Goal: Task Accomplishment & Management: Manage account settings

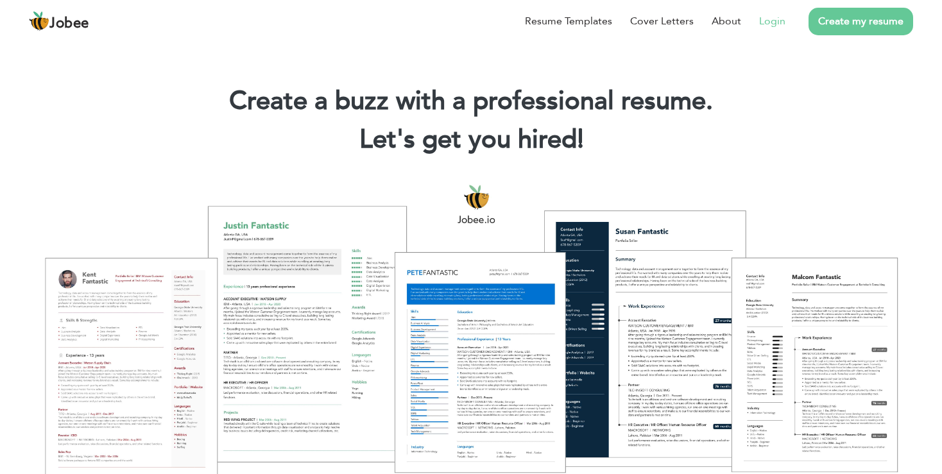
click at [774, 27] on link "Login" at bounding box center [772, 20] width 26 height 15
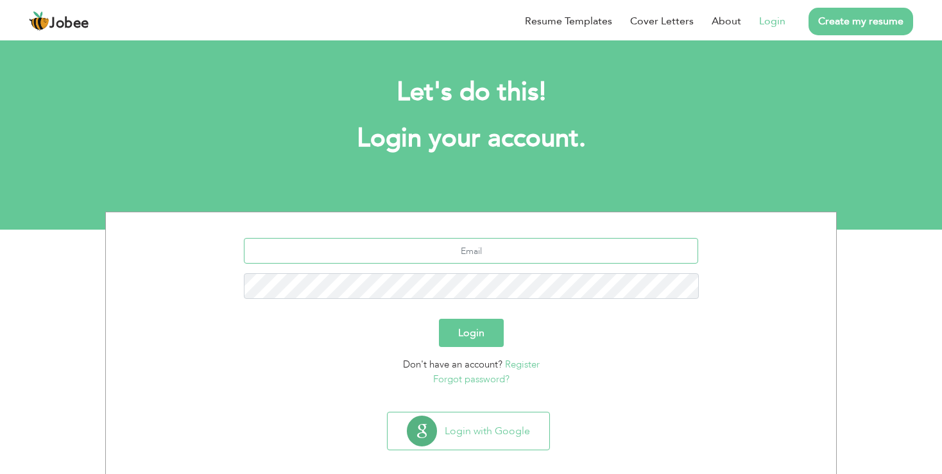
click at [491, 251] on input "text" at bounding box center [471, 251] width 455 height 26
type input "[EMAIL_ADDRESS][DOMAIN_NAME]"
click at [439, 319] on button "Login" at bounding box center [471, 333] width 65 height 28
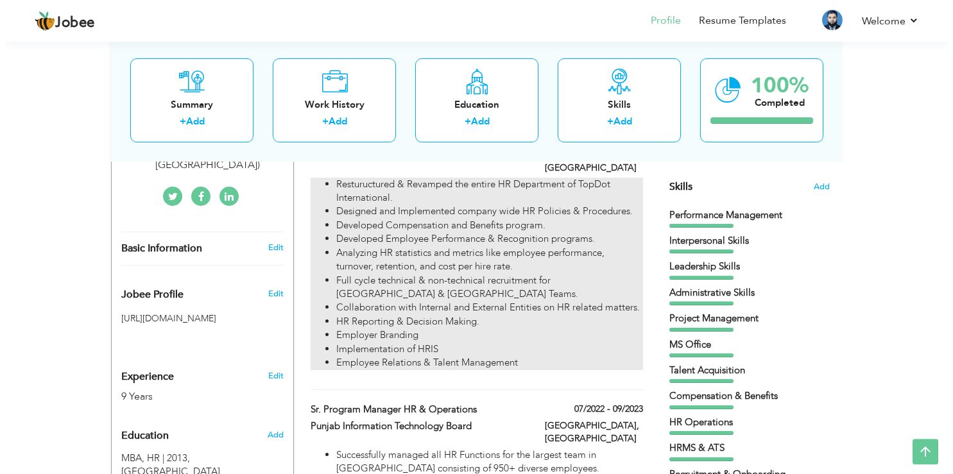
scroll to position [203, 0]
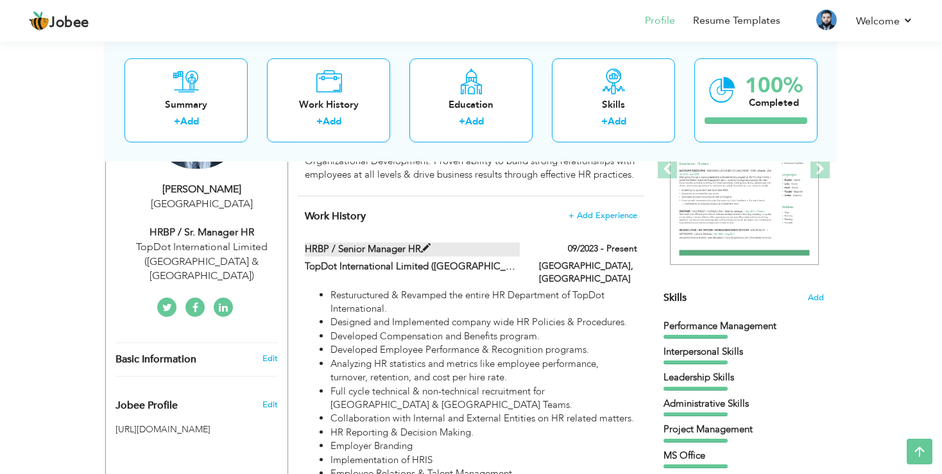
click at [430, 244] on span at bounding box center [426, 249] width 10 height 10
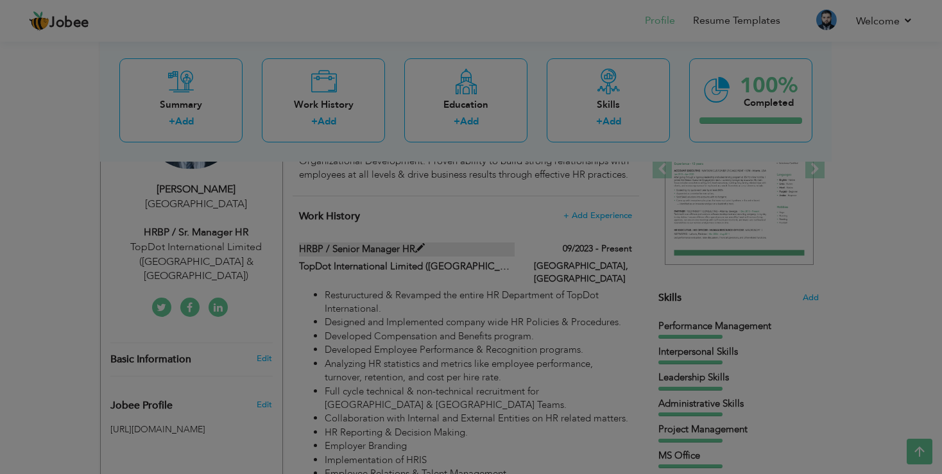
type input "HRBP / Senior Manager HR"
type input "TopDot International Limited ([GEOGRAPHIC_DATA] & [GEOGRAPHIC_DATA])"
type input "09/2023"
type input "[GEOGRAPHIC_DATA]"
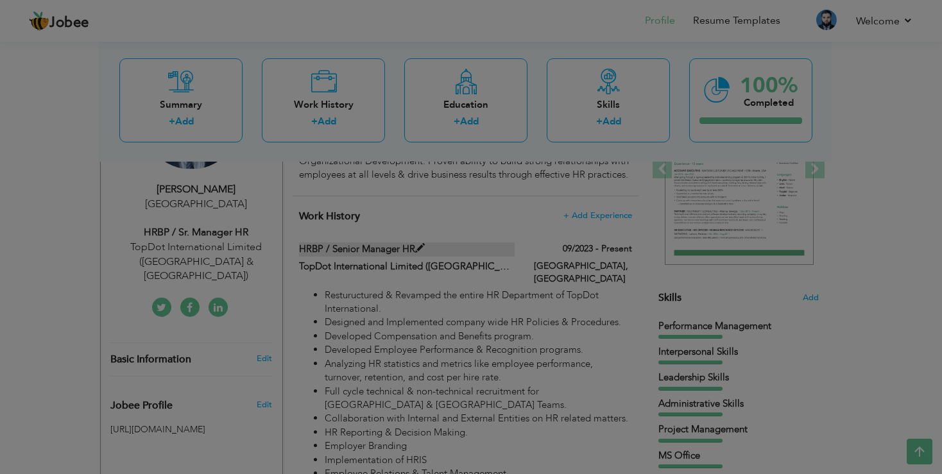
checkbox input "true"
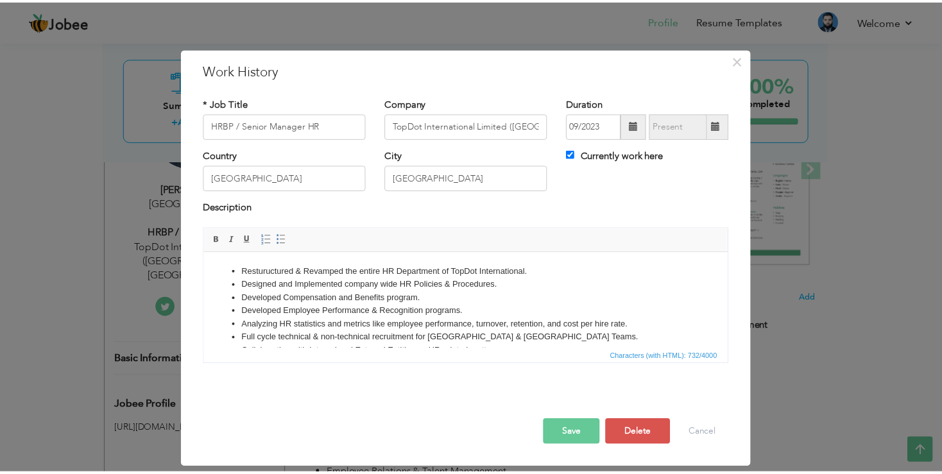
scroll to position [0, 0]
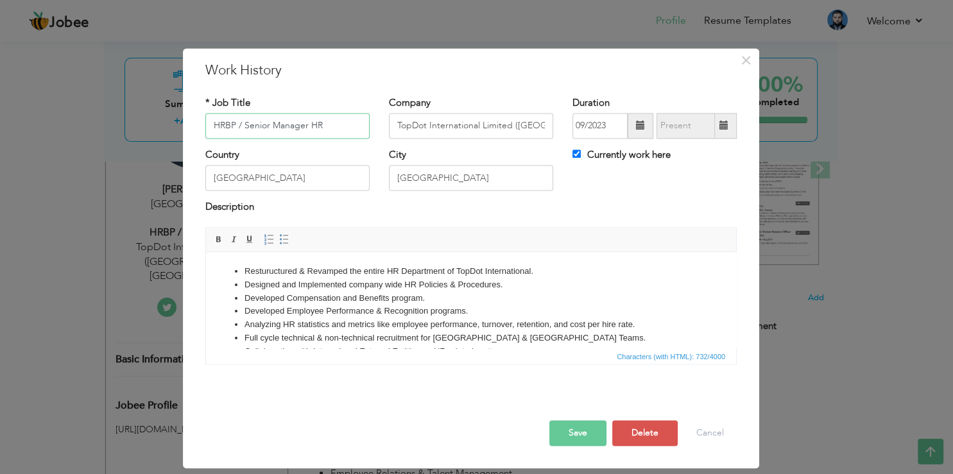
click at [244, 125] on input "HRBP / Senior Manager HR" at bounding box center [287, 126] width 164 height 26
click at [319, 123] on input "Senior Manager HR" at bounding box center [287, 126] width 164 height 26
type input "Senior Manager HR/ HRBP"
click at [280, 340] on li "Full cycle technical & non-technical recruitment for Pakistan & USA Teams." at bounding box center [470, 338] width 453 height 13
click at [579, 436] on button "Save" at bounding box center [577, 433] width 57 height 26
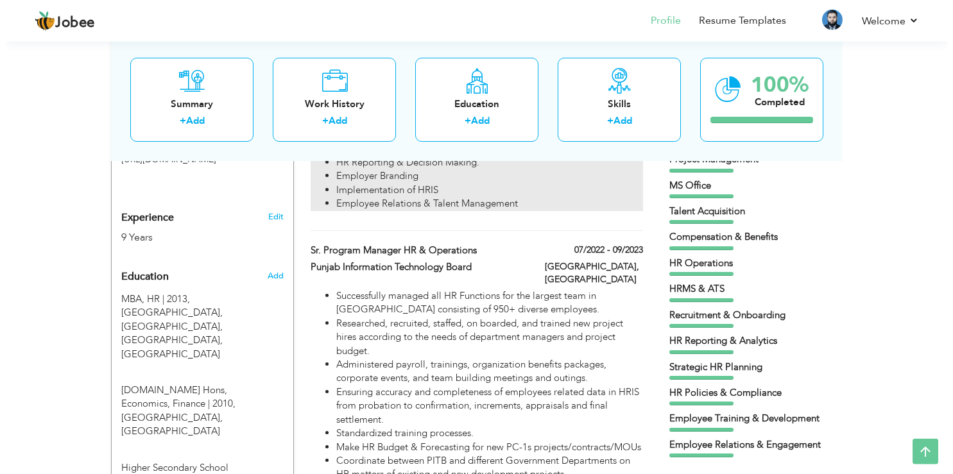
scroll to position [474, 0]
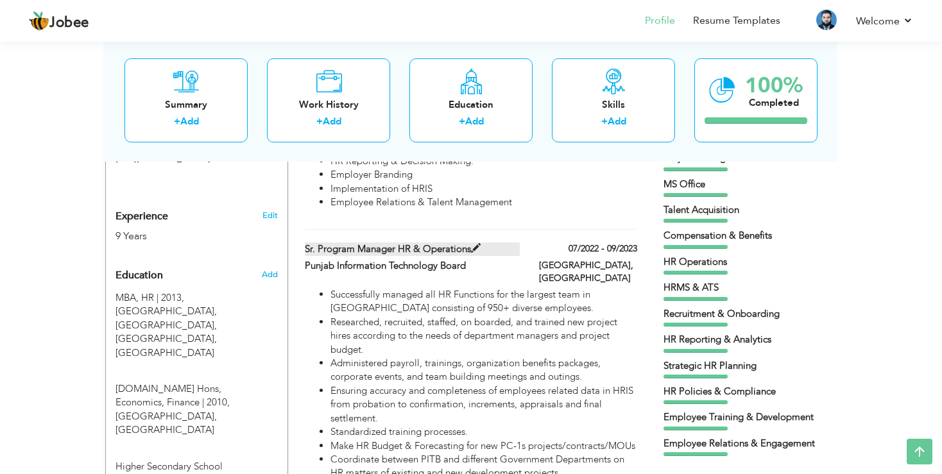
click at [480, 244] on span at bounding box center [476, 249] width 10 height 10
type input "Sr. Program Manager HR & Operations"
type input "Punjab Information Technology Board"
type input "07/2022"
type input "09/2023"
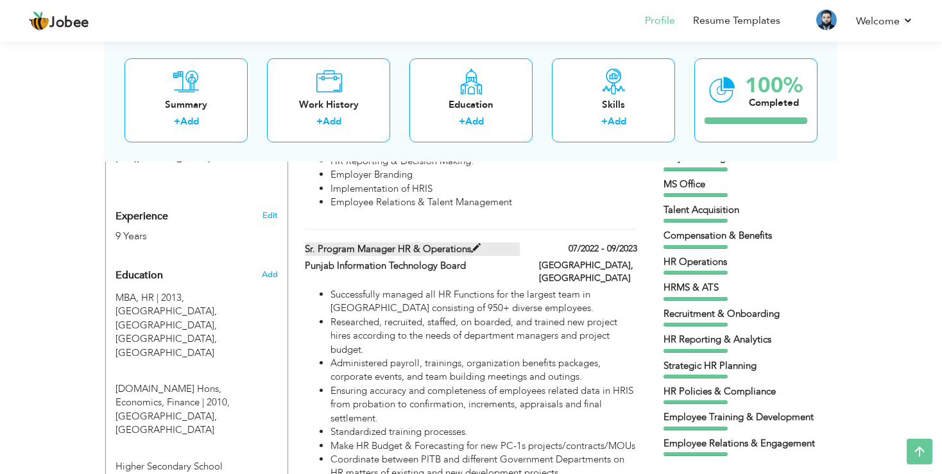
checkbox input "false"
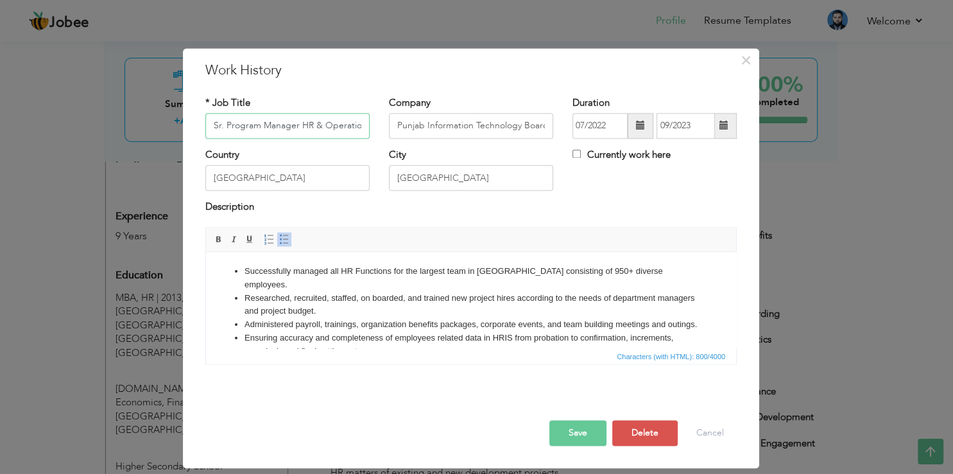
scroll to position [0, 6]
click at [221, 130] on input "Sr. Program Manager HR & Operations" at bounding box center [287, 126] width 164 height 26
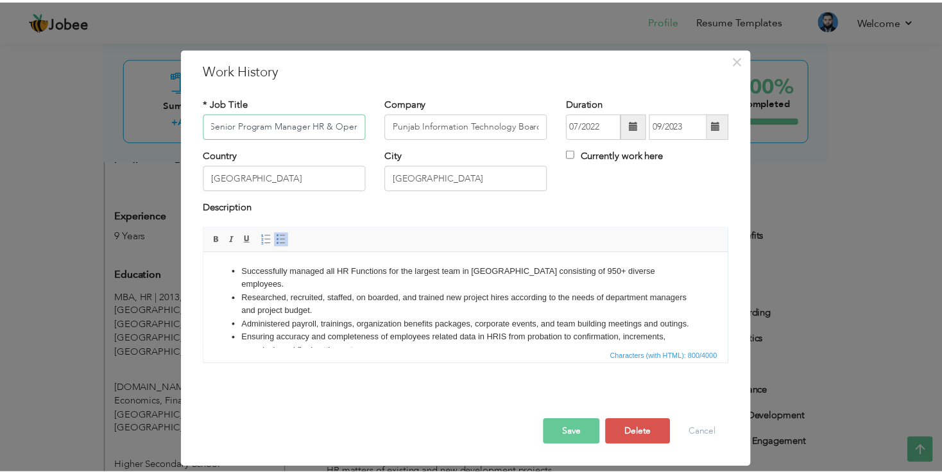
scroll to position [0, 0]
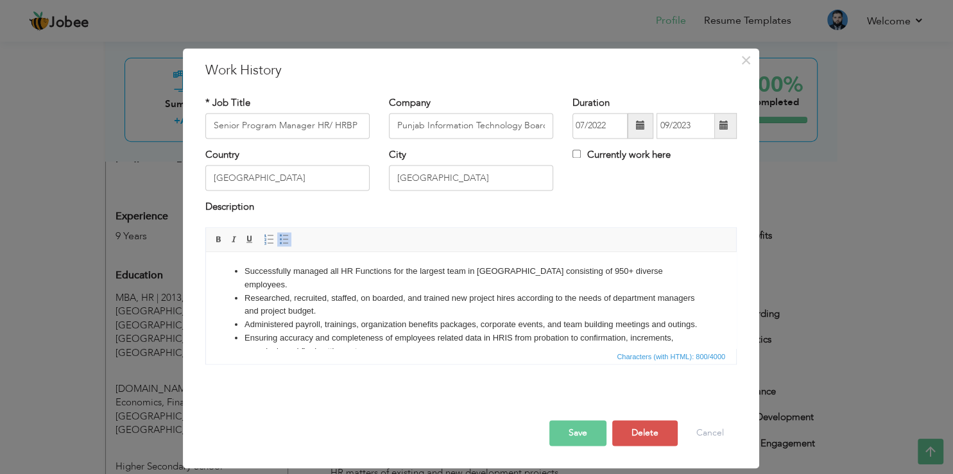
click at [583, 432] on button "Save" at bounding box center [577, 433] width 57 height 26
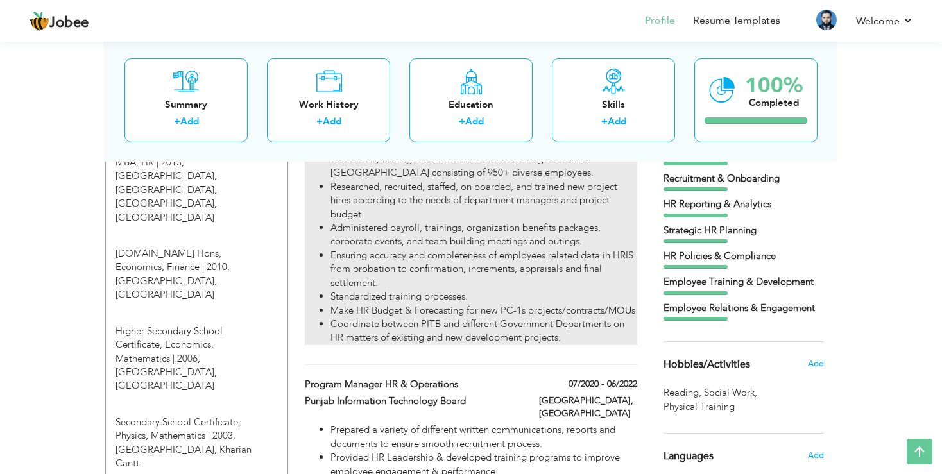
scroll to position [745, 0]
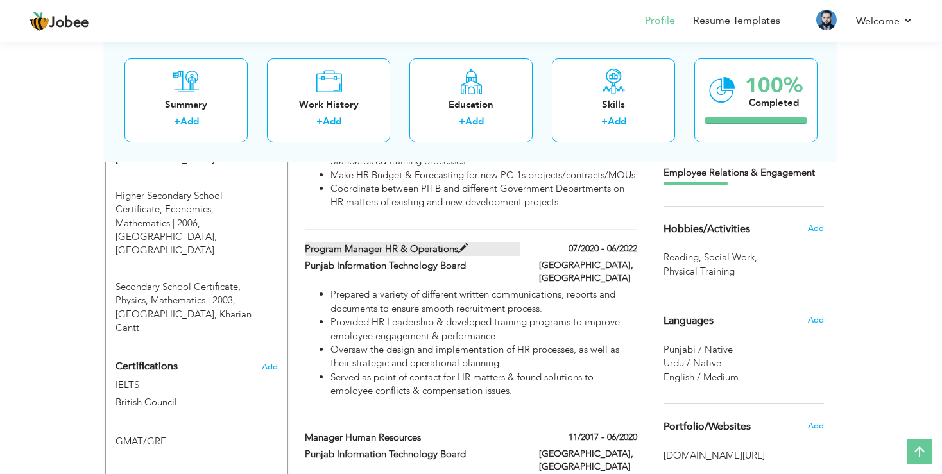
click at [468, 244] on span at bounding box center [463, 249] width 10 height 10
type input "Program Manager HR & Operations"
type input "07/2020"
type input "06/2022"
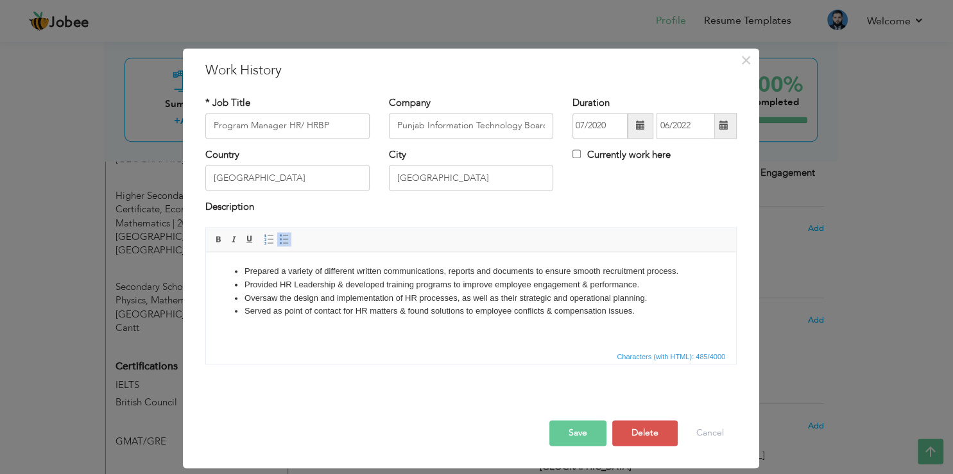
click at [579, 430] on button "Save" at bounding box center [577, 433] width 57 height 26
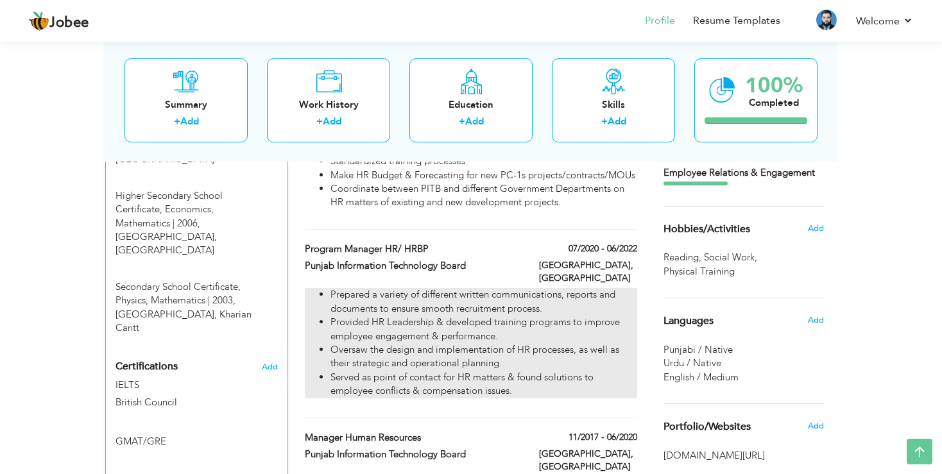
scroll to position [880, 0]
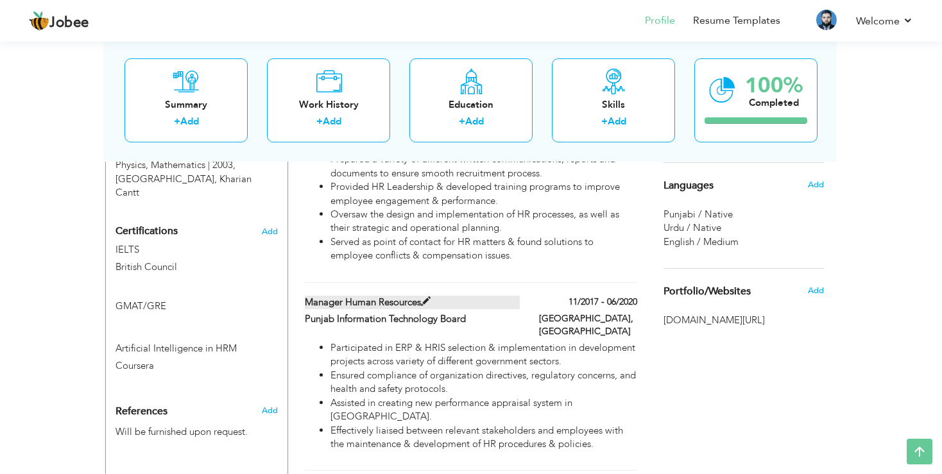
click at [430, 297] on span at bounding box center [426, 302] width 10 height 10
type input "Manager Human Resources"
type input "11/2017"
type input "06/2020"
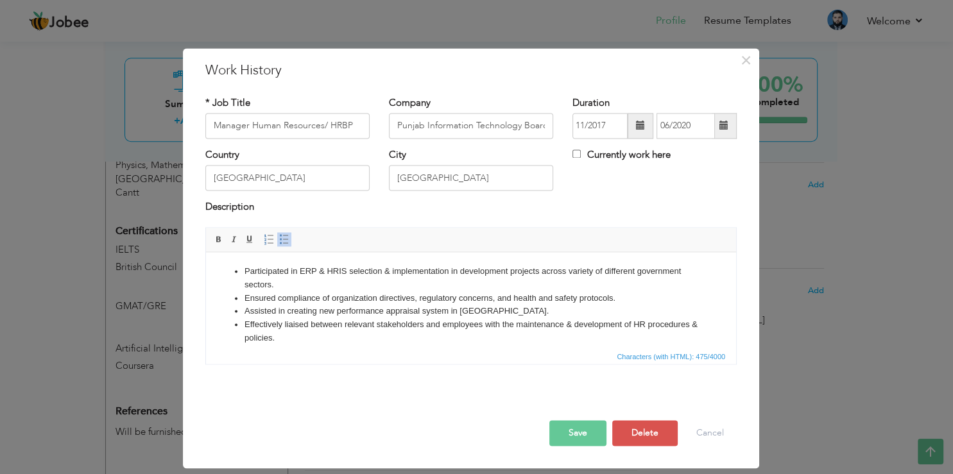
click at [578, 427] on button "Save" at bounding box center [577, 433] width 57 height 26
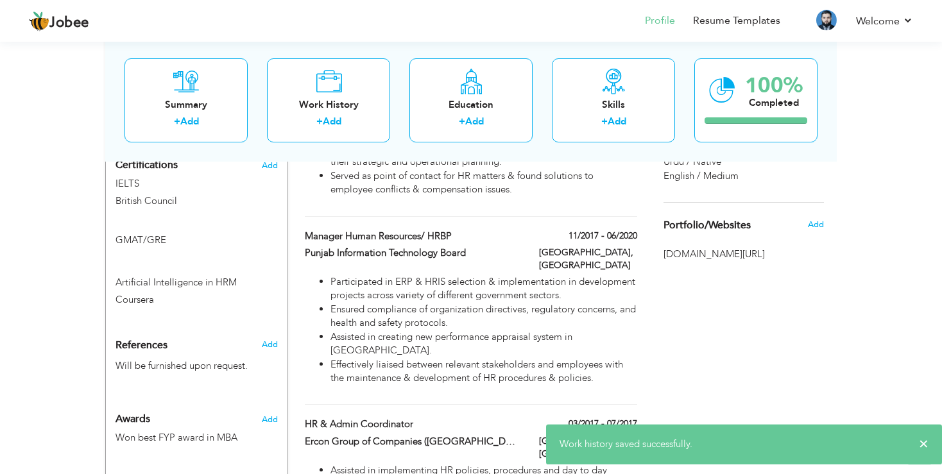
scroll to position [1016, 0]
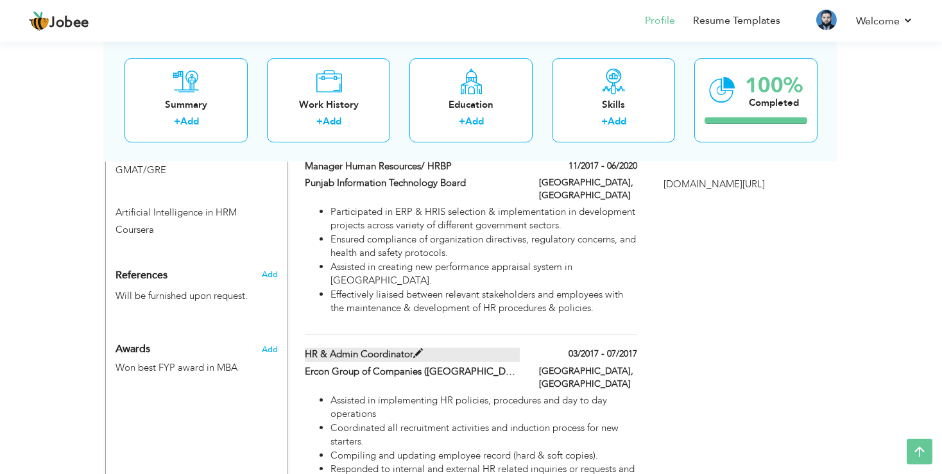
click at [423, 349] on span at bounding box center [418, 354] width 10 height 10
type input "HR & Admin Coordinator"
type input "Ercon Group of Companies ([GEOGRAPHIC_DATA], KSA & PAK)"
type input "03/2017"
type input "07/2017"
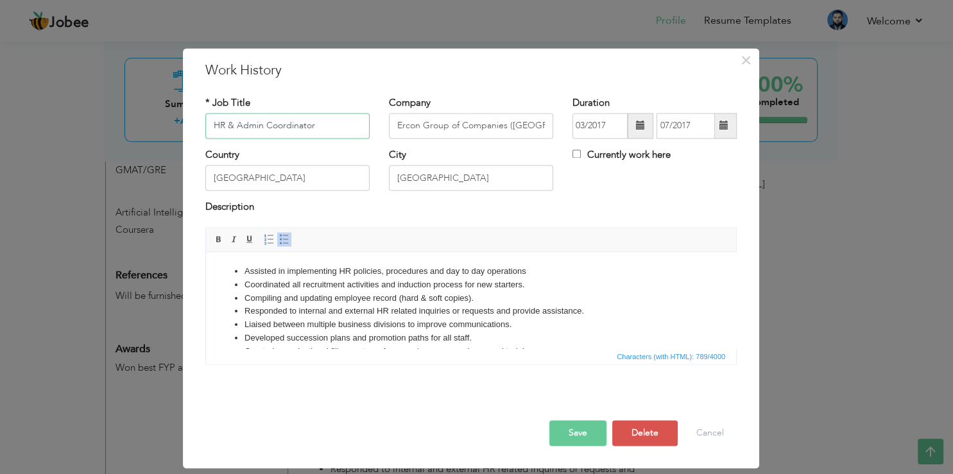
click at [228, 128] on input "HR & Admin Coordinator" at bounding box center [287, 126] width 164 height 26
type input "HR, Operations & Admin Coordinator"
click at [579, 433] on button "Save" at bounding box center [577, 433] width 57 height 26
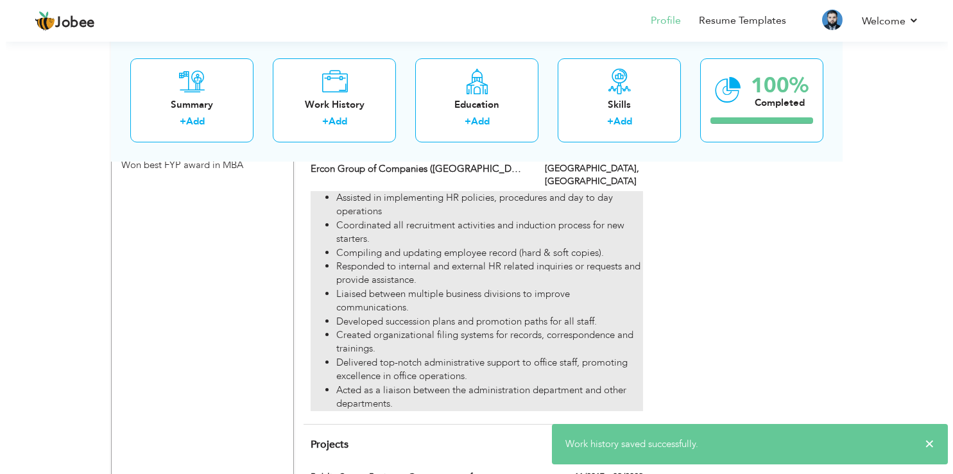
scroll to position [1306, 0]
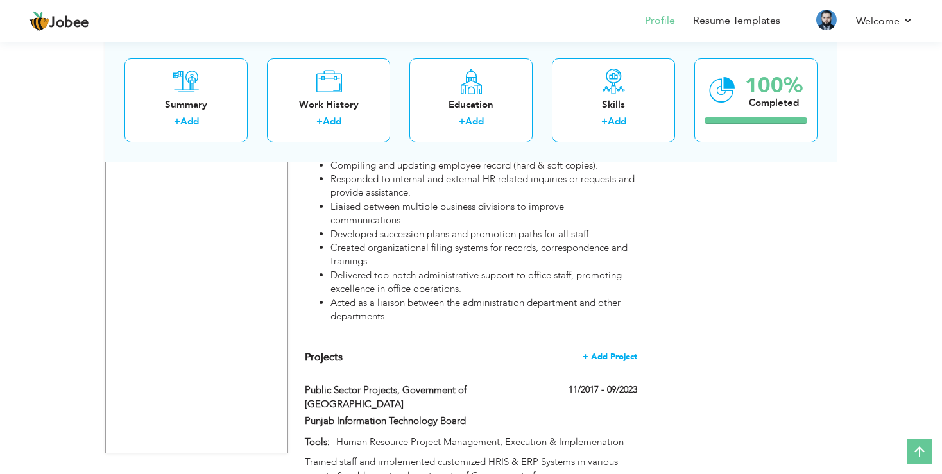
click at [604, 352] on span "+ Add Project" at bounding box center [610, 356] width 55 height 9
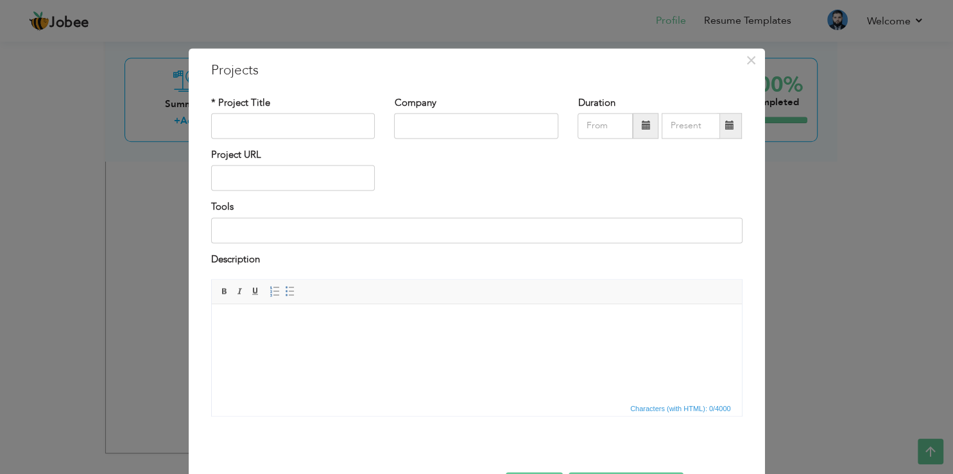
scroll to position [0, 0]
type input "I"
type input "g"
type input "Global Recruitment Campaigns"
click at [641, 124] on span at bounding box center [645, 125] width 9 height 9
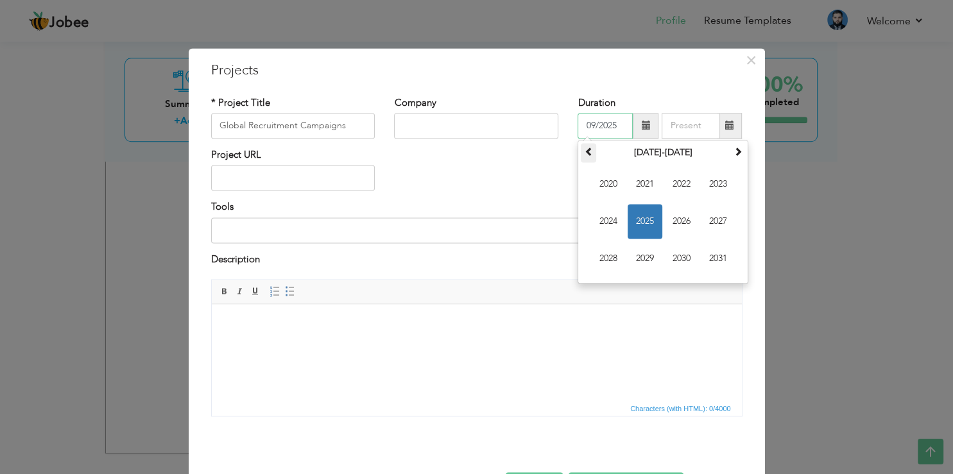
click at [586, 153] on span at bounding box center [588, 151] width 9 height 9
click at [609, 226] on span "2014" at bounding box center [608, 221] width 35 height 35
click at [669, 180] on span "Mar" at bounding box center [681, 184] width 35 height 35
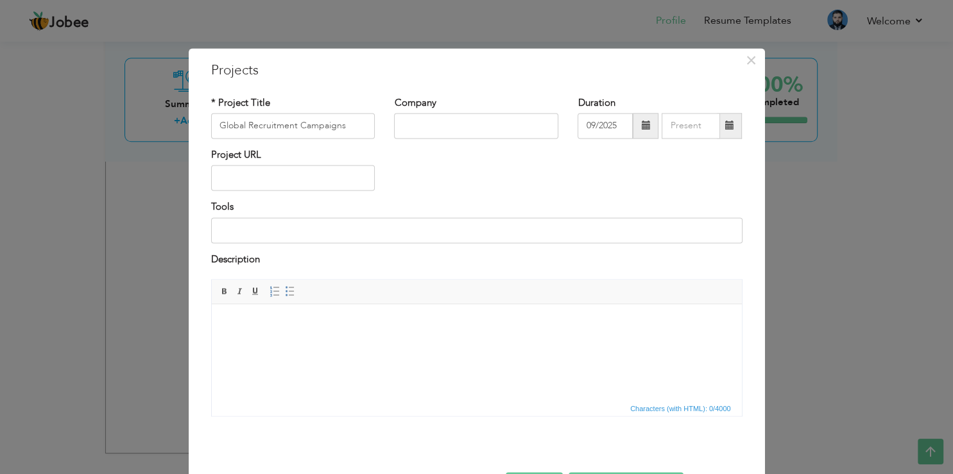
type input "03/2014"
click at [676, 123] on input "09/2025" at bounding box center [690, 126] width 58 height 26
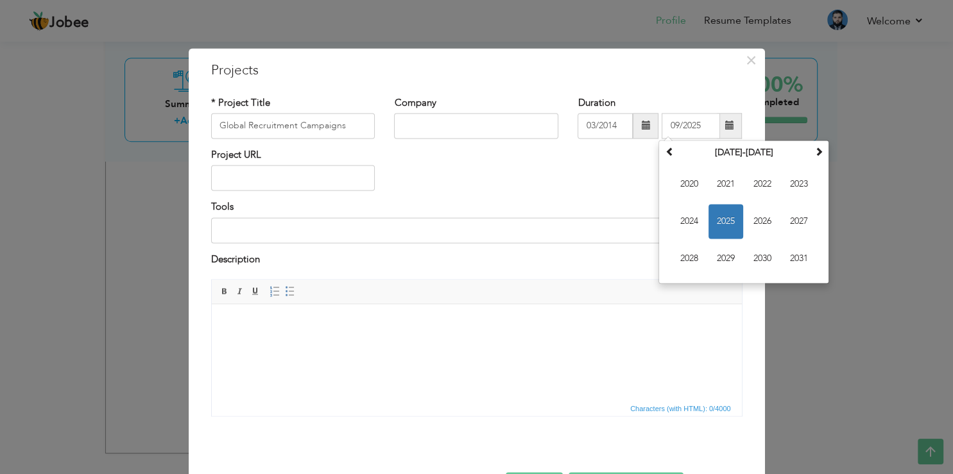
click at [618, 176] on div "Project URL" at bounding box center [476, 174] width 550 height 52
click at [703, 133] on input "09/2025" at bounding box center [690, 126] width 58 height 26
type input "0"
type input "09/2025"
click at [549, 209] on div "Tools" at bounding box center [476, 222] width 531 height 42
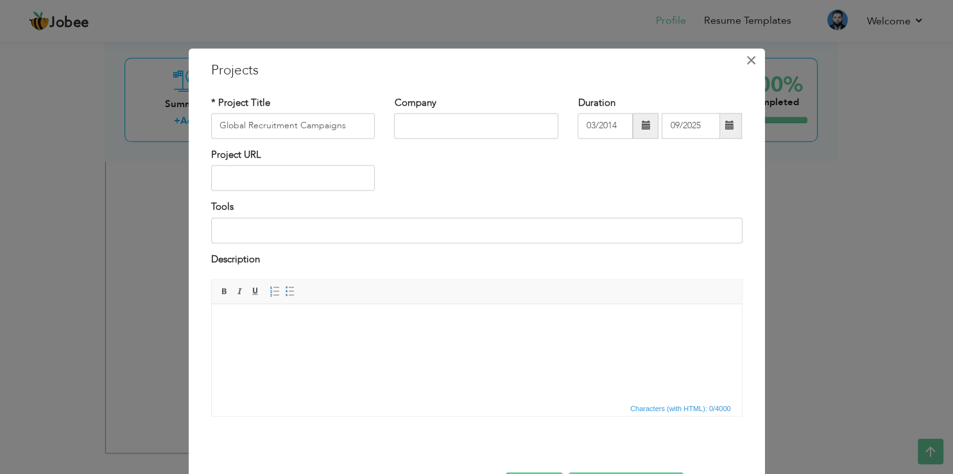
click at [745, 61] on span "×" at bounding box center [750, 60] width 11 height 23
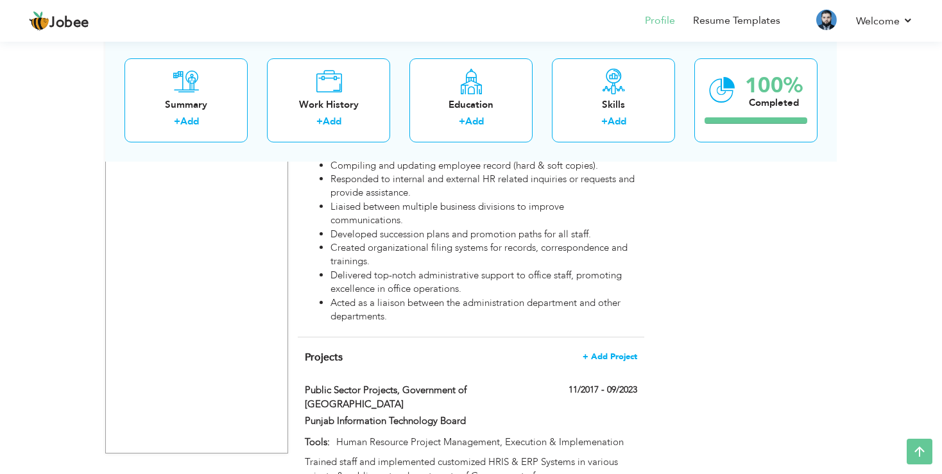
click at [604, 352] on span "+ Add Project" at bounding box center [610, 356] width 55 height 9
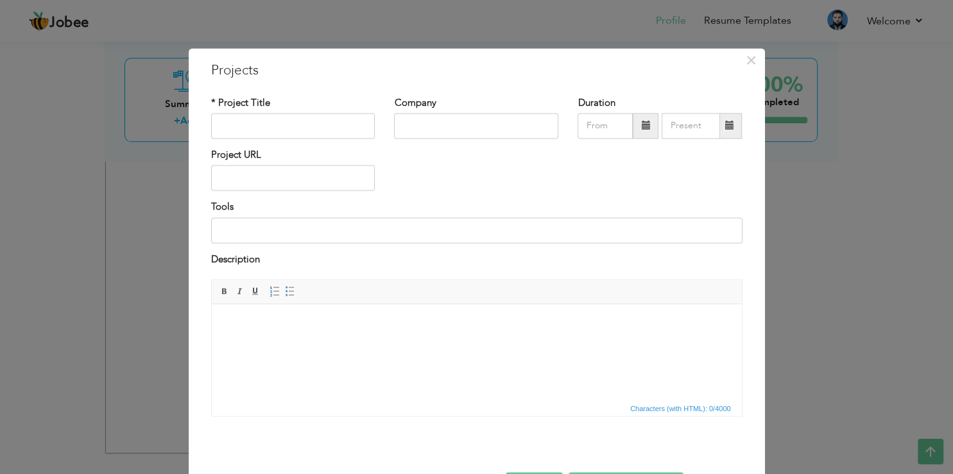
click at [642, 126] on span at bounding box center [645, 125] width 9 height 9
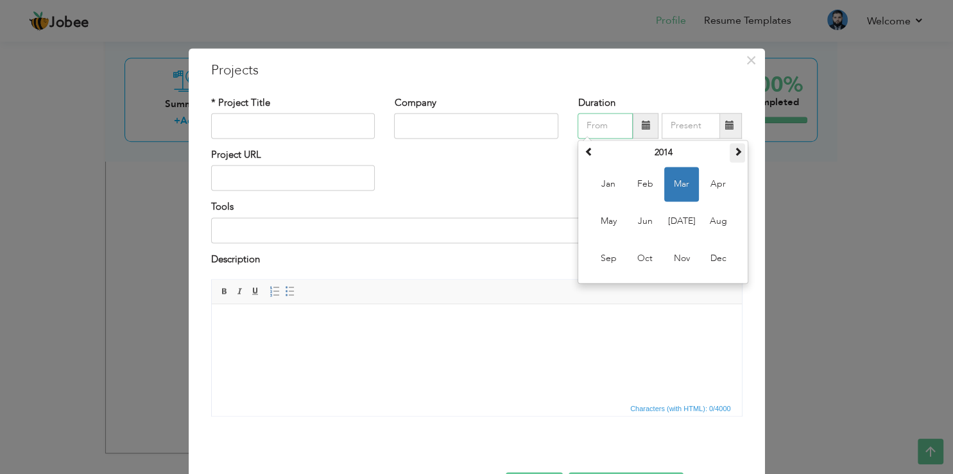
click at [733, 153] on span at bounding box center [737, 151] width 9 height 9
click at [683, 185] on span "Mar" at bounding box center [681, 184] width 35 height 35
type input "03/2017"
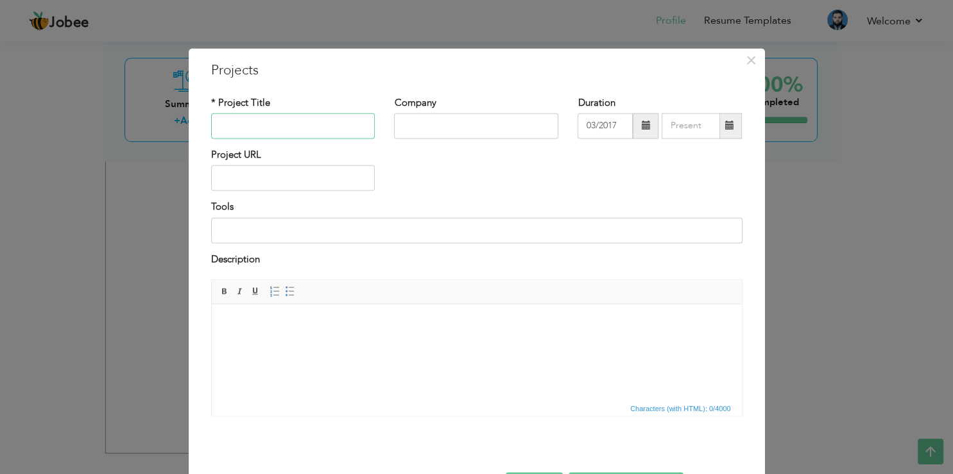
click at [278, 120] on input "text" at bounding box center [293, 126] width 164 height 26
type input "Global Recruiment Campaigns"
click at [248, 232] on input at bounding box center [476, 230] width 531 height 26
click at [270, 327] on body at bounding box center [476, 323] width 504 height 13
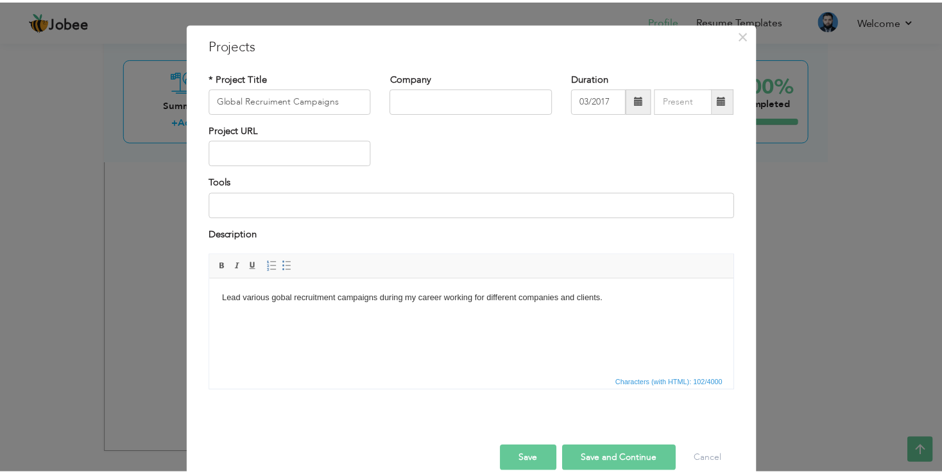
scroll to position [46, 0]
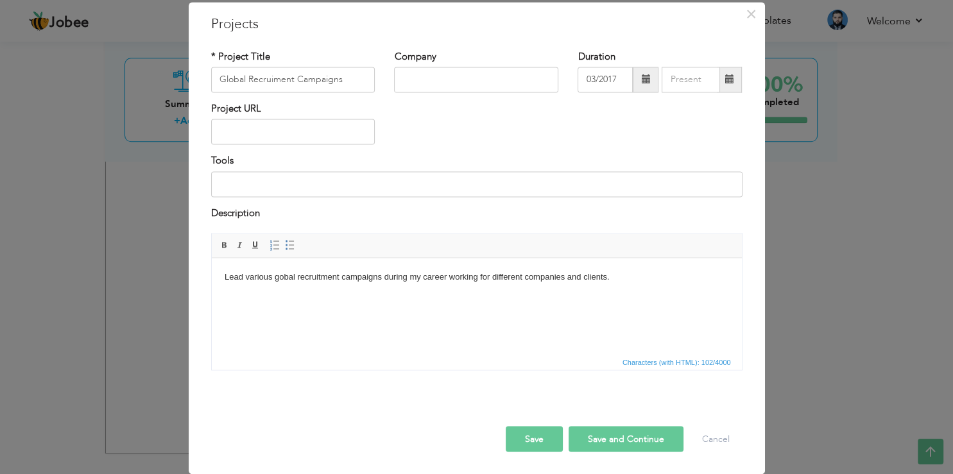
click at [526, 436] on button "Save" at bounding box center [534, 440] width 57 height 26
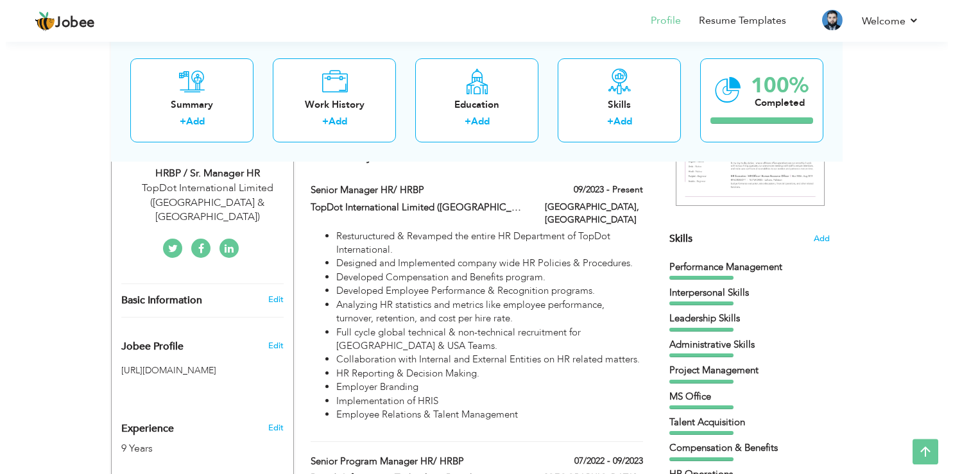
scroll to position [232, 0]
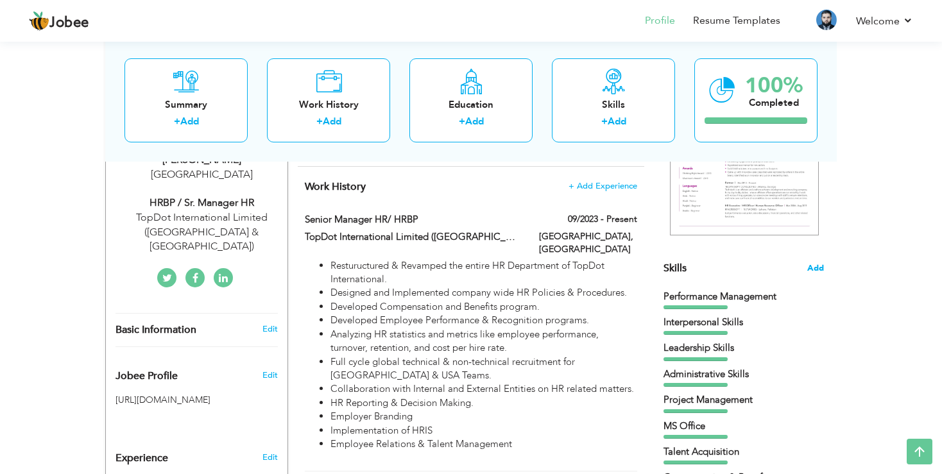
click at [817, 268] on span "Add" at bounding box center [815, 268] width 17 height 12
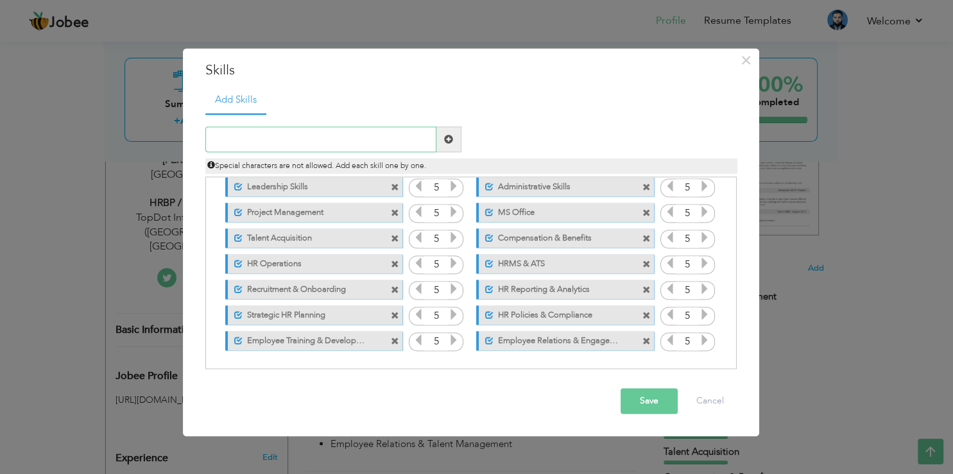
scroll to position [0, 0]
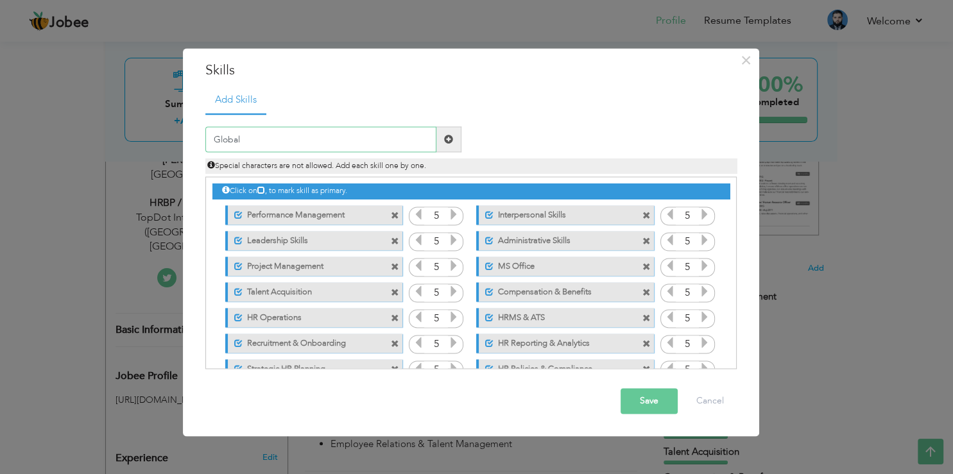
click at [292, 139] on input "Global" at bounding box center [320, 140] width 231 height 26
click at [264, 139] on input "Global Tech Recruitment" at bounding box center [320, 140] width 231 height 26
type input "Global Tech & Non-Tech Recruitment"
click at [447, 137] on span at bounding box center [448, 139] width 9 height 9
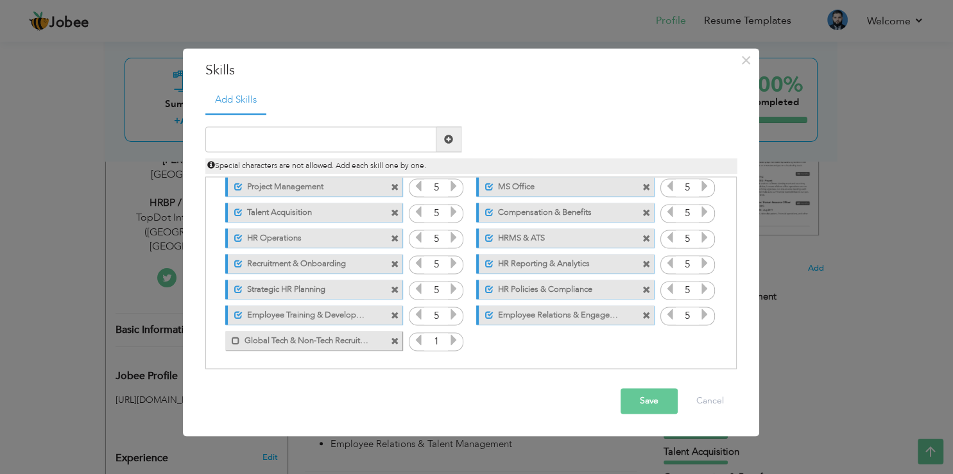
click at [450, 342] on icon at bounding box center [454, 341] width 12 height 12
click at [236, 339] on span at bounding box center [236, 341] width 8 height 8
click at [448, 340] on icon at bounding box center [454, 341] width 12 height 12
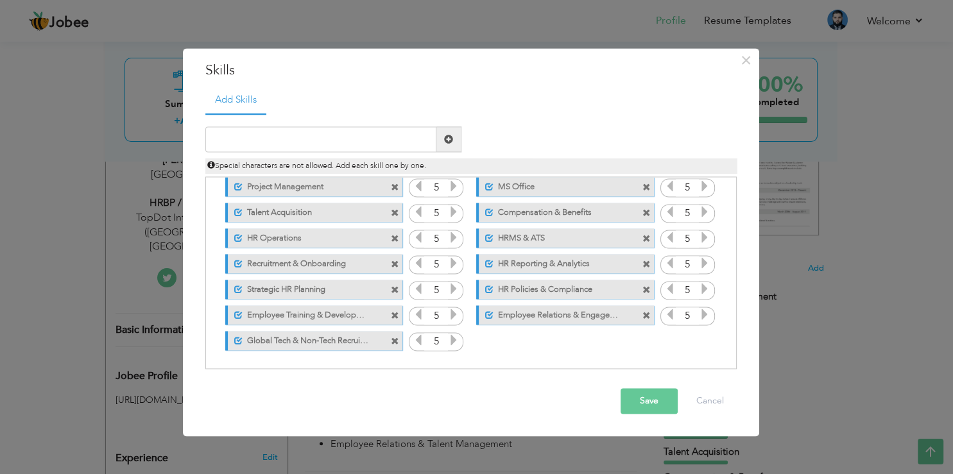
click at [646, 402] on button "Save" at bounding box center [648, 402] width 57 height 26
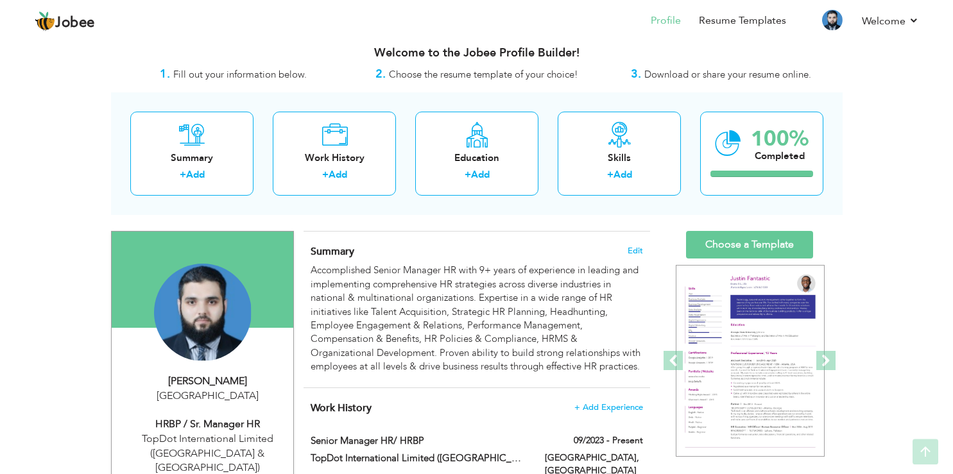
scroll to position [0, 0]
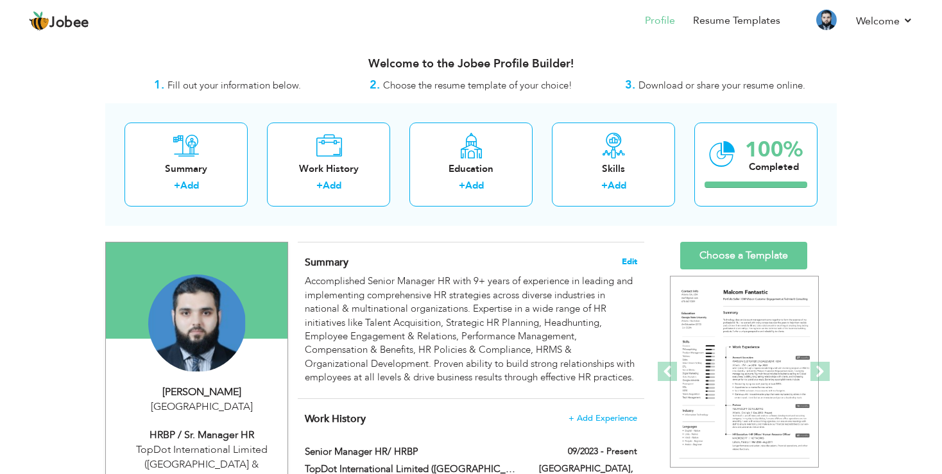
click at [634, 262] on span "Edit" at bounding box center [629, 261] width 15 height 9
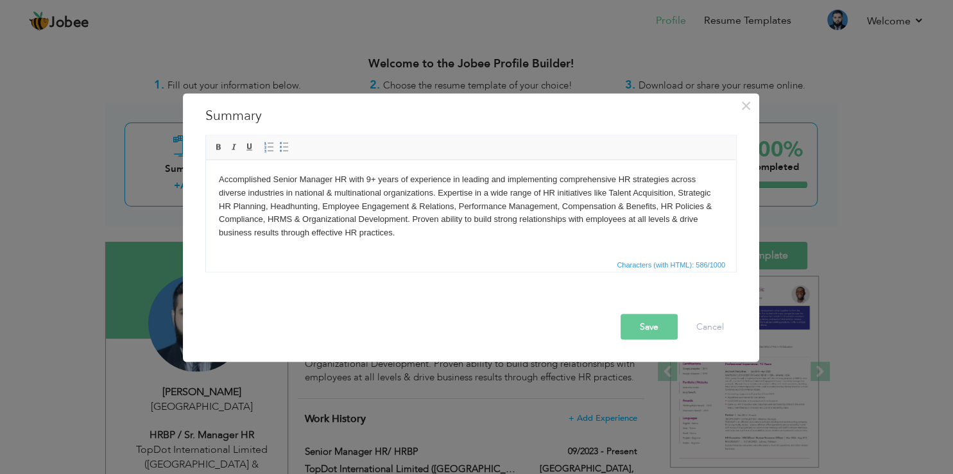
click at [321, 207] on body "Accomplished Senior Manager HR with 9+ years of experience in leading and imple…" at bounding box center [471, 206] width 504 height 67
click at [649, 330] on button "Save" at bounding box center [648, 327] width 57 height 26
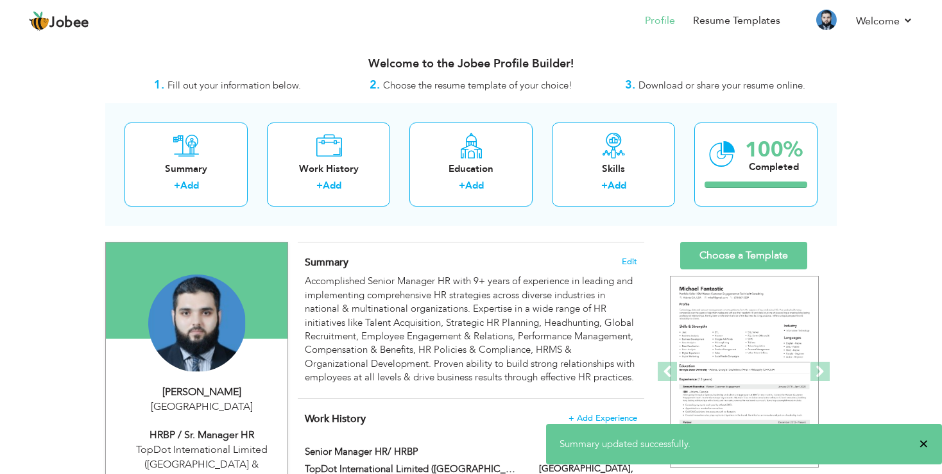
click at [921, 446] on span "×" at bounding box center [924, 444] width 10 height 13
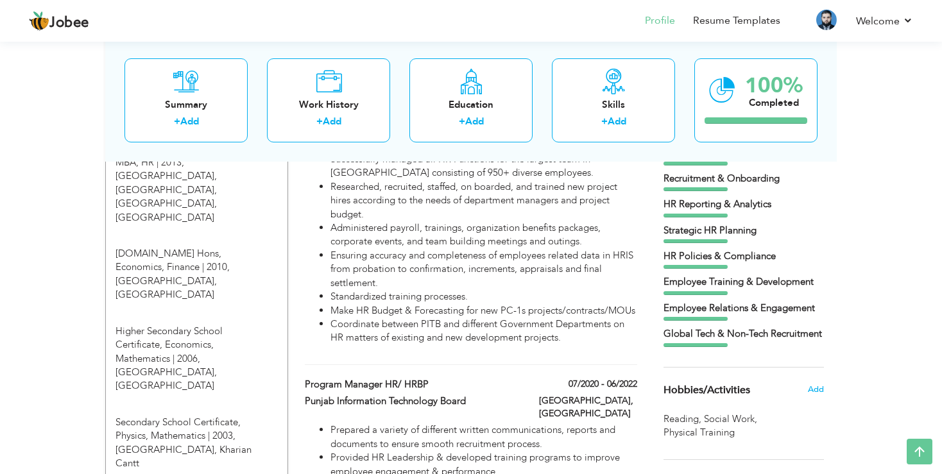
scroll to position [880, 0]
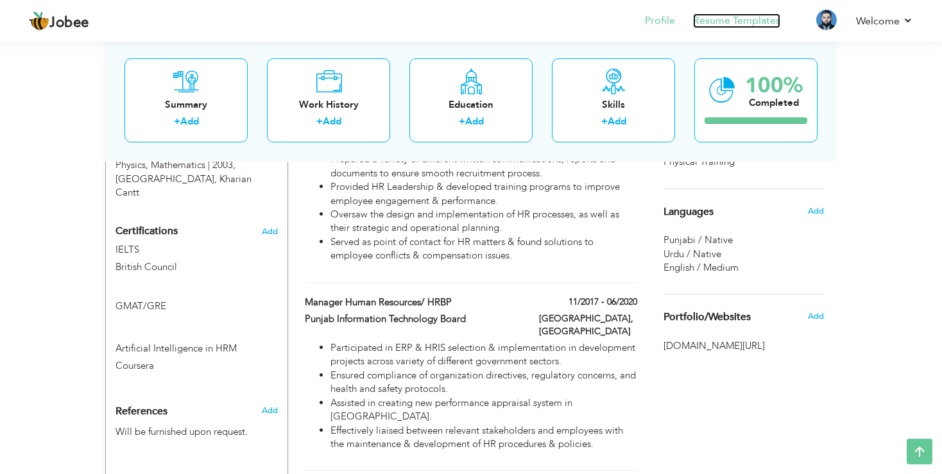
click at [753, 21] on link "Resume Templates" at bounding box center [736, 20] width 87 height 15
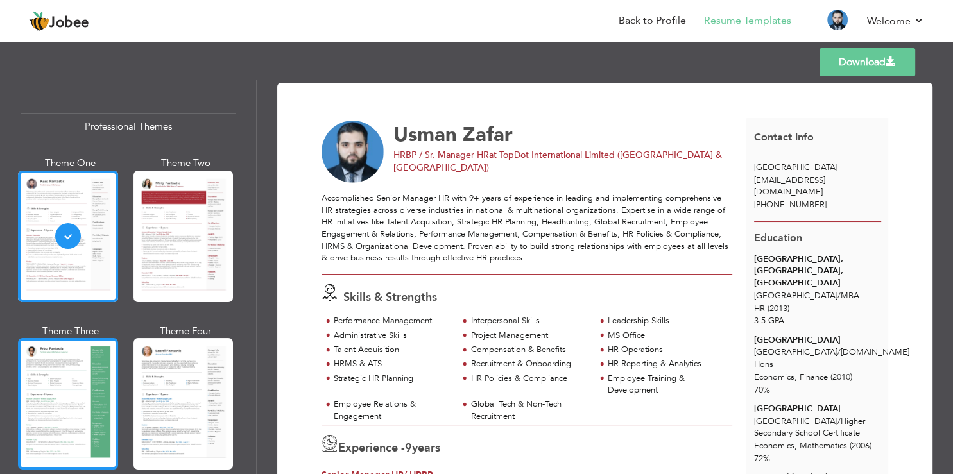
click at [88, 387] on div at bounding box center [68, 404] width 100 height 132
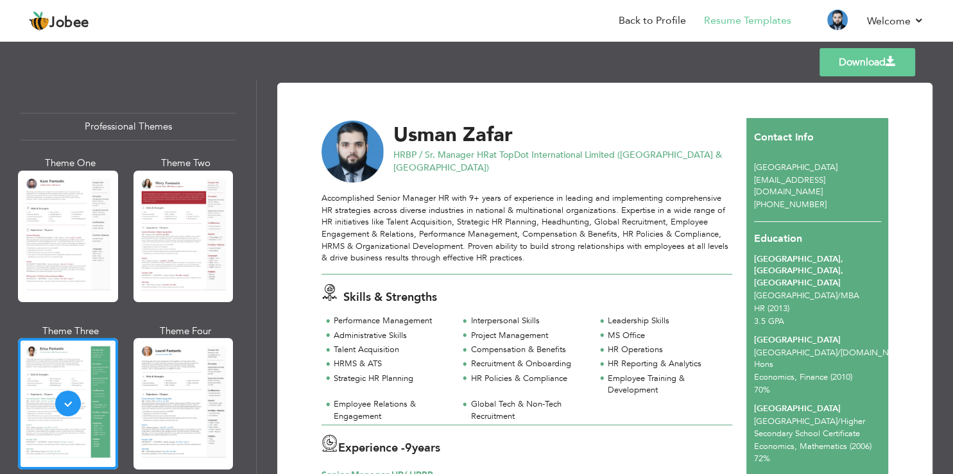
click at [194, 377] on div at bounding box center [183, 404] width 100 height 132
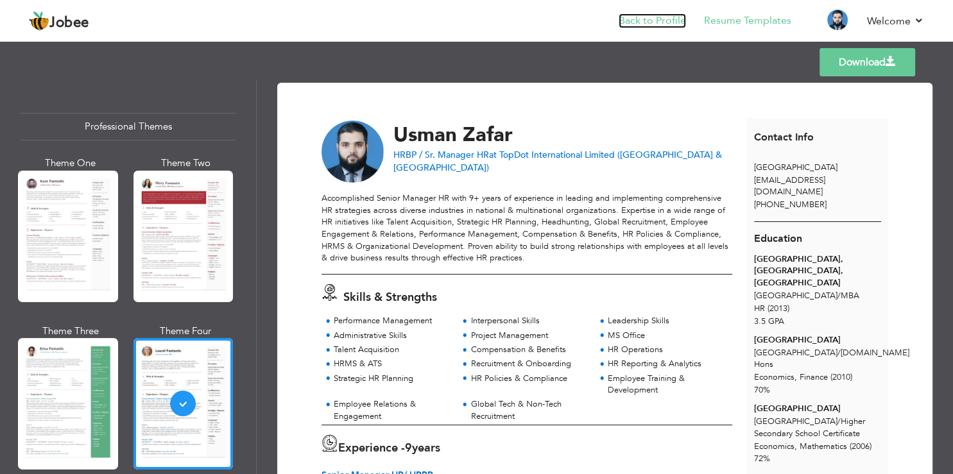
click at [629, 22] on link "Back to Profile" at bounding box center [651, 20] width 67 height 15
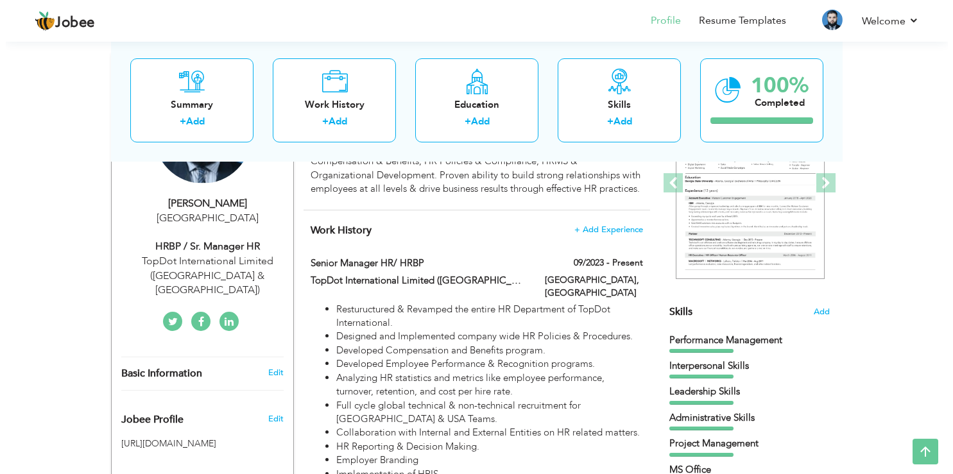
scroll to position [203, 0]
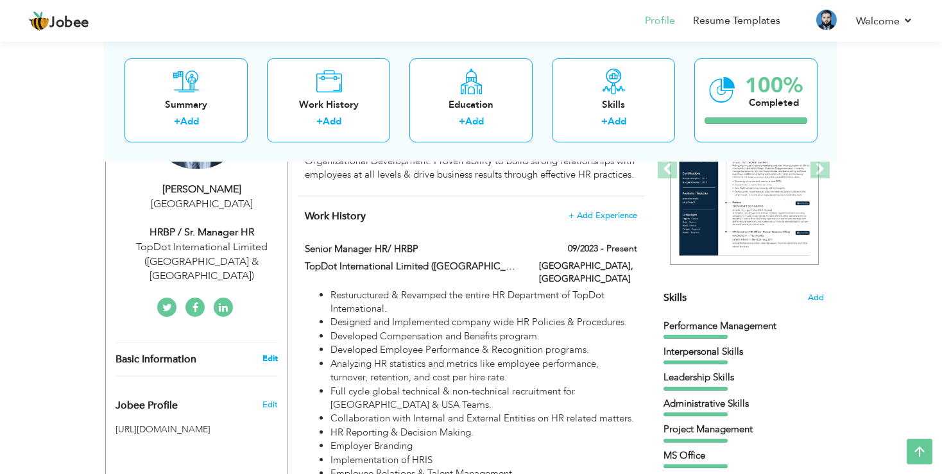
click at [273, 353] on link "Edit" at bounding box center [269, 359] width 15 height 12
type input "Usman"
type input "Zafar"
type input "[PHONE_NUMBER]"
select select "number:166"
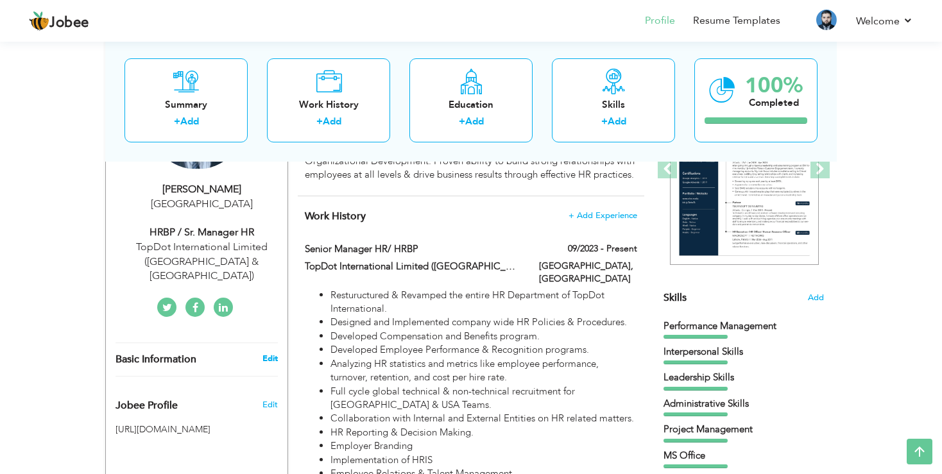
select select "number:11"
type input "TopDot International Limited ([GEOGRAPHIC_DATA] & [GEOGRAPHIC_DATA])"
type input "HRBP / Sr. Manager HR"
type input "[DOMAIN_NAME][URL]"
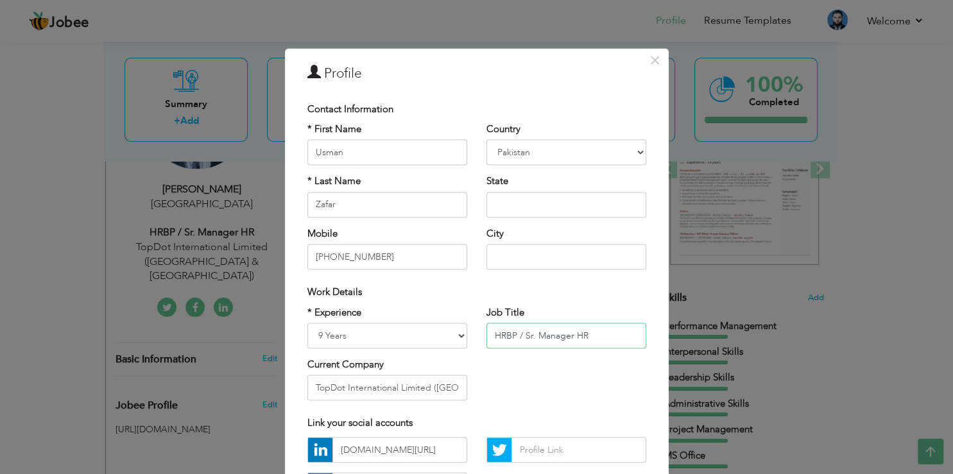
click at [591, 335] on input "HRBP / Sr. Manager HR" at bounding box center [566, 336] width 160 height 26
type input "H"
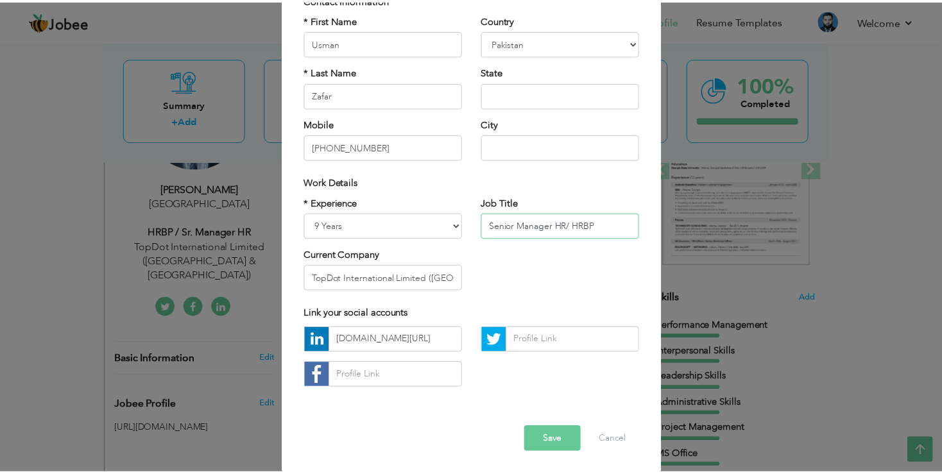
scroll to position [110, 0]
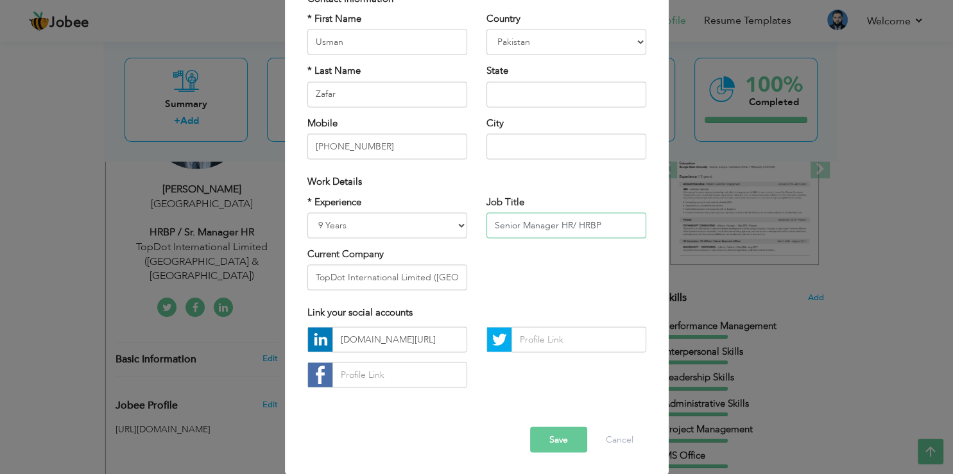
type input "Senior Manager HR/ HRBP"
click at [564, 438] on button "Save" at bounding box center [558, 440] width 57 height 26
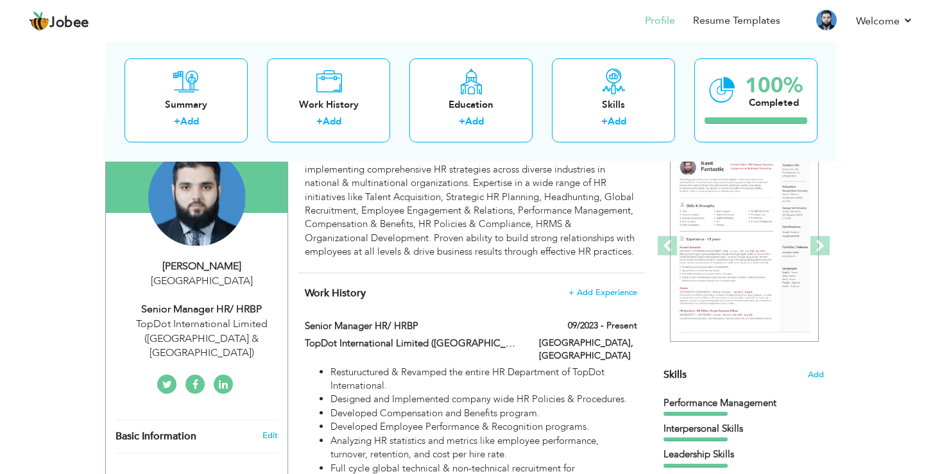
scroll to position [135, 0]
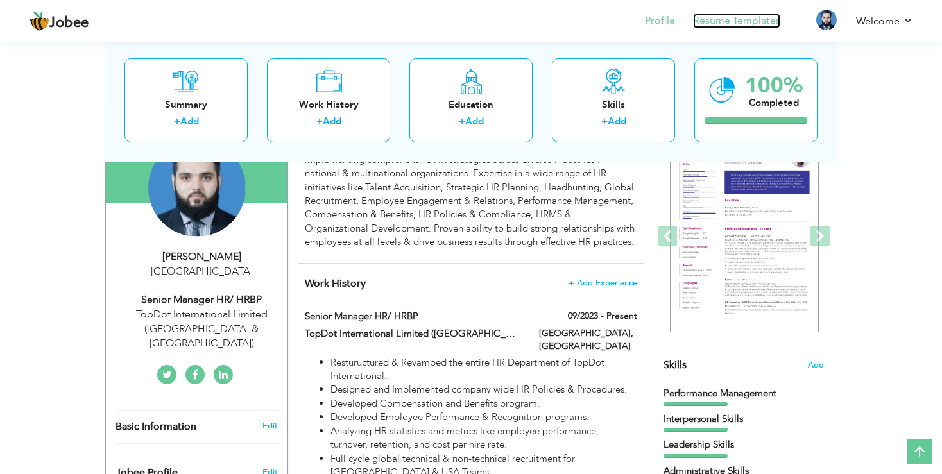
click at [715, 24] on link "Resume Templates" at bounding box center [736, 20] width 87 height 15
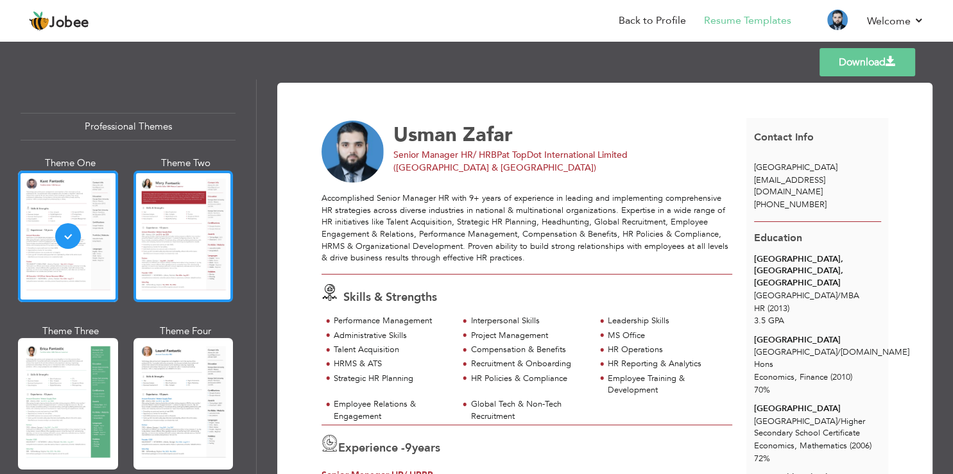
scroll to position [154, 0]
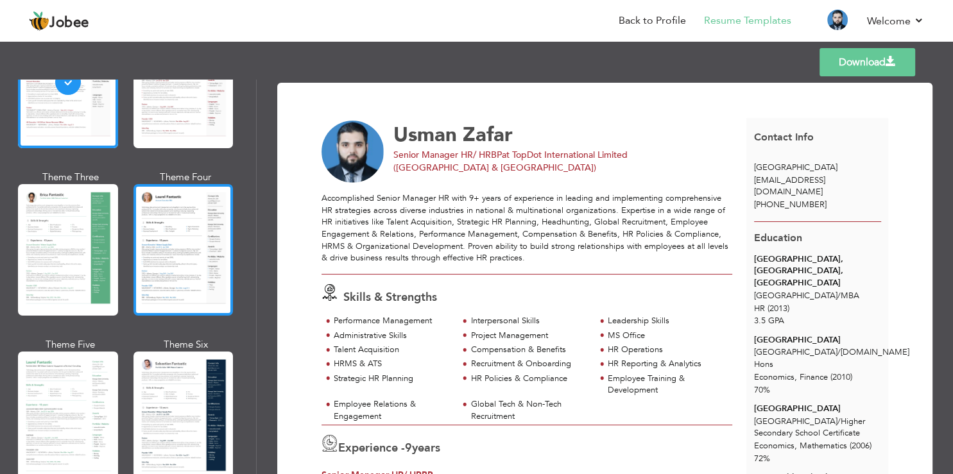
click at [200, 253] on div at bounding box center [183, 250] width 100 height 132
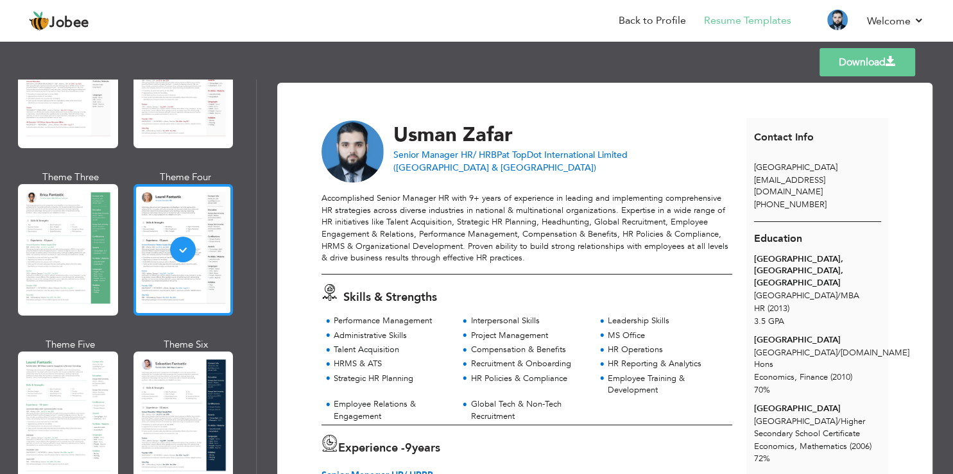
scroll to position [0, 0]
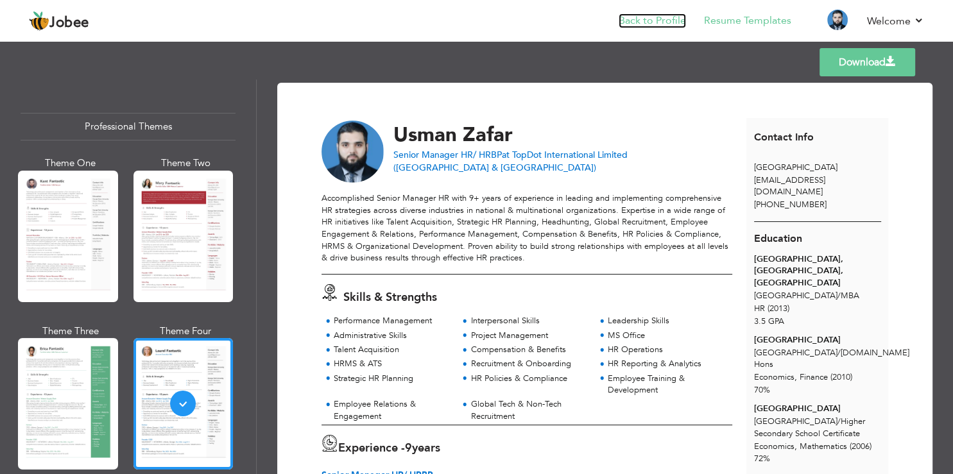
click at [647, 24] on link "Back to Profile" at bounding box center [651, 20] width 67 height 15
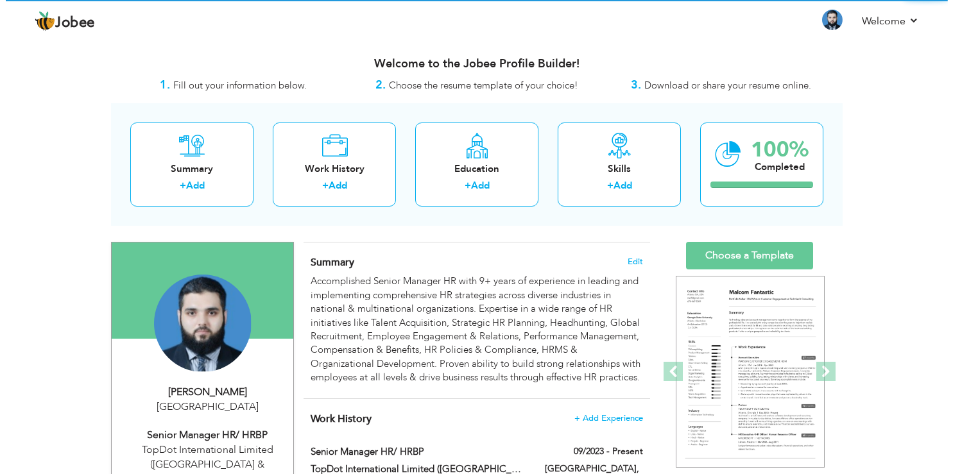
scroll to position [135, 0]
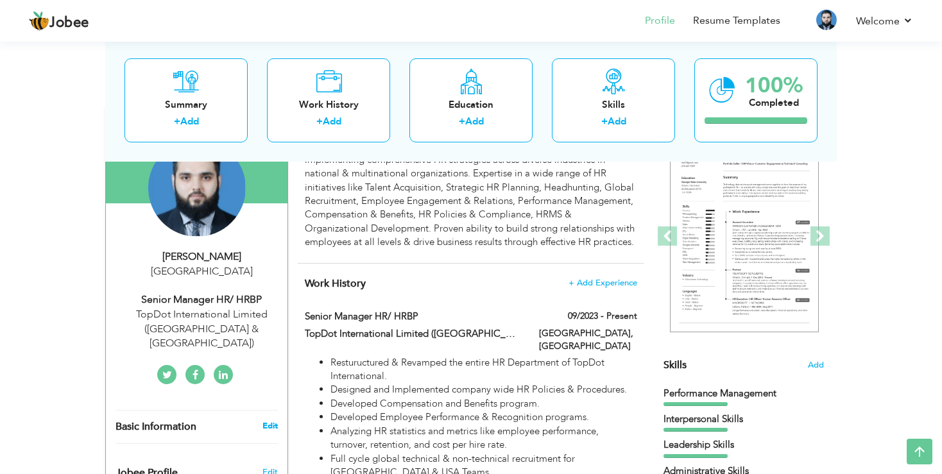
click at [273, 420] on link "Edit" at bounding box center [269, 426] width 15 height 12
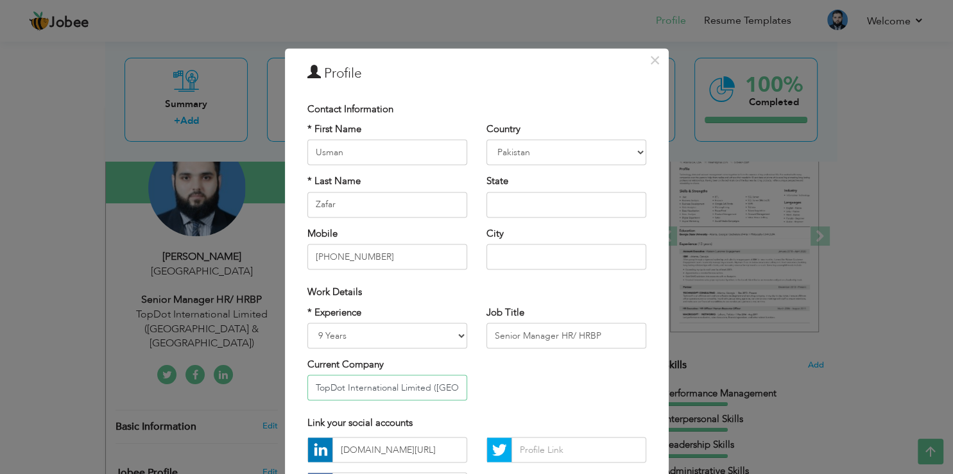
click at [427, 387] on input "TopDot International Limited ([GEOGRAPHIC_DATA] & [GEOGRAPHIC_DATA])" at bounding box center [387, 388] width 160 height 26
click at [417, 392] on input "TopDot International (USA & Pakistan)" at bounding box center [387, 388] width 160 height 26
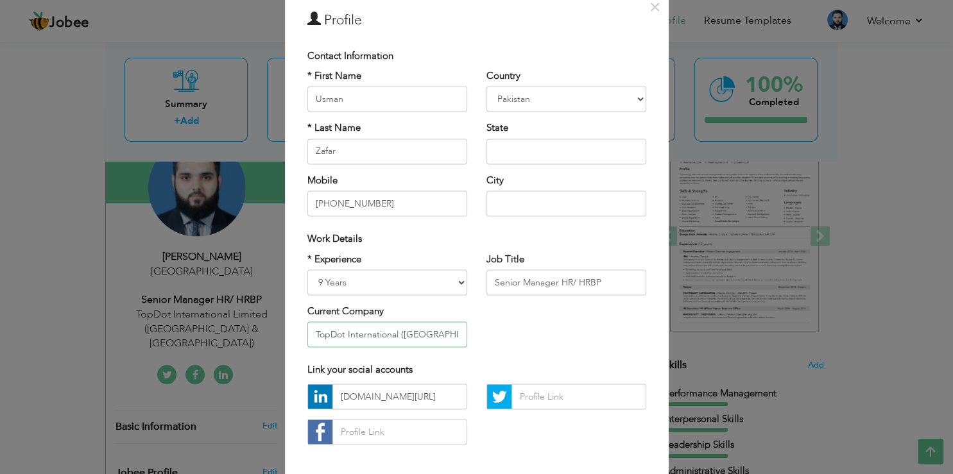
scroll to position [110, 0]
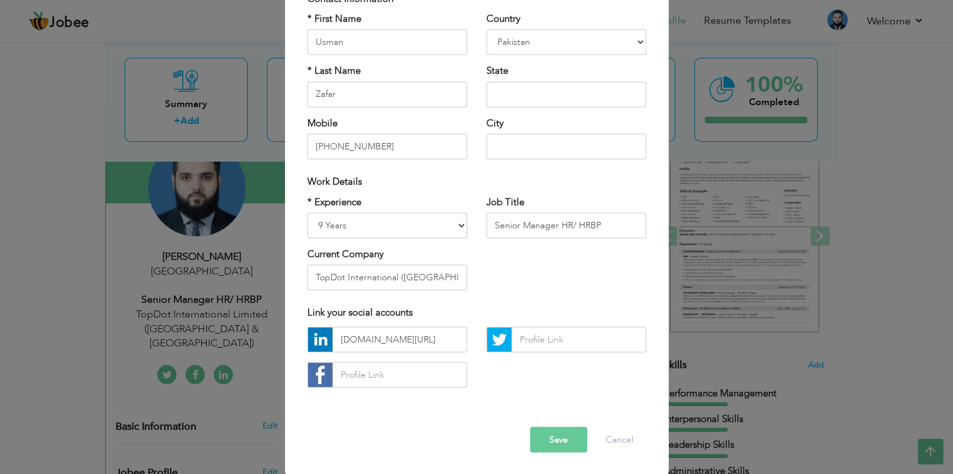
click at [563, 439] on button "Save" at bounding box center [558, 440] width 57 height 26
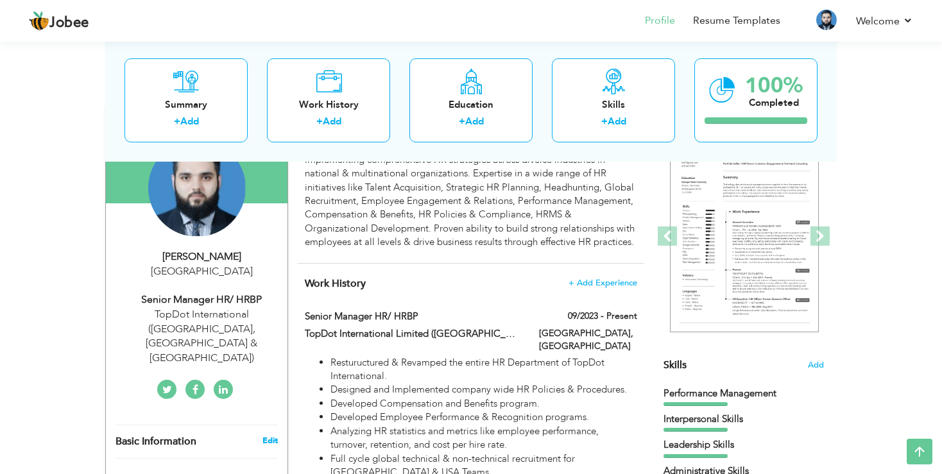
click at [268, 435] on link "Edit" at bounding box center [269, 441] width 15 height 12
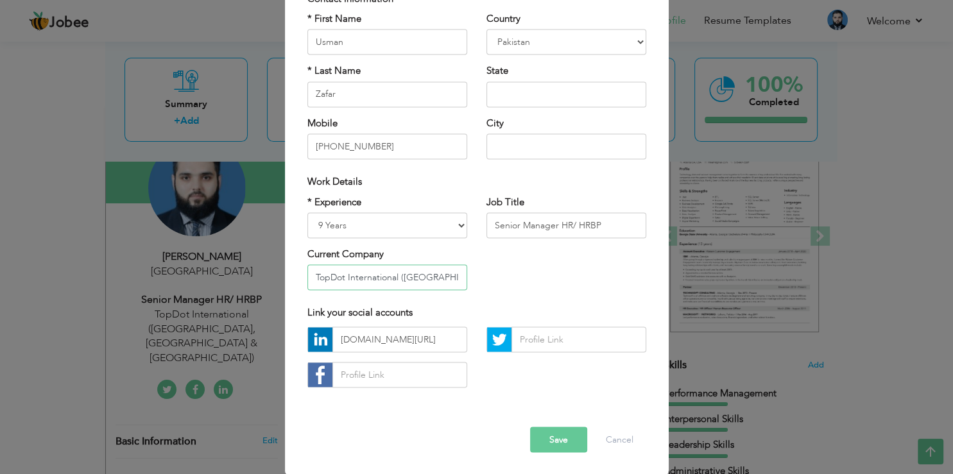
click at [438, 291] on input "TopDot International (USA, UAE & Pakistan)" at bounding box center [387, 278] width 160 height 26
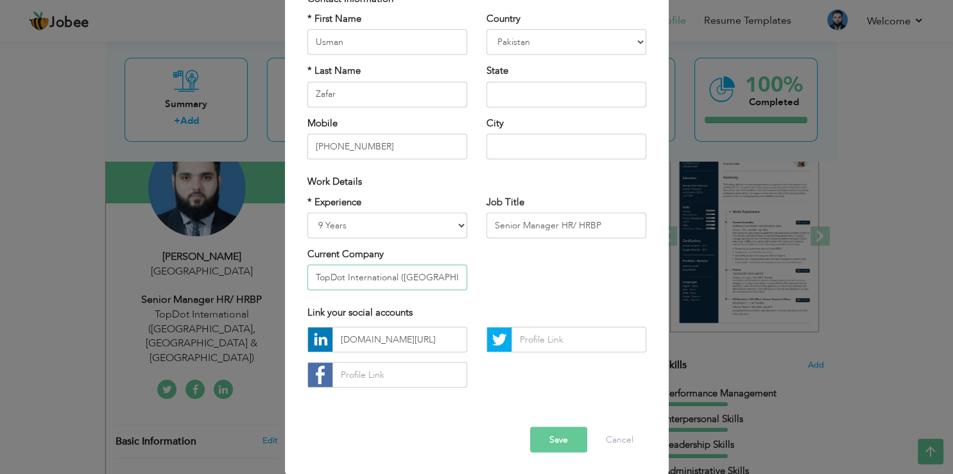
type input "TopDot International (USA & Pakistan)"
click at [548, 438] on button "Save" at bounding box center [558, 440] width 57 height 26
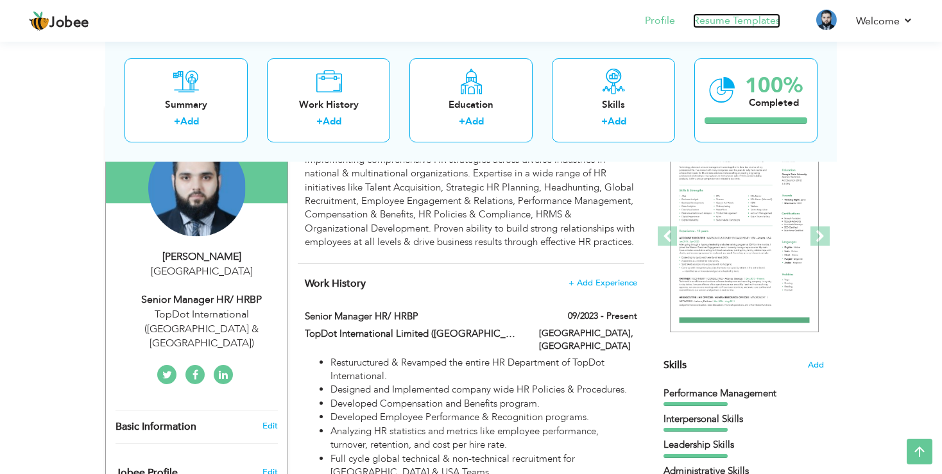
click at [738, 19] on link "Resume Templates" at bounding box center [736, 20] width 87 height 15
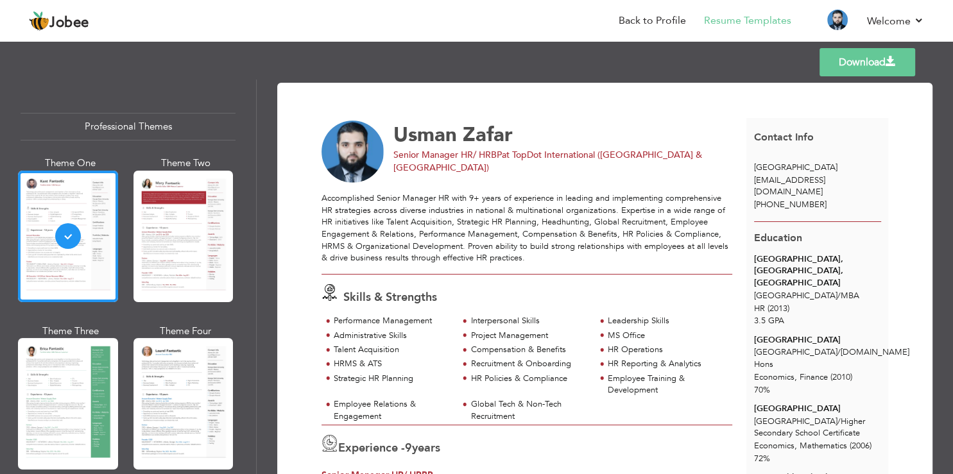
scroll to position [77, 0]
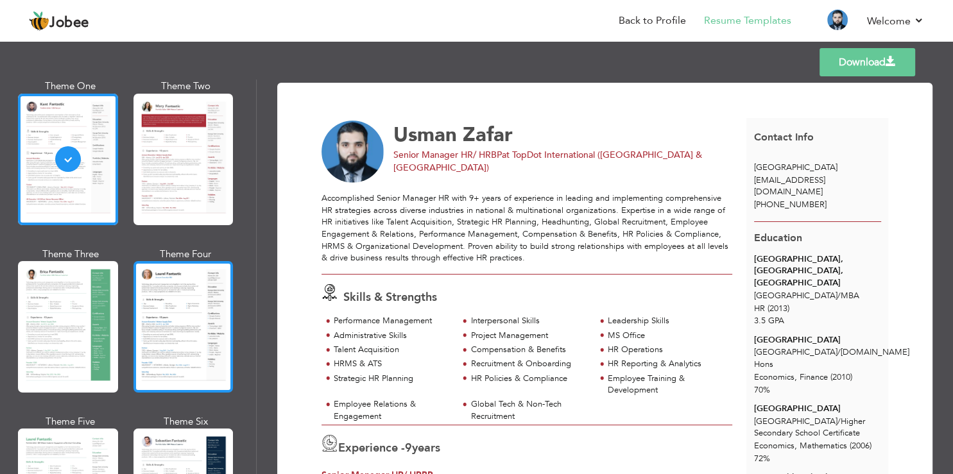
click at [182, 325] on div at bounding box center [183, 327] width 100 height 132
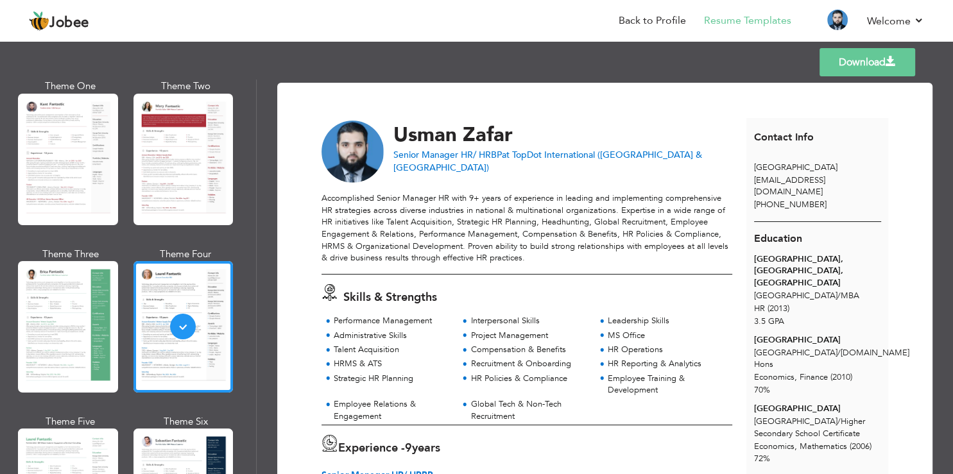
scroll to position [385, 0]
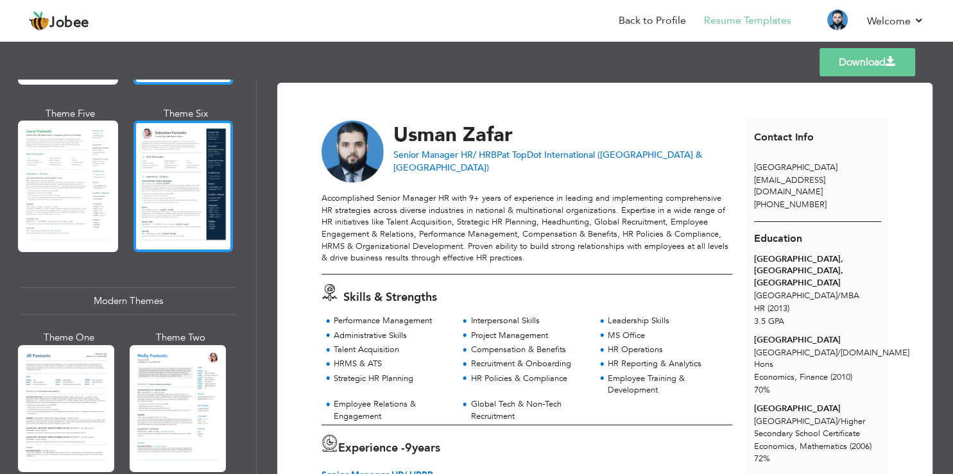
click at [187, 173] on div at bounding box center [183, 187] width 100 height 132
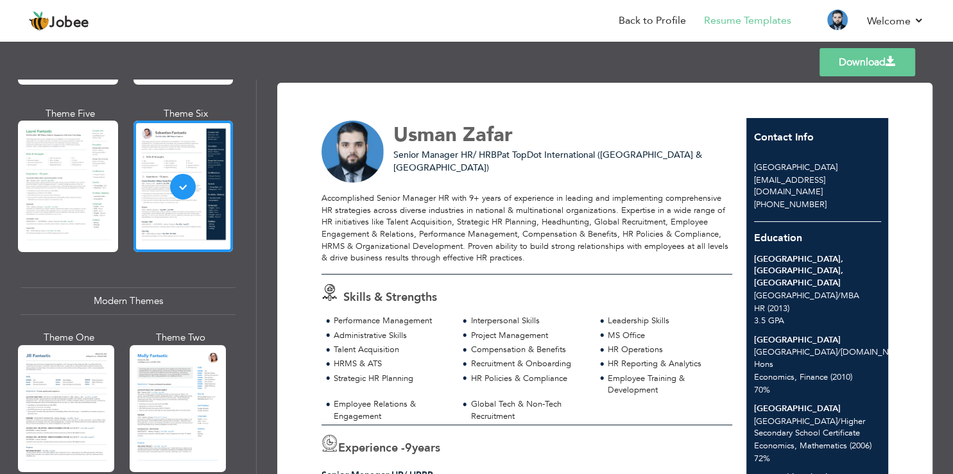
click at [82, 173] on div at bounding box center [68, 187] width 100 height 132
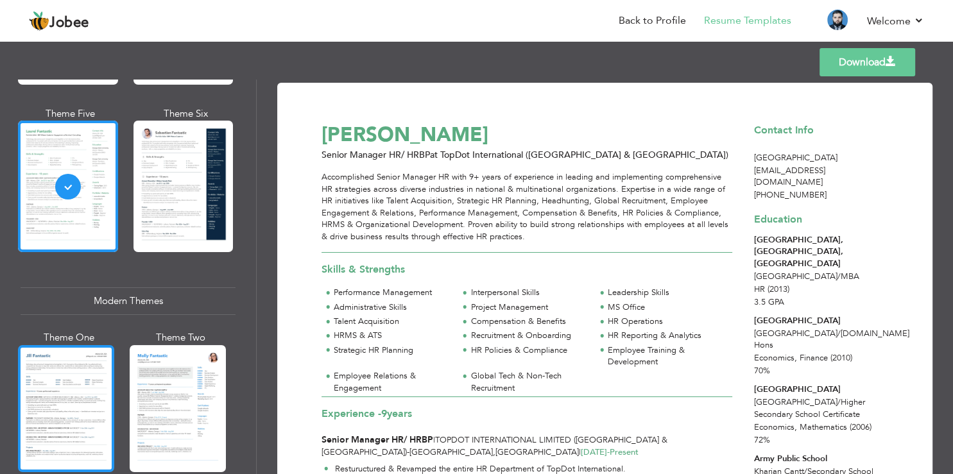
click at [72, 355] on div at bounding box center [66, 408] width 96 height 127
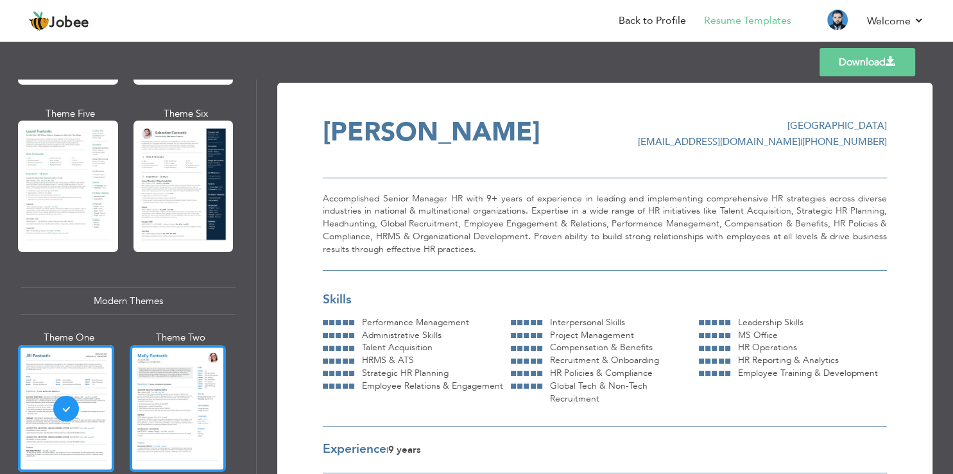
click at [191, 394] on div at bounding box center [178, 408] width 96 height 127
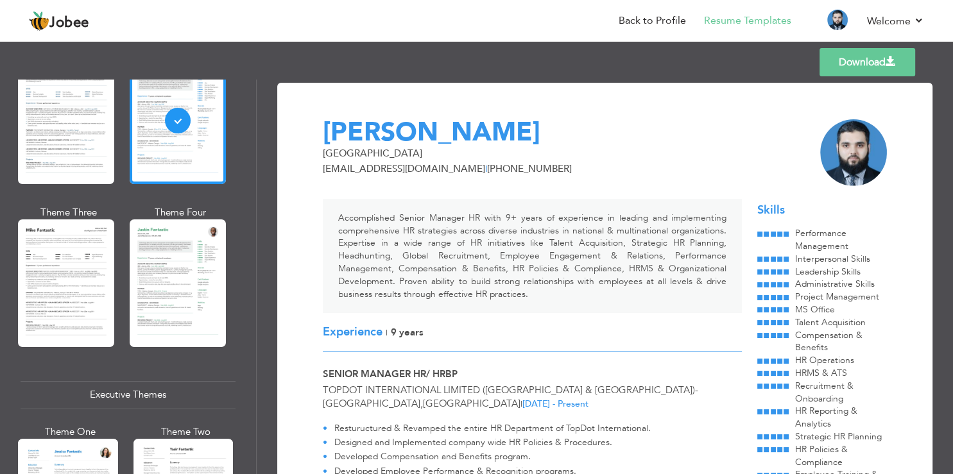
scroll to position [770, 0]
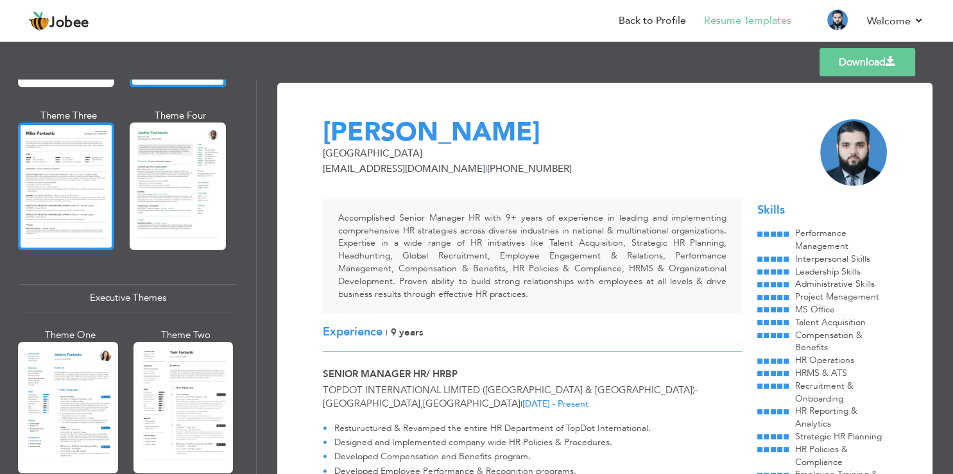
click at [73, 190] on div at bounding box center [66, 186] width 96 height 127
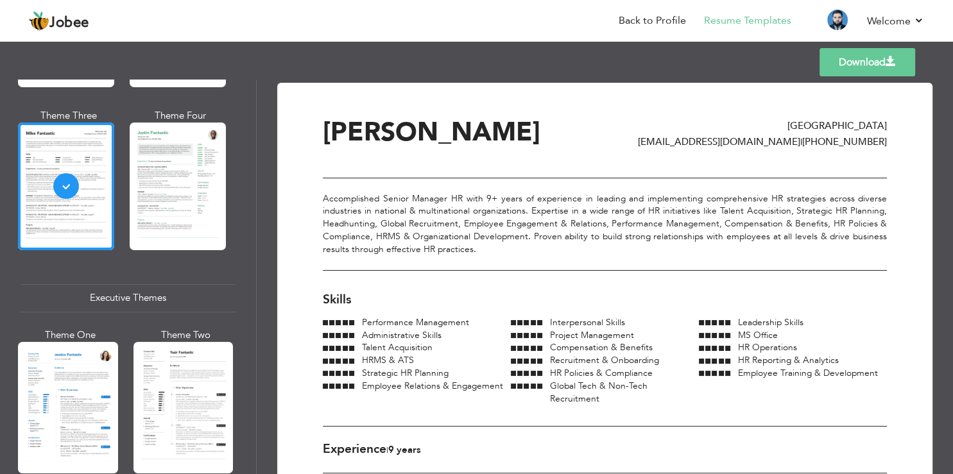
scroll to position [308, 0]
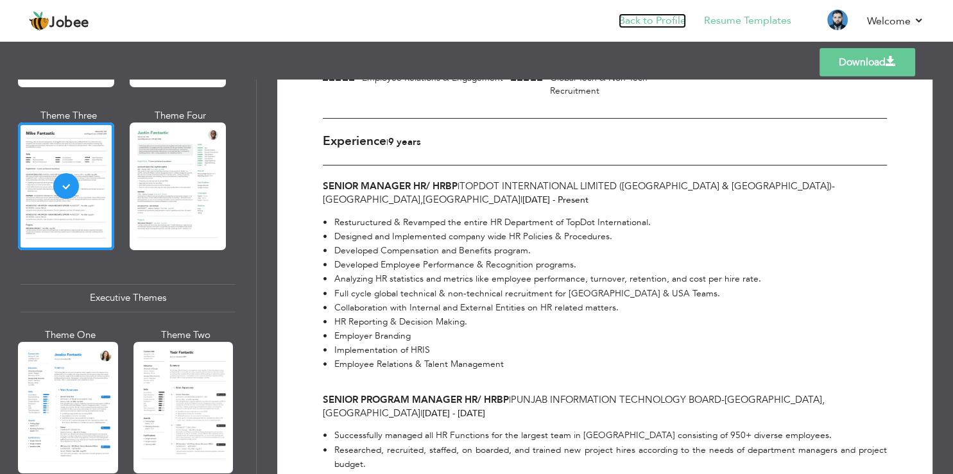
click at [625, 21] on link "Back to Profile" at bounding box center [651, 20] width 67 height 15
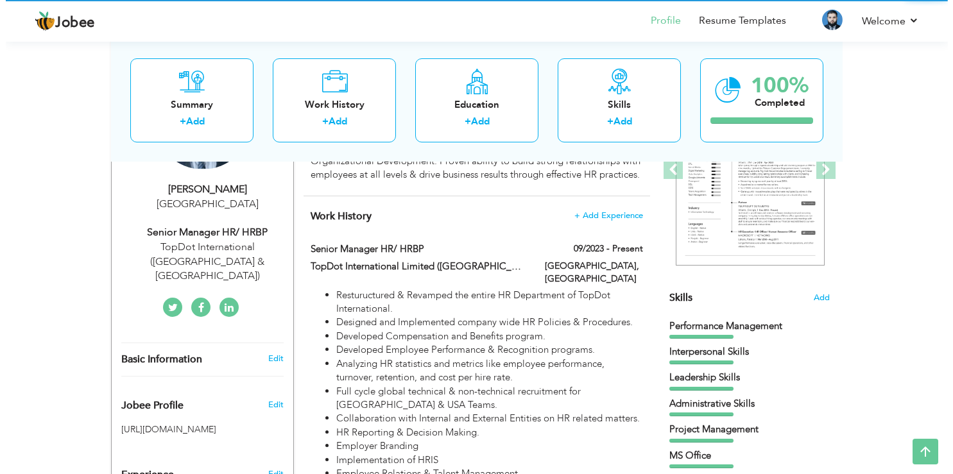
scroll to position [203, 0]
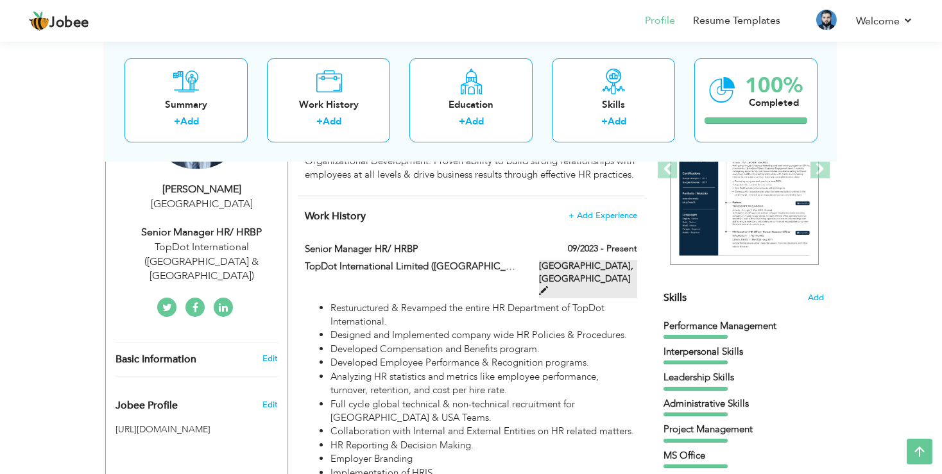
click at [548, 286] on span at bounding box center [543, 290] width 9 height 9
type input "Senior Manager HR/ HRBP"
type input "TopDot International Limited (USA & Pakistan)"
type input "09/2023"
type input "[GEOGRAPHIC_DATA]"
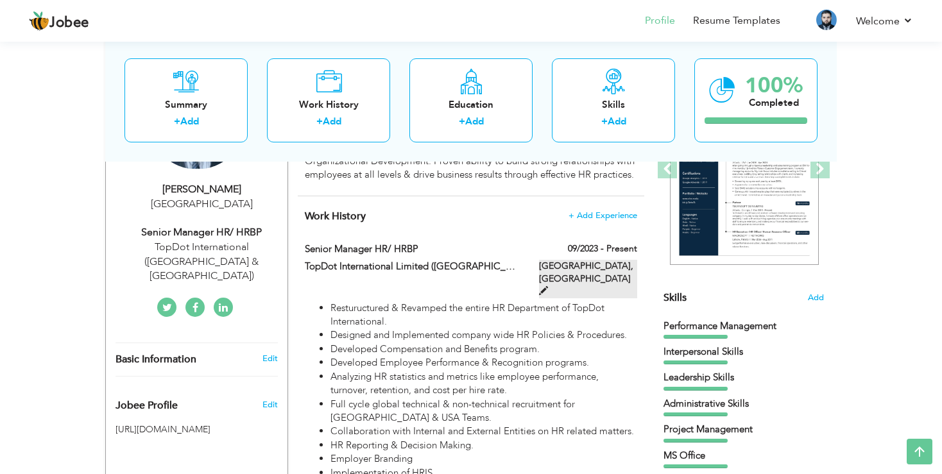
type input "[GEOGRAPHIC_DATA]"
checkbox input "true"
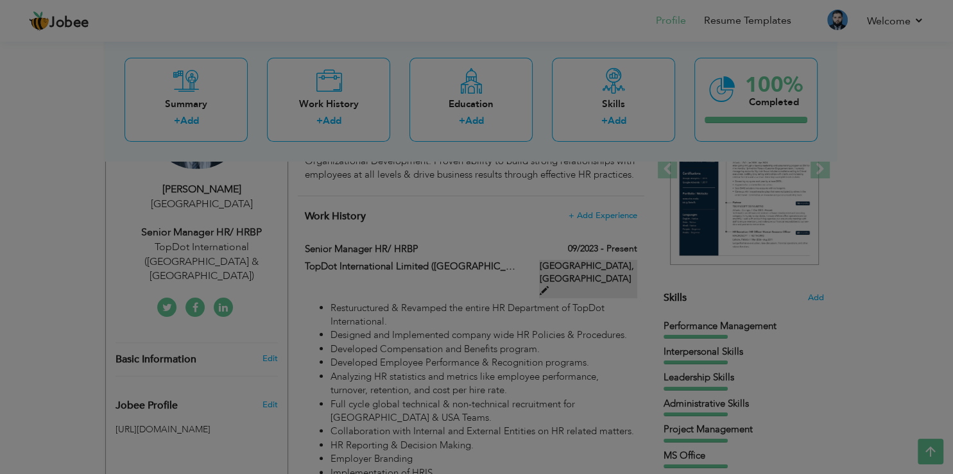
scroll to position [0, 0]
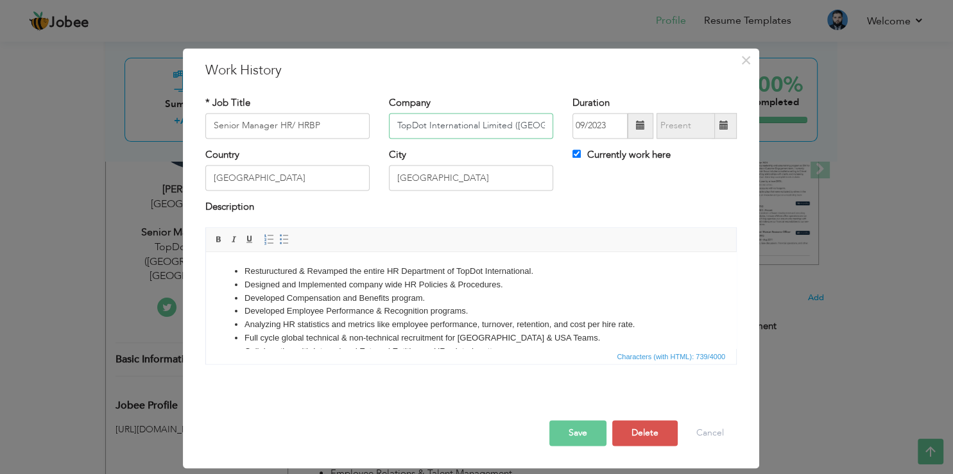
click at [515, 126] on input "TopDot International Limited (USA & Pakistan)" at bounding box center [471, 126] width 164 height 26
click at [513, 123] on input "TopDot International Limited (USA & Pakistan)" at bounding box center [471, 126] width 164 height 26
click at [514, 127] on input "TopDot International Limited (USA & Pakistan)" at bounding box center [471, 126] width 164 height 26
click at [571, 432] on button "Save" at bounding box center [577, 433] width 57 height 26
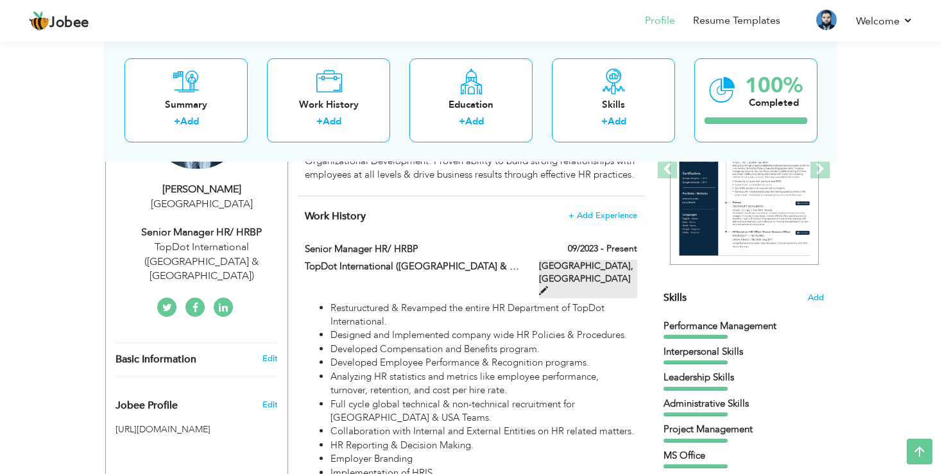
click at [548, 286] on span at bounding box center [543, 290] width 9 height 9
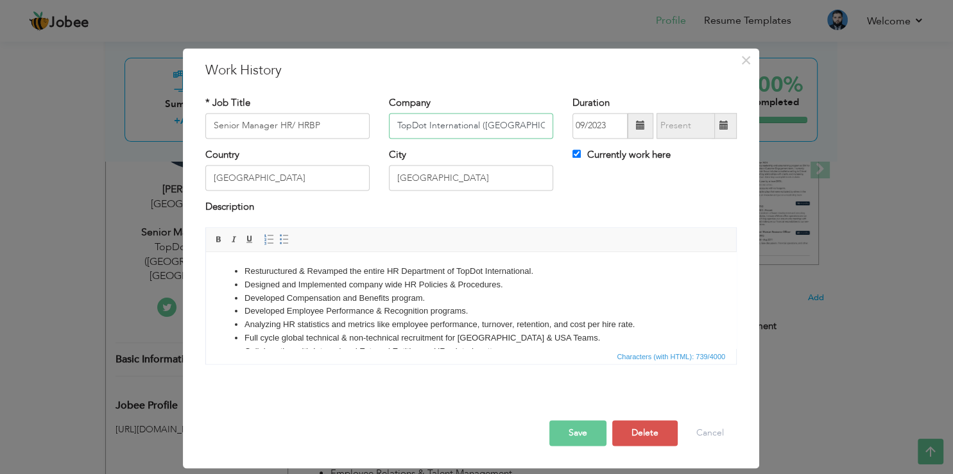
click at [429, 126] on input "TopDot International (USA & Pakistan)" at bounding box center [471, 126] width 164 height 26
type input "TopDot & Dotlogics International (USA & Pakistan)"
click at [584, 436] on button "Save" at bounding box center [577, 433] width 57 height 26
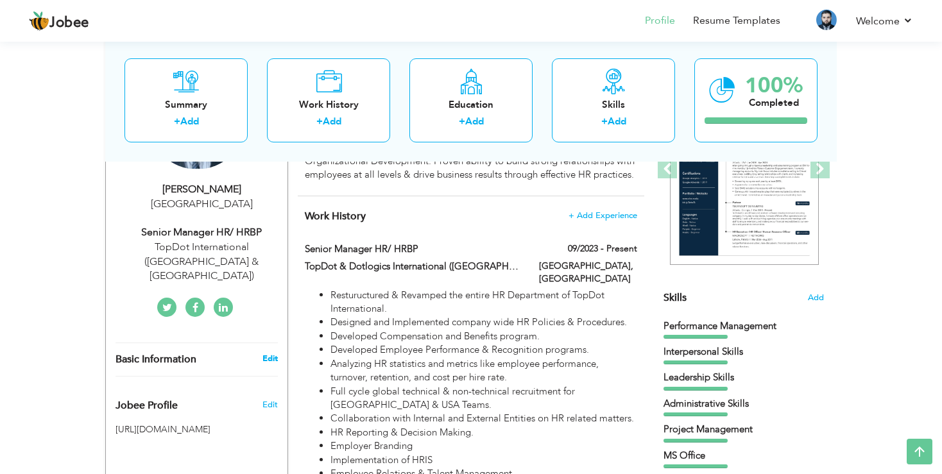
click at [269, 353] on link "Edit" at bounding box center [269, 359] width 15 height 12
type input "Usman"
type input "Zafar"
type input "[PHONE_NUMBER]"
select select "number:166"
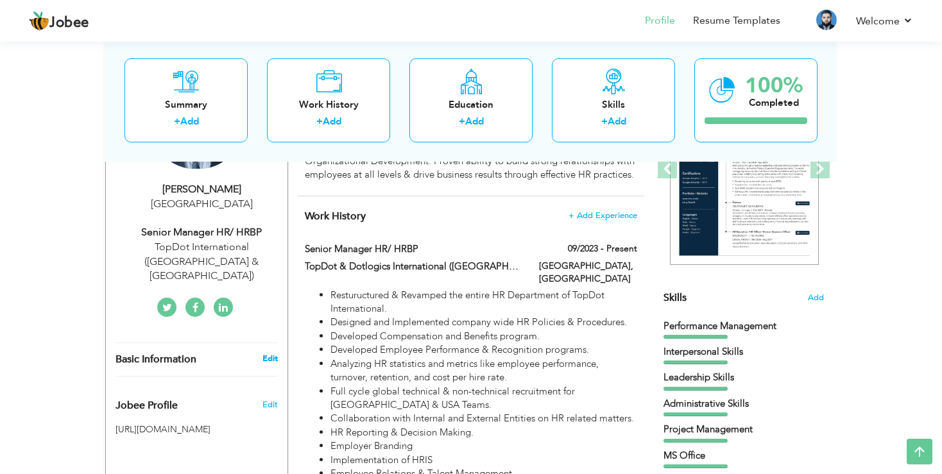
select select "number:11"
type input "TopDot International (USA & Pakistan)"
type input "Senior Manager HR/ HRBP"
type input "[DOMAIN_NAME][URL]"
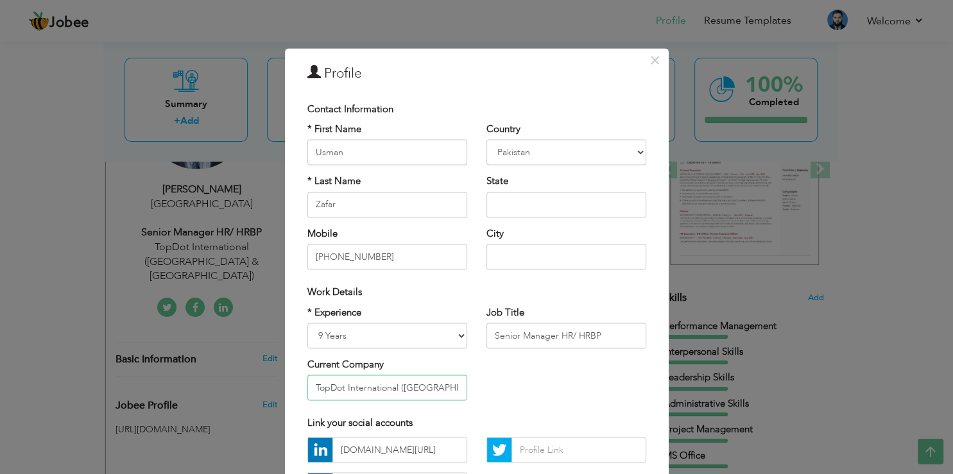
click at [343, 387] on input "TopDot International (USA & Pakistan)" at bounding box center [387, 388] width 160 height 26
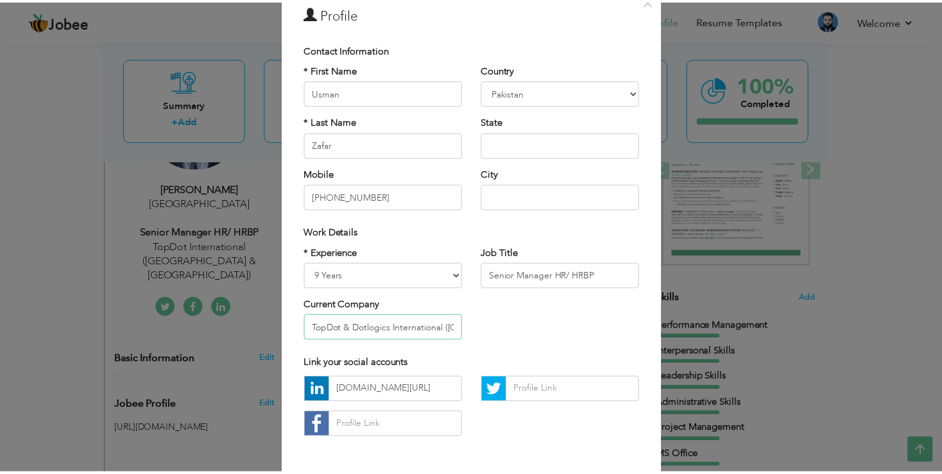
scroll to position [110, 0]
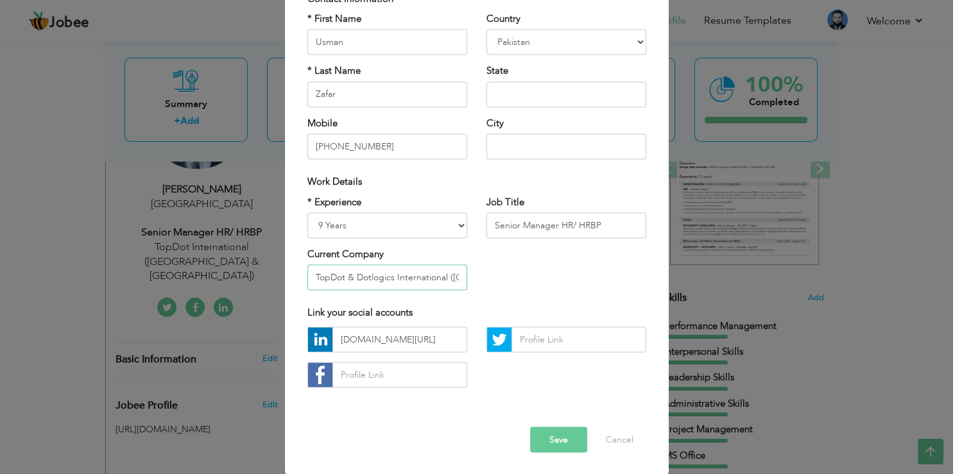
click at [442, 279] on input "TopDot & Dotlogics International (USA & Pakistan)" at bounding box center [387, 278] width 160 height 26
type input "TopDot & Dotlogics Inc. ([GEOGRAPHIC_DATA] & [GEOGRAPHIC_DATA])"
click at [547, 440] on button "Save" at bounding box center [558, 440] width 57 height 26
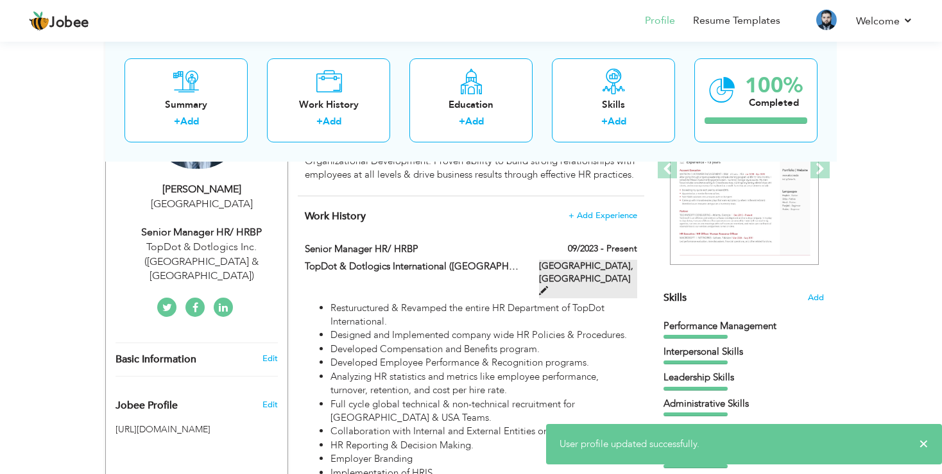
click at [548, 286] on span at bounding box center [543, 290] width 9 height 9
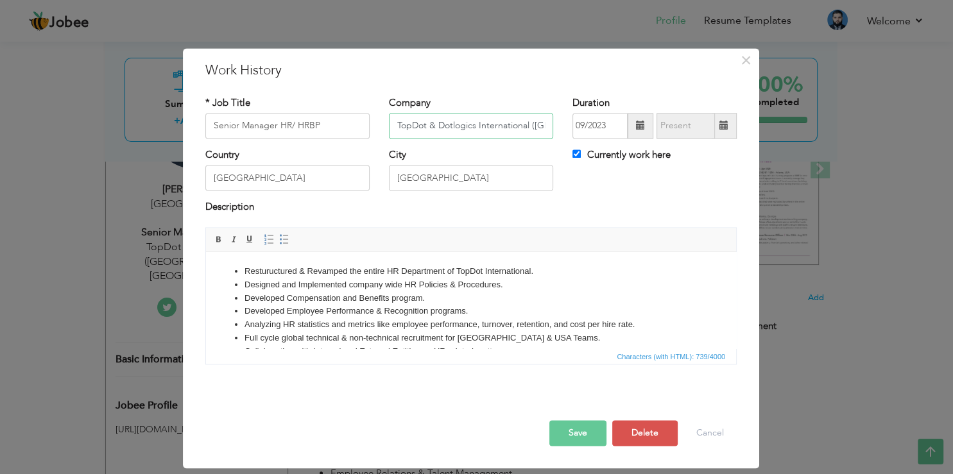
click at [532, 128] on input "TopDot & Dotlogics International (USA & Pakistan)" at bounding box center [471, 126] width 164 height 26
click at [532, 124] on input "TopDot & Dotlogics International (USA & Pakistan)" at bounding box center [471, 126] width 164 height 26
type input "TopDot & Dotlogics Inc. ([GEOGRAPHIC_DATA] & [GEOGRAPHIC_DATA])"
click at [576, 438] on button "Save" at bounding box center [577, 433] width 57 height 26
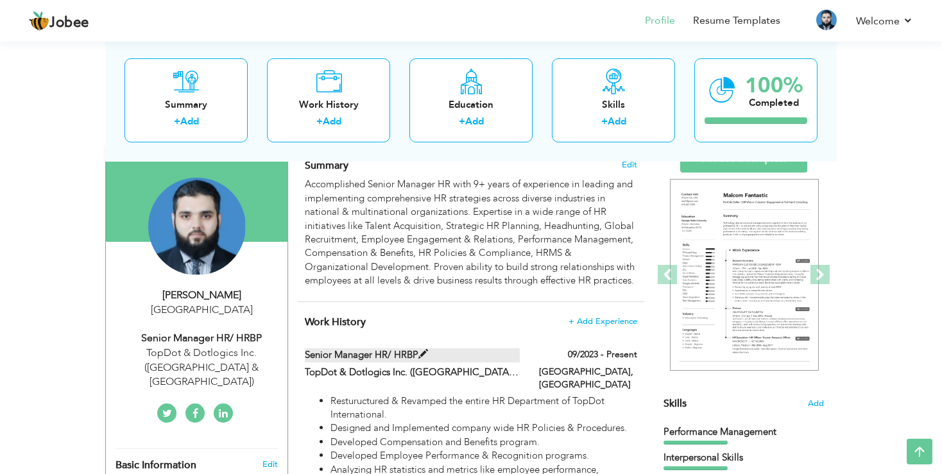
scroll to position [0, 0]
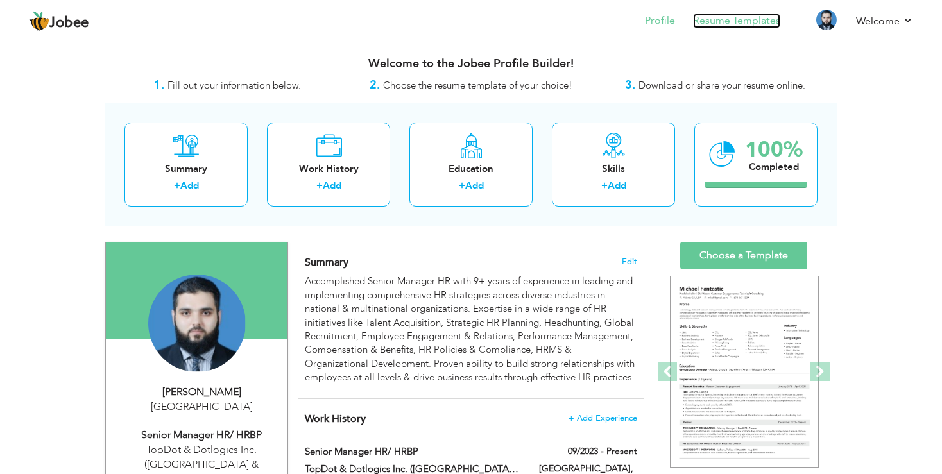
click at [706, 20] on link "Resume Templates" at bounding box center [736, 20] width 87 height 15
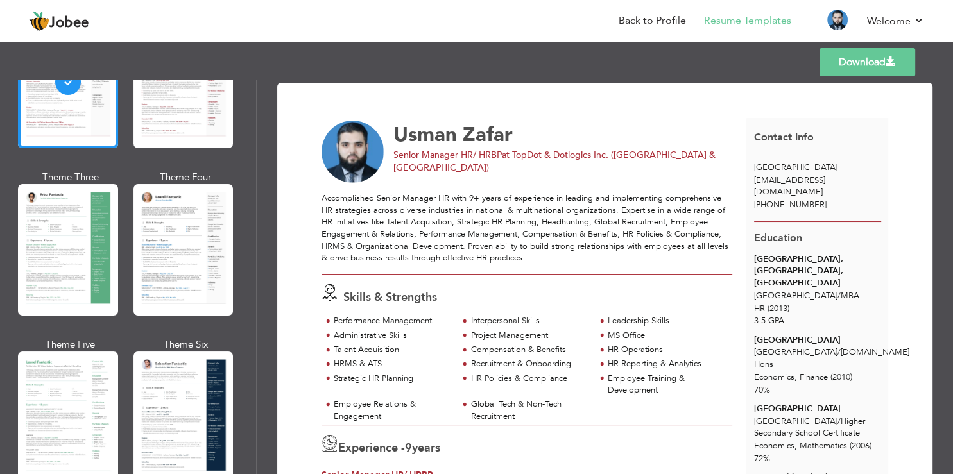
scroll to position [462, 0]
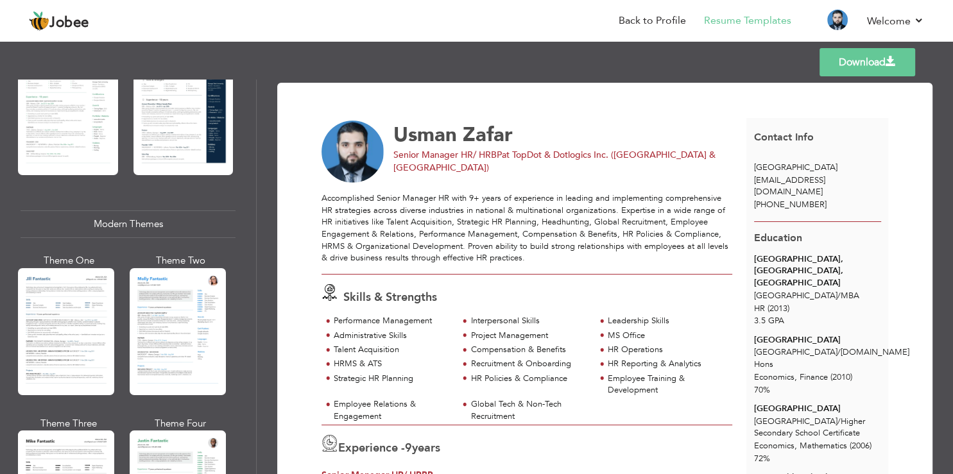
click at [163, 318] on div at bounding box center [178, 331] width 96 height 127
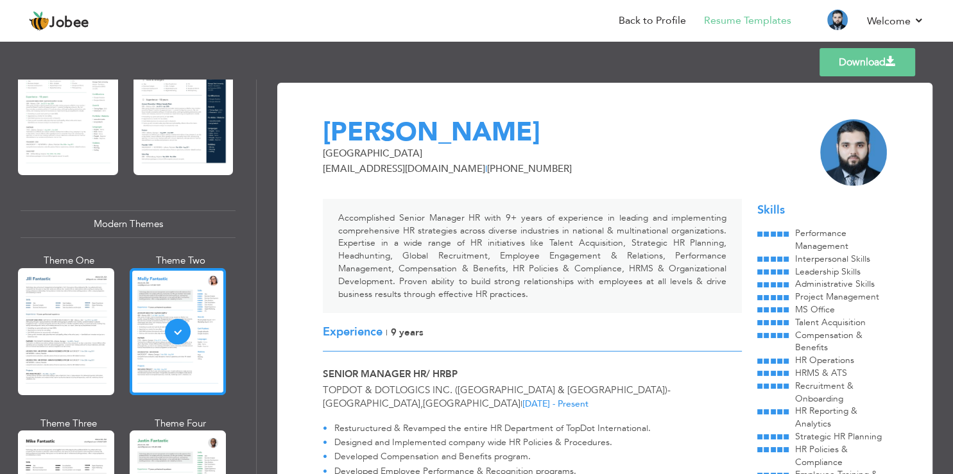
scroll to position [770, 0]
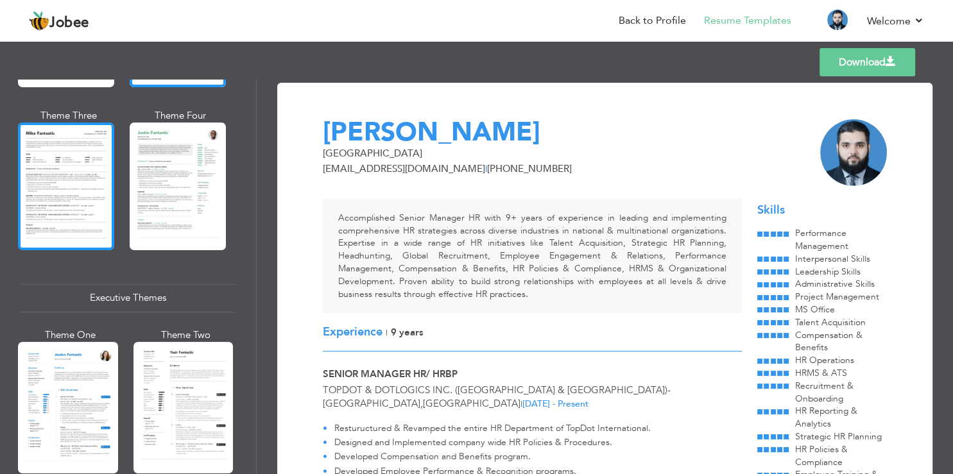
click at [71, 147] on div at bounding box center [66, 186] width 96 height 127
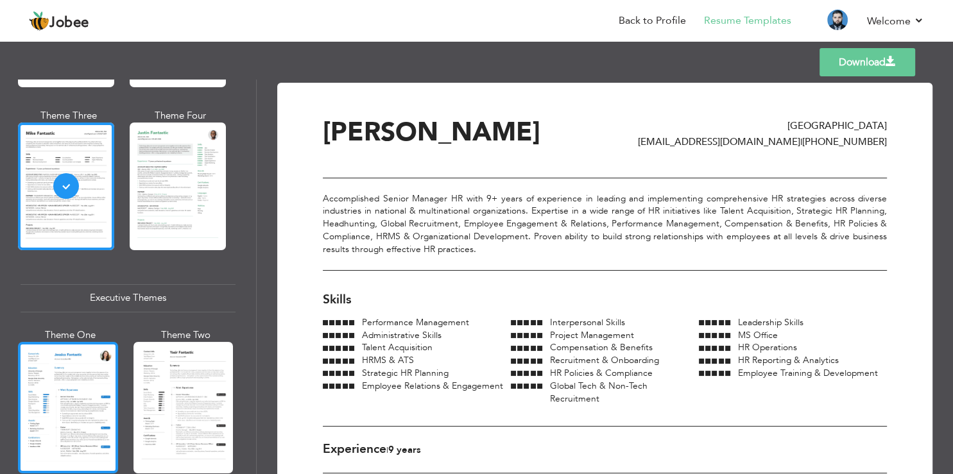
click at [45, 393] on div at bounding box center [68, 408] width 100 height 132
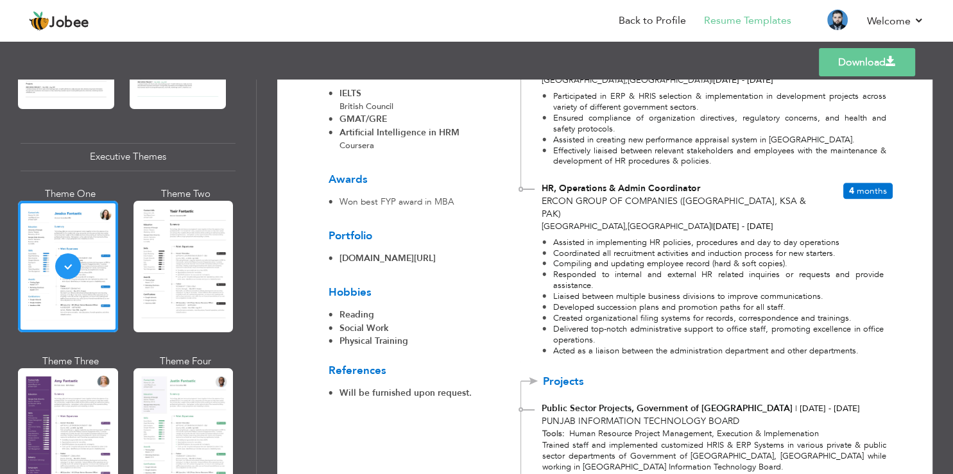
scroll to position [924, 0]
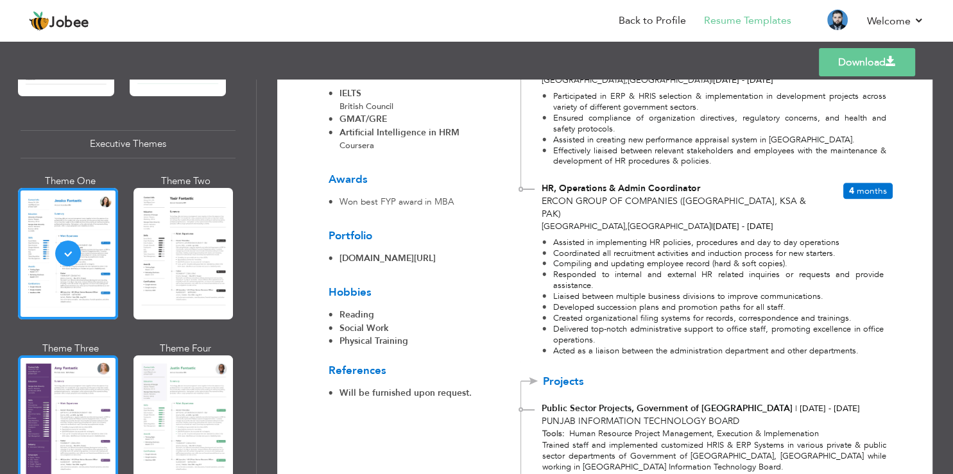
click at [72, 376] on div at bounding box center [68, 421] width 100 height 132
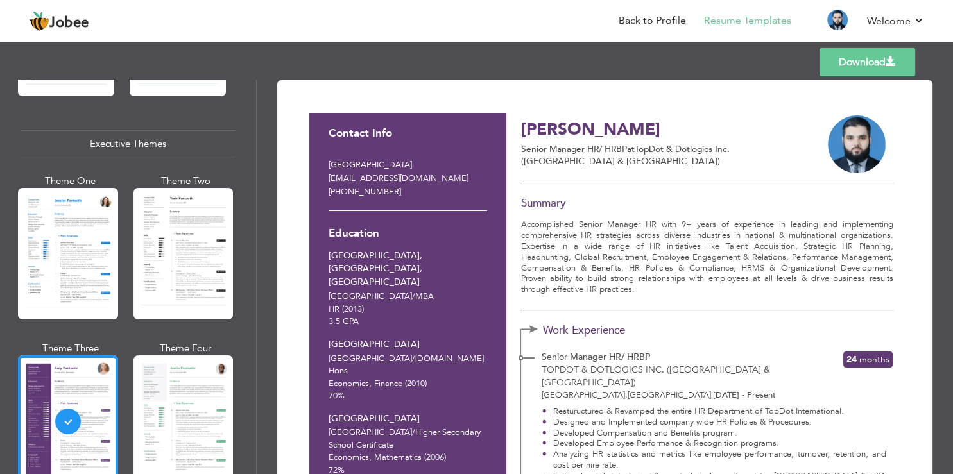
scroll to position [0, 0]
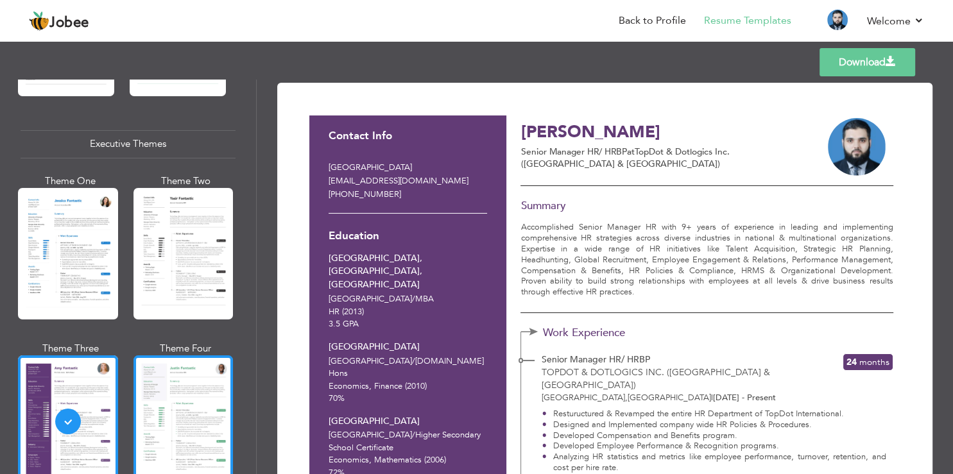
click at [178, 366] on div at bounding box center [183, 421] width 100 height 132
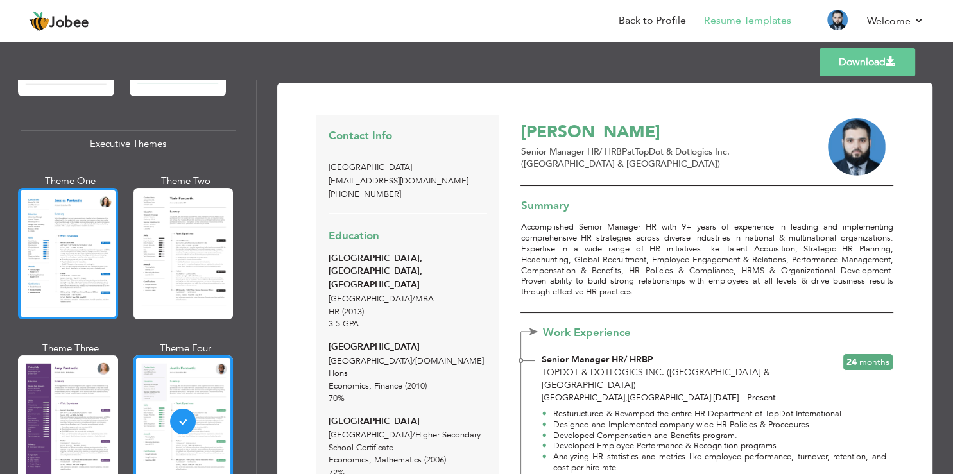
click at [74, 209] on div at bounding box center [68, 254] width 100 height 132
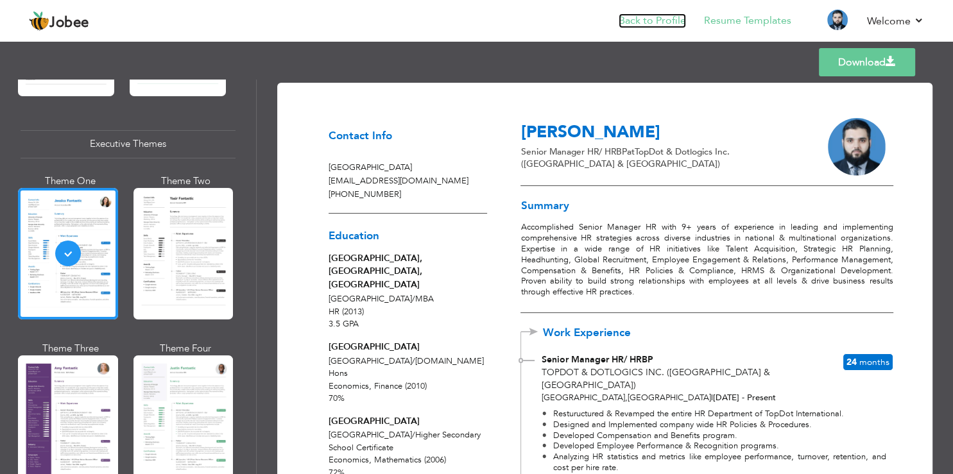
click at [646, 22] on link "Back to Profile" at bounding box center [651, 20] width 67 height 15
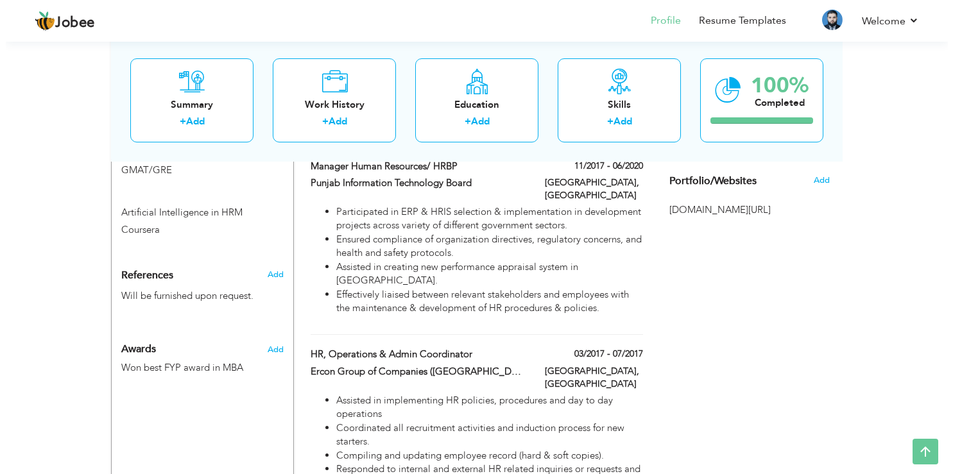
scroll to position [1384, 0]
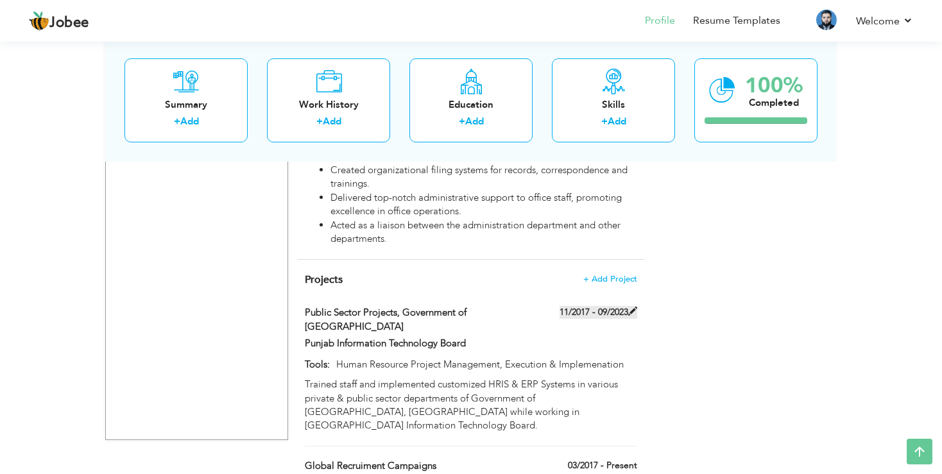
click at [633, 307] on span at bounding box center [632, 311] width 9 height 9
type input "Public Sector Projects, Government of [GEOGRAPHIC_DATA]"
type input "Punjab Information Technology Board"
type input "11/2017"
type input "09/2023"
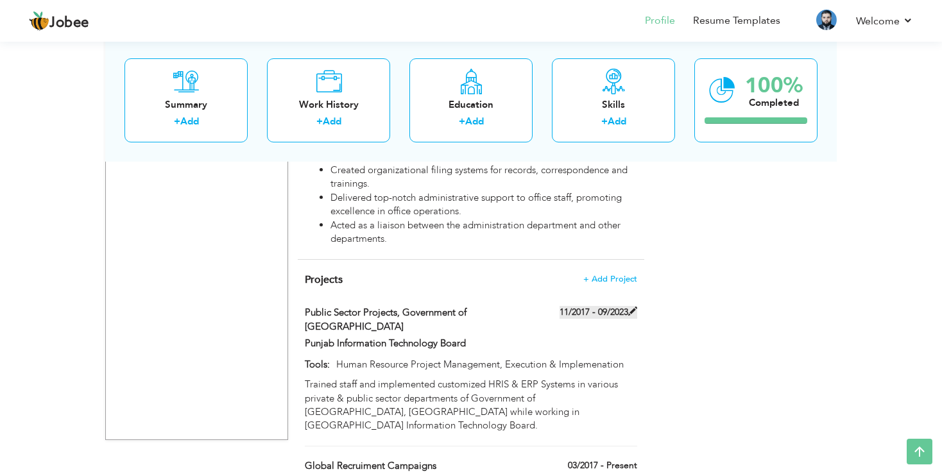
type input "Human Resource Project Management, Execution & Implemenation"
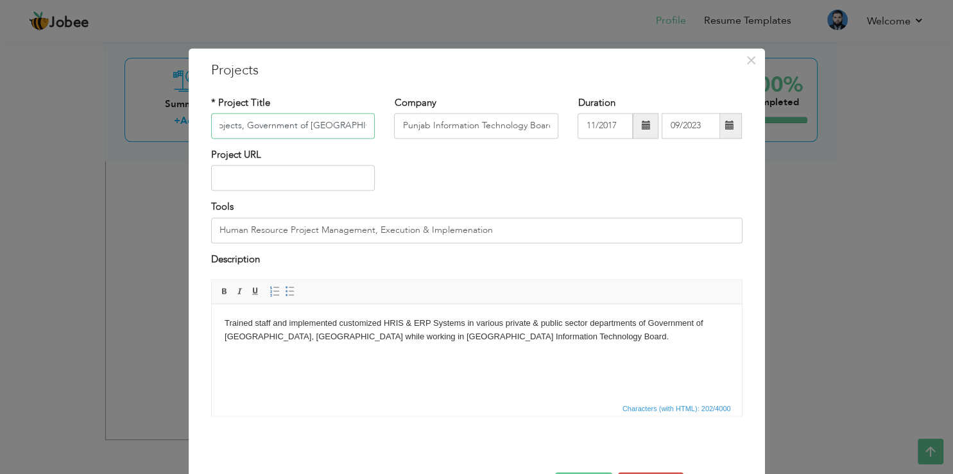
scroll to position [0, 70]
click at [329, 127] on input "Public Sector Projects, Government of Punjab, Pakistan" at bounding box center [293, 126] width 164 height 26
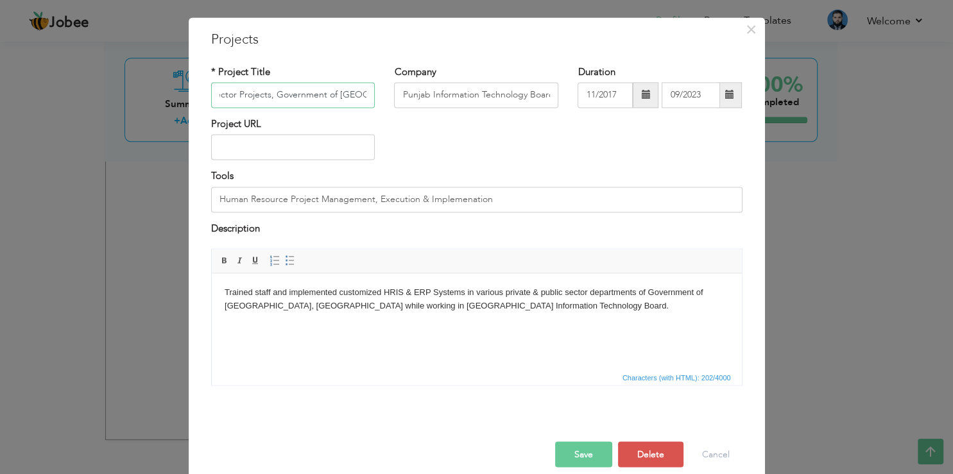
scroll to position [46, 0]
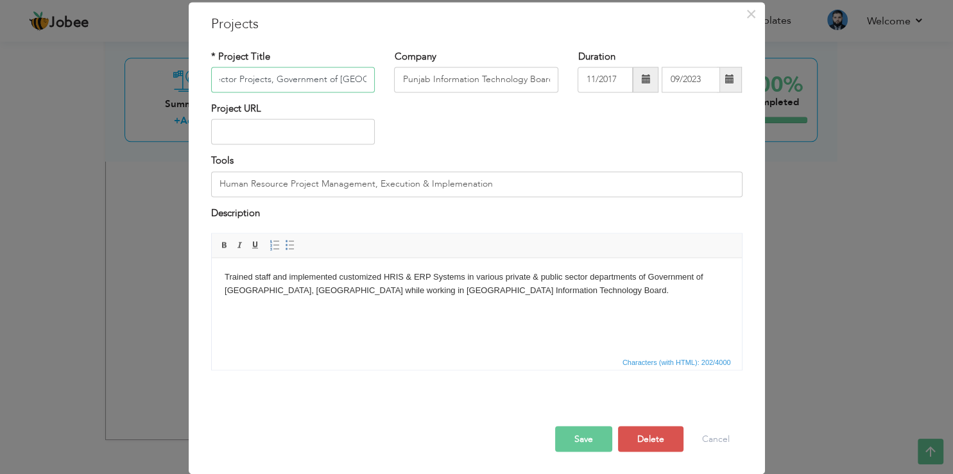
type input "Public Sector Projects, Government of [GEOGRAPHIC_DATA]"
click at [571, 438] on button "Save" at bounding box center [583, 440] width 57 height 26
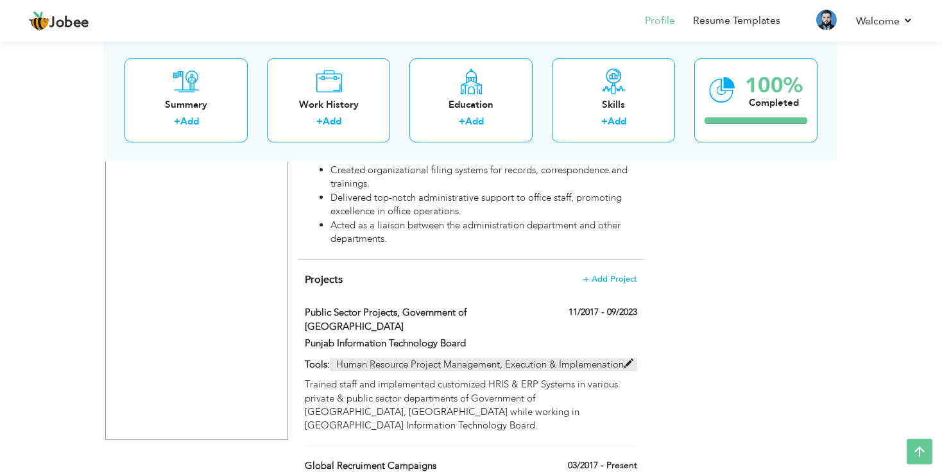
click at [632, 359] on span at bounding box center [629, 364] width 10 height 10
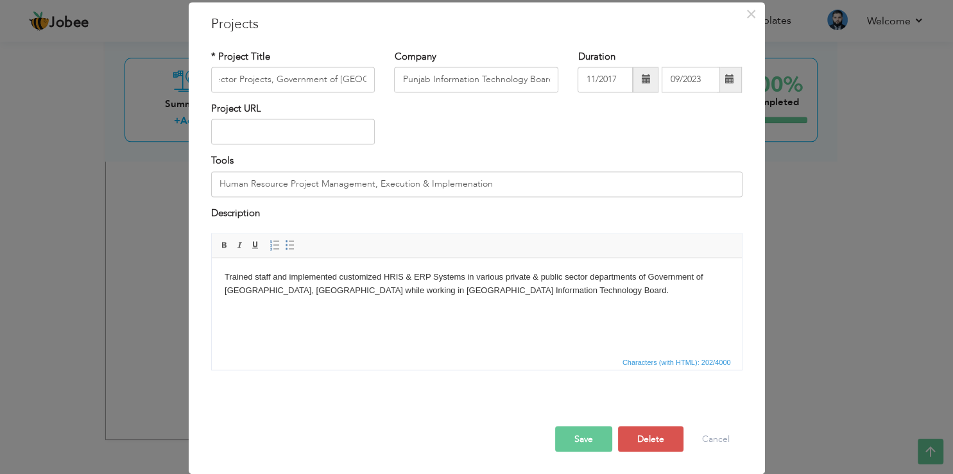
scroll to position [0, 36]
click at [225, 278] on body "Trained staff and implemented customized HRIS & ERP Systems in various private …" at bounding box center [476, 284] width 504 height 27
click at [269, 279] on body "Recruited & Trained staff and implemented customized HRIS & ERP Systems in vari…" at bounding box center [476, 284] width 504 height 27
click at [317, 273] on body "Recruited & Trained staff and implemented customized HRIS & ERP Systems in vari…" at bounding box center [476, 284] width 504 height 27
click at [269, 274] on body "Recruited & Trained resourcesand implemented customized HRIS & ERP Systems in v…" at bounding box center [476, 284] width 504 height 27
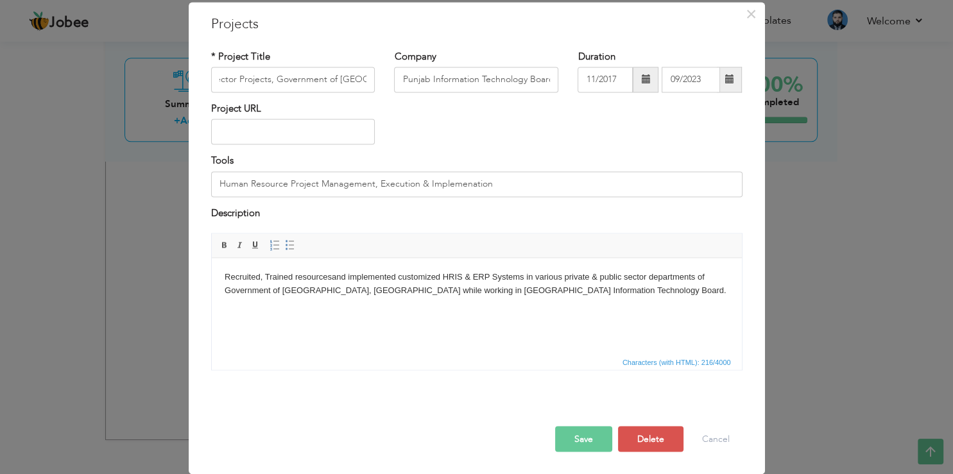
click at [330, 284] on body "Recruited, Trained resourcesand implemented customized HRIS & ERP Systems in va…" at bounding box center [476, 284] width 504 height 27
click at [268, 278] on body "Recruited, Trained resourcesand implemented customized HRIS & ERP Systems in va…" at bounding box center [476, 284] width 504 height 27
click at [359, 278] on body "Recruited and trained resourcesand implemented customized HRIS & ERP Systems in…" at bounding box center [476, 284] width 504 height 27
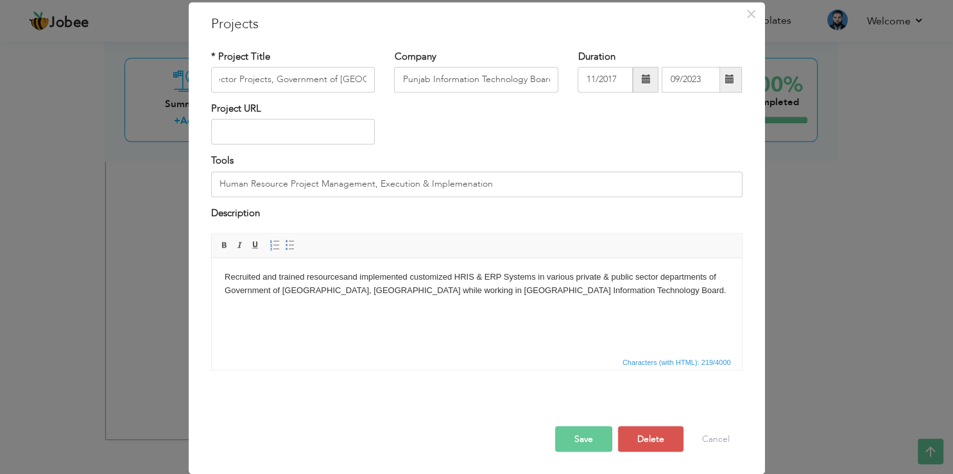
click at [358, 278] on body "Recruited and trained resourcesand implemented customized HRIS & ERP Systems in…" at bounding box center [476, 284] width 504 height 27
click at [432, 276] on body "Recruited and trained resources across different levels. implemented customized…" at bounding box center [476, 291] width 504 height 40
click at [425, 277] on body "Recruited and trained resources across different levels. implemented customized…" at bounding box center [476, 291] width 504 height 40
click at [445, 281] on body "Recruited and trained resources from junior to senior level.. implemented custo…" at bounding box center [476, 291] width 504 height 40
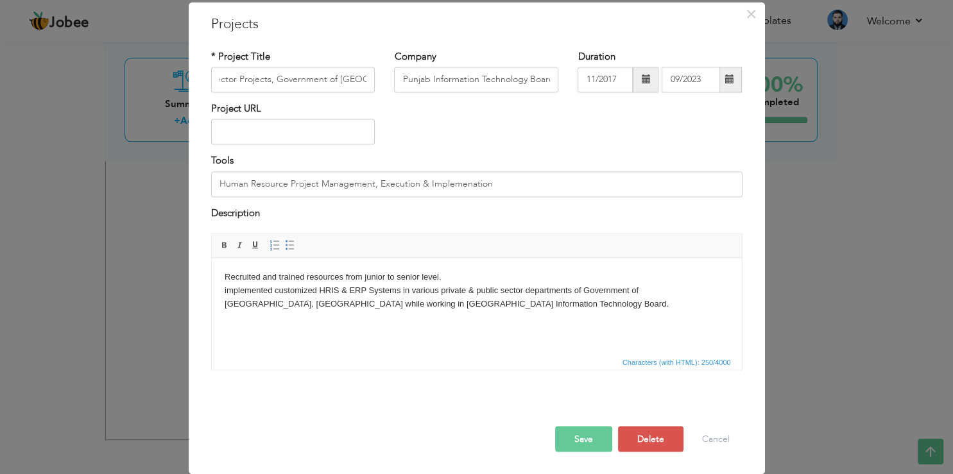
click at [225, 277] on body "Recruited and trained resources from junior to senior level. implemented custom…" at bounding box center [476, 291] width 504 height 40
click at [285, 251] on span at bounding box center [290, 246] width 10 height 10
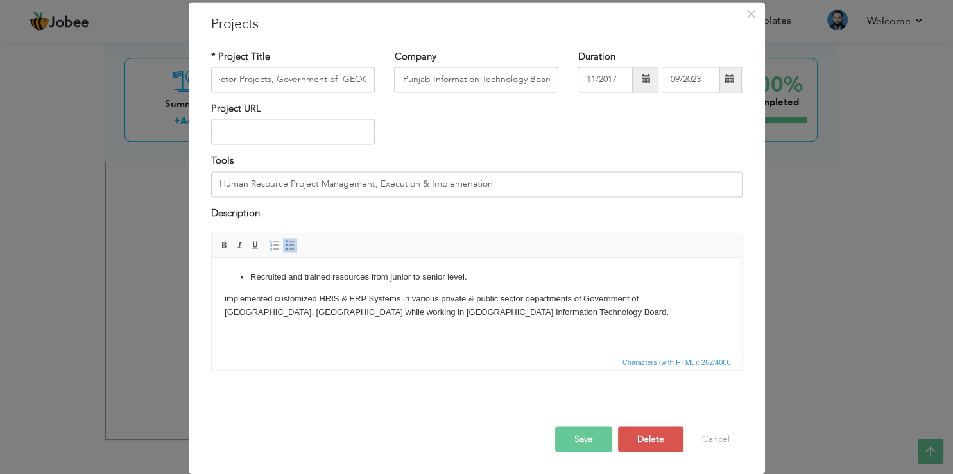
click at [221, 298] on html "Recruited and trained resources from junior to senior level. implemented custom…" at bounding box center [476, 306] width 530 height 96
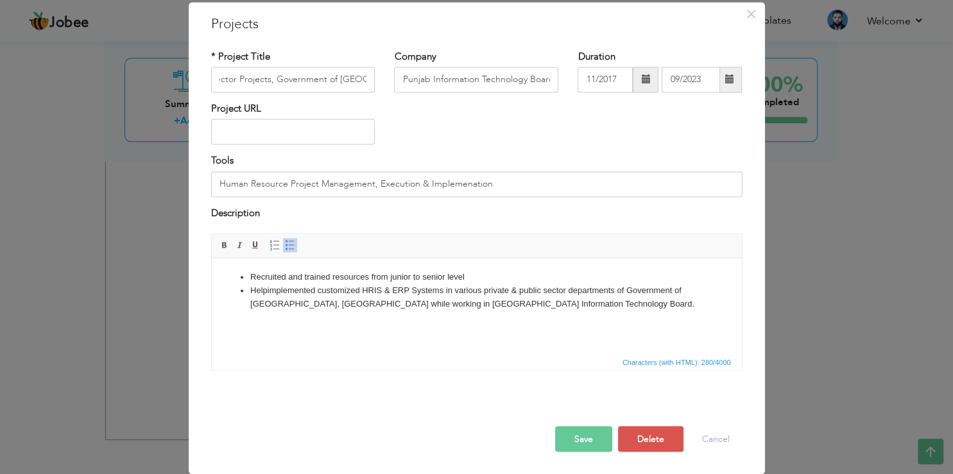
click at [272, 288] on li "Help implemented customized HRIS & ERP Systems in various private & public sect…" at bounding box center [476, 297] width 453 height 27
click at [372, 370] on span "Characters (with HTML): 270/4000" at bounding box center [477, 362] width 530 height 15
click at [490, 272] on li "Recruited and trained resources from junior to senior level" at bounding box center [476, 277] width 453 height 13
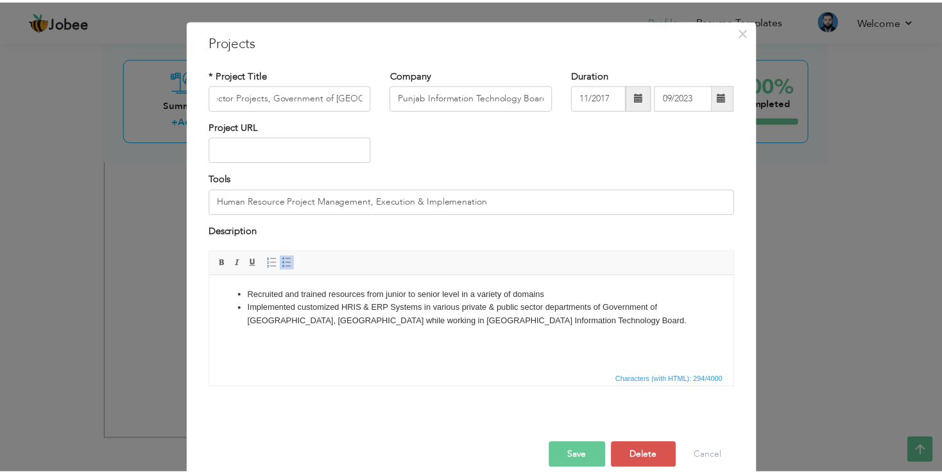
scroll to position [46, 0]
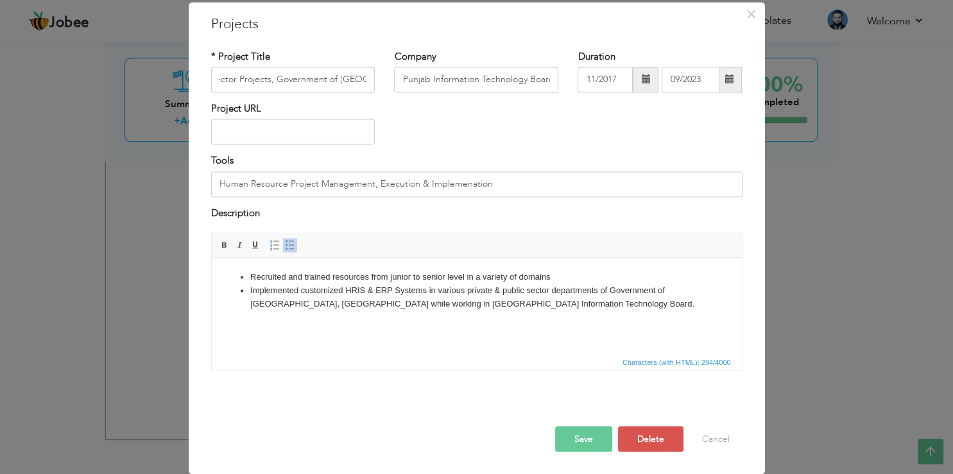
click at [570, 431] on button "Save" at bounding box center [583, 440] width 57 height 26
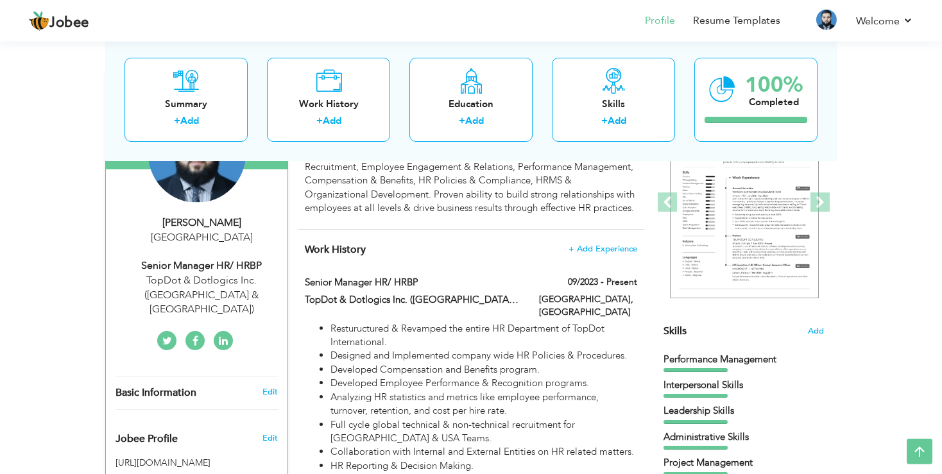
scroll to position [63, 0]
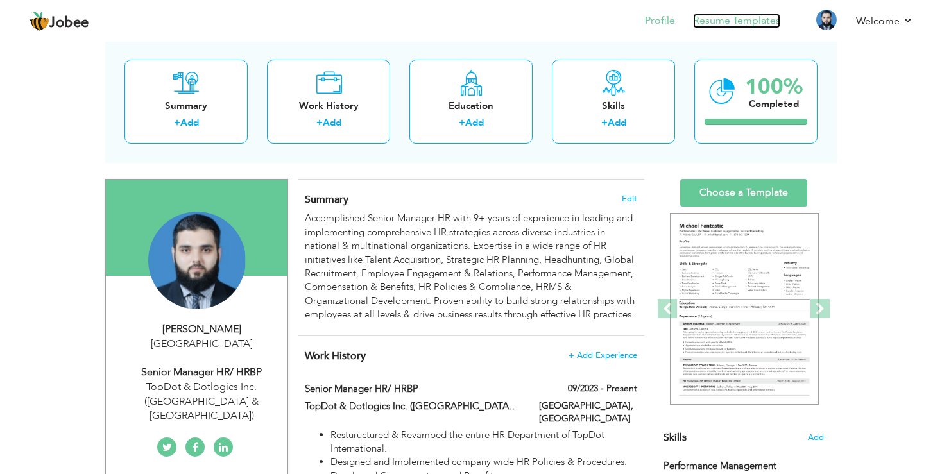
click at [750, 22] on link "Resume Templates" at bounding box center [736, 20] width 87 height 15
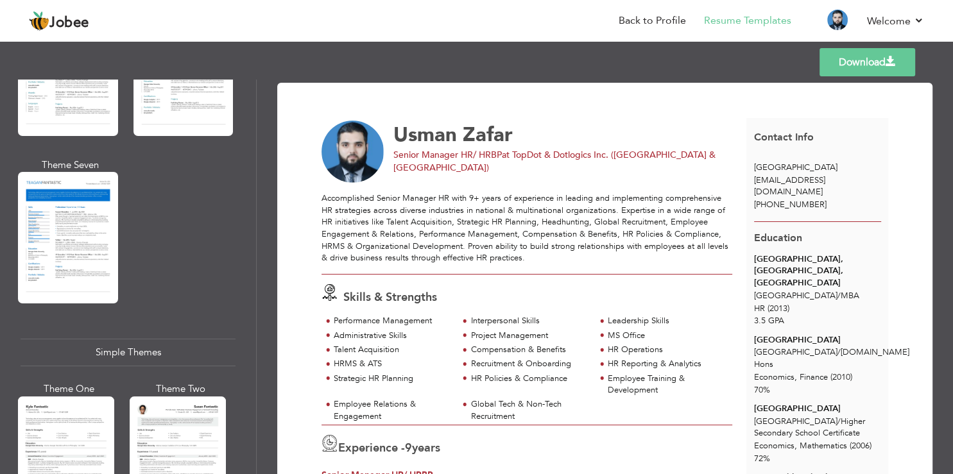
scroll to position [2161, 0]
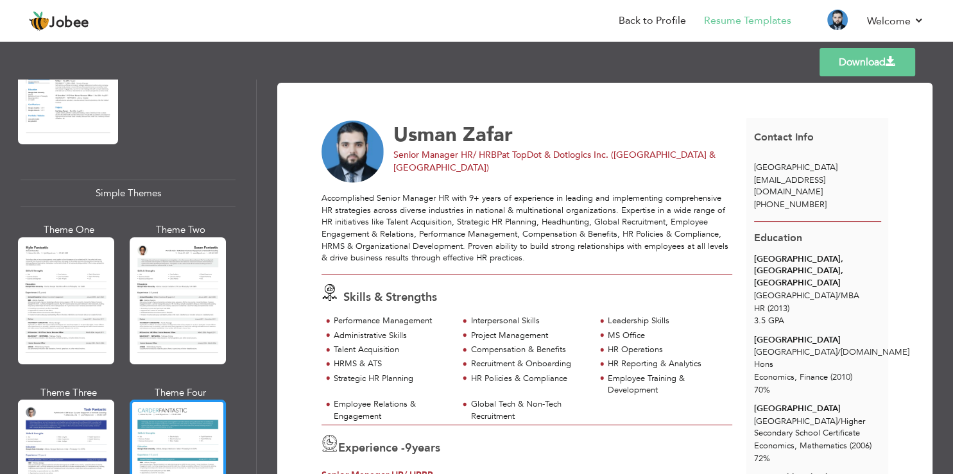
click at [175, 400] on div at bounding box center [178, 463] width 96 height 127
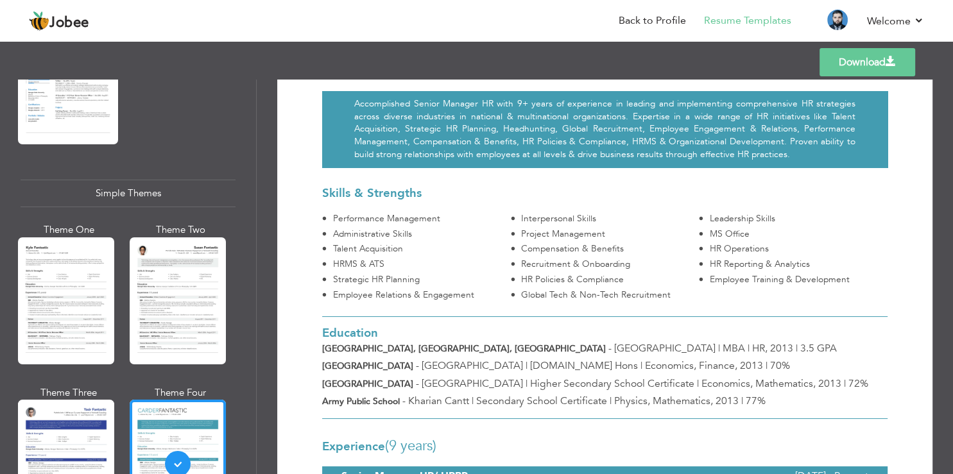
scroll to position [308, 0]
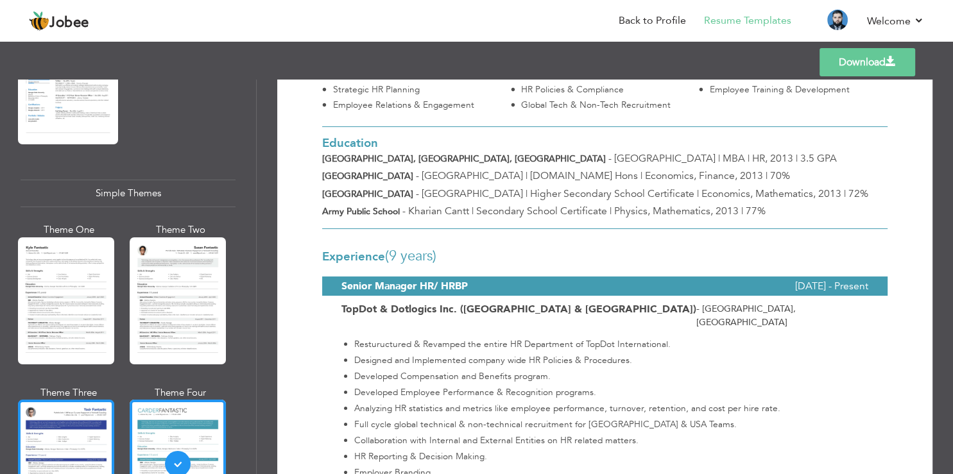
click at [77, 400] on div at bounding box center [66, 463] width 96 height 127
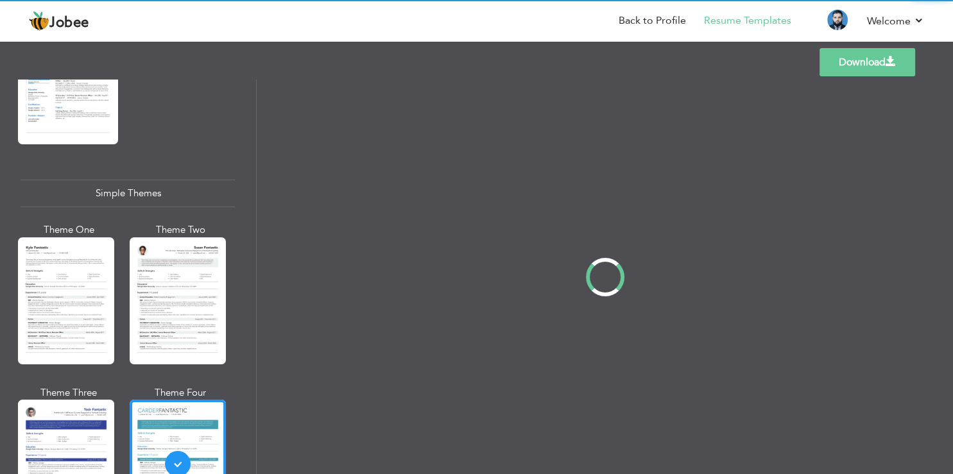
scroll to position [0, 0]
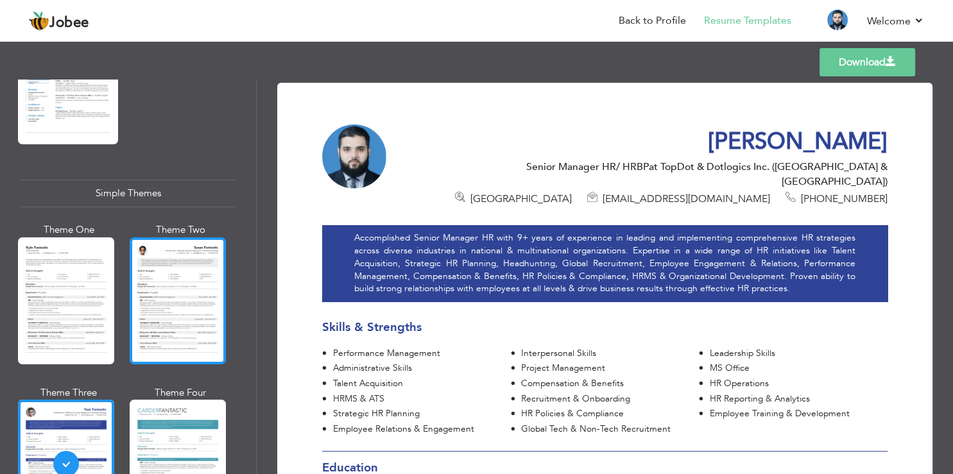
click at [198, 237] on div at bounding box center [178, 300] width 96 height 127
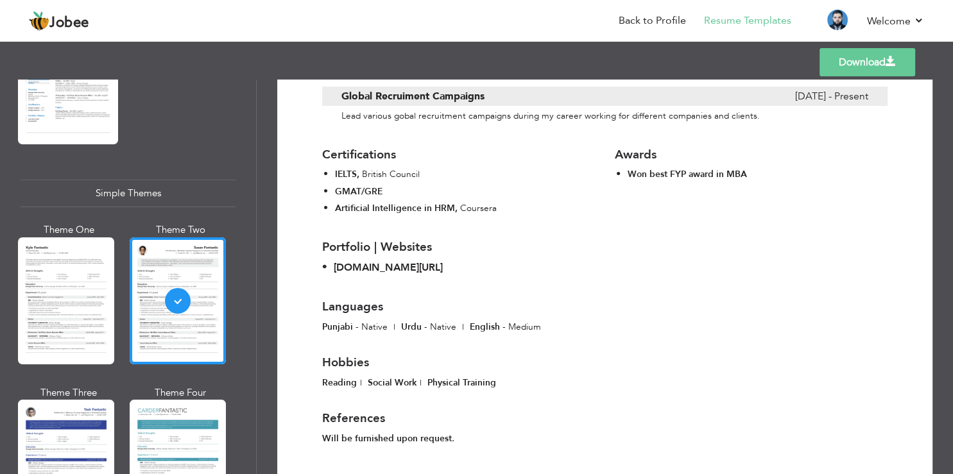
scroll to position [1617, 0]
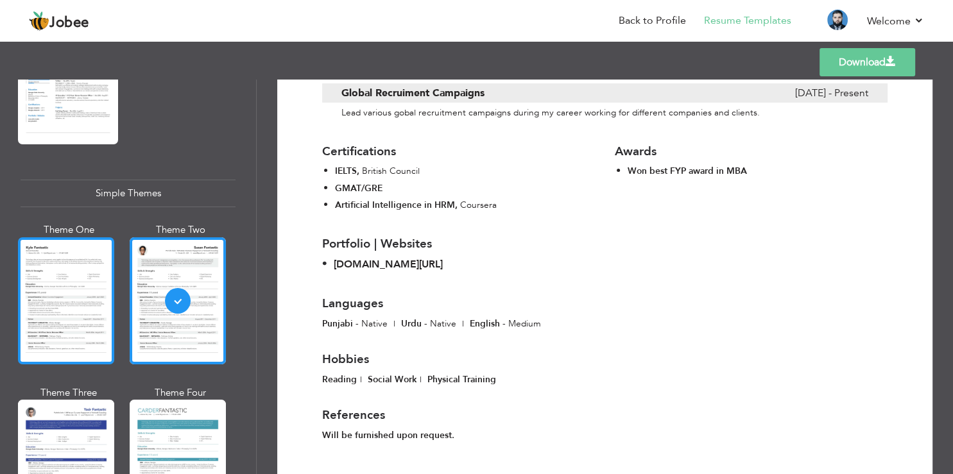
click at [57, 237] on div at bounding box center [66, 300] width 96 height 127
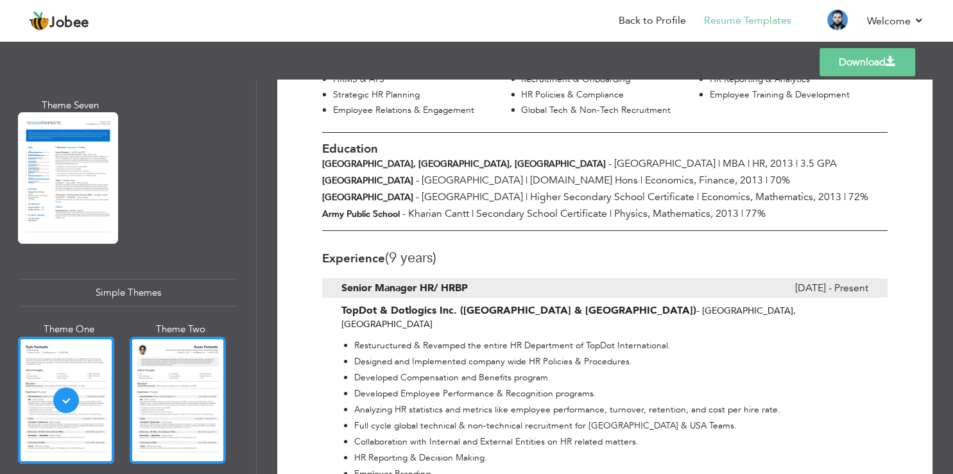
scroll to position [1930, 0]
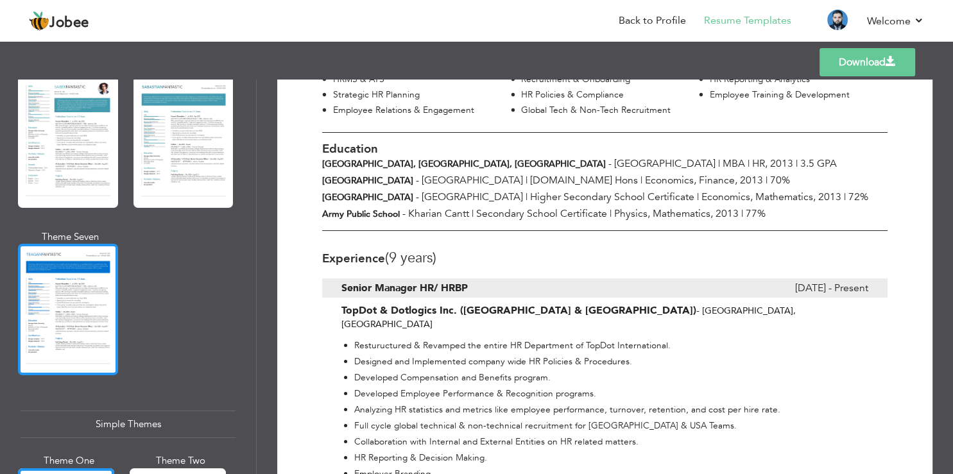
click at [81, 244] on div at bounding box center [68, 310] width 100 height 132
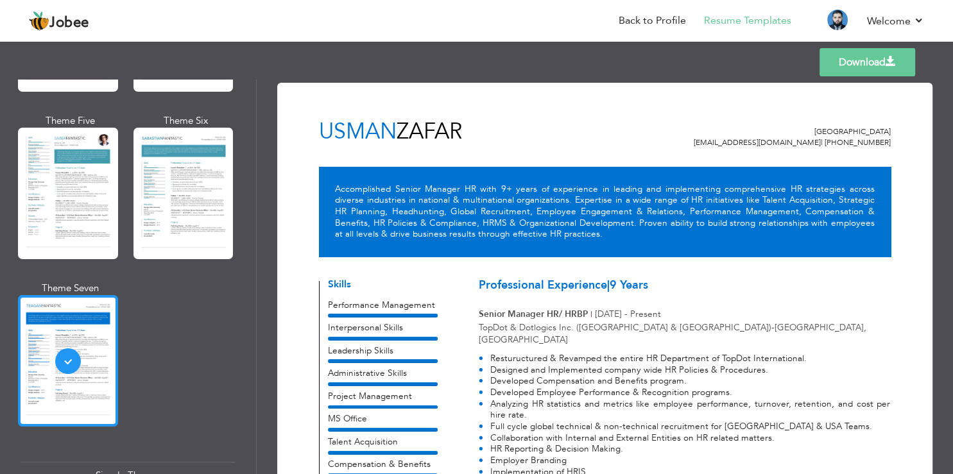
scroll to position [1853, 0]
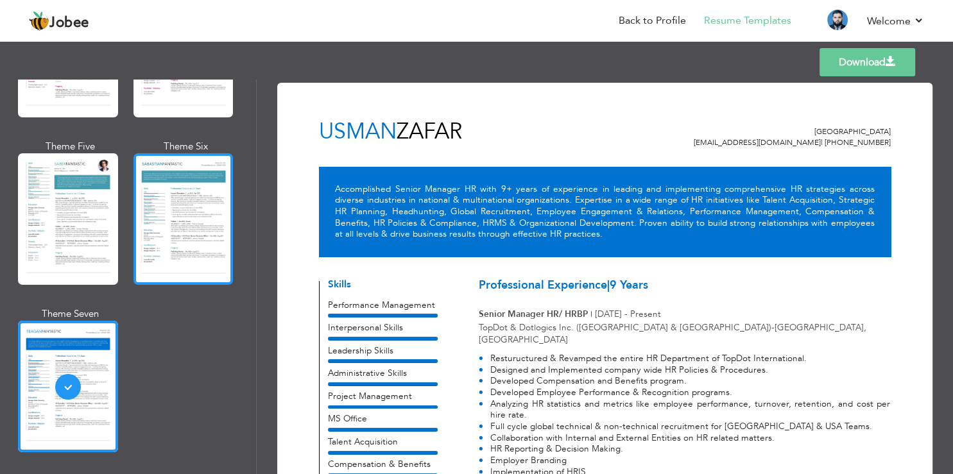
click at [166, 173] on div at bounding box center [183, 219] width 100 height 132
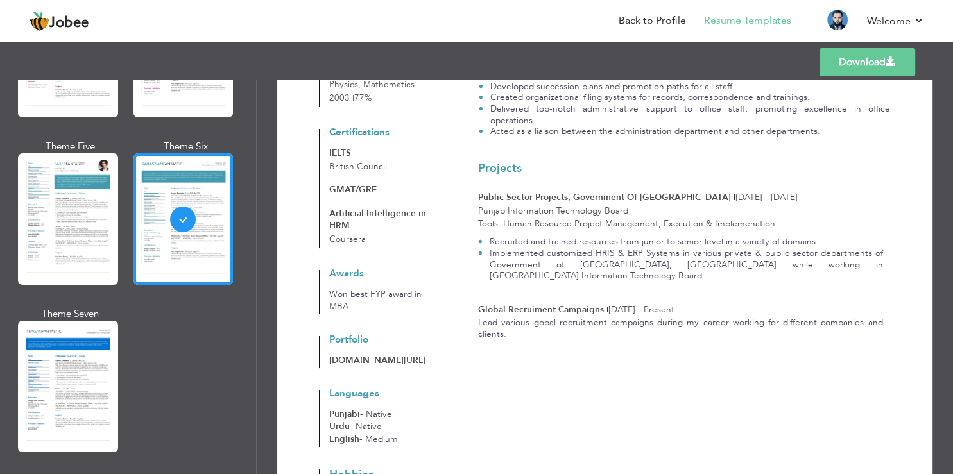
scroll to position [1213, 0]
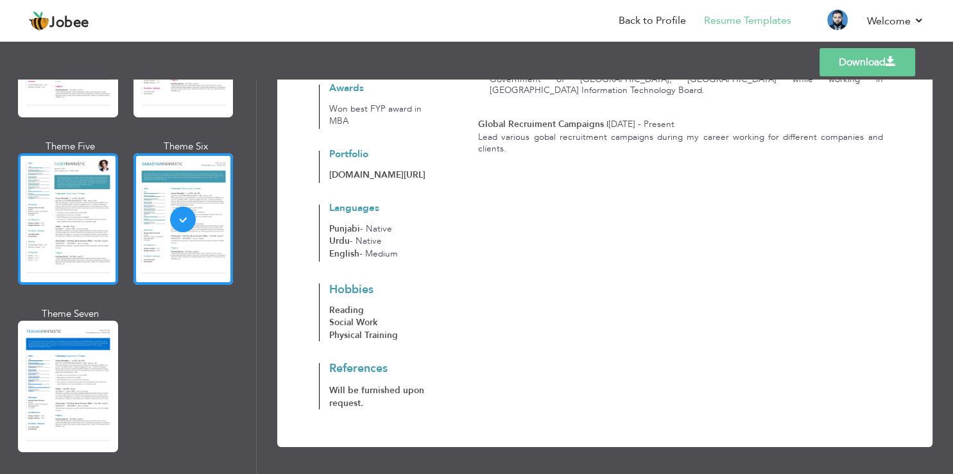
click at [103, 173] on div at bounding box center [68, 219] width 100 height 132
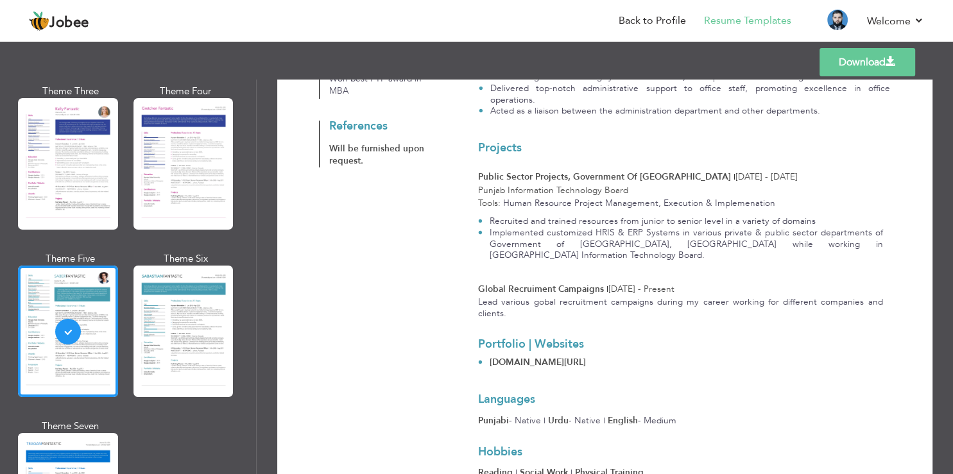
scroll to position [1545, 0]
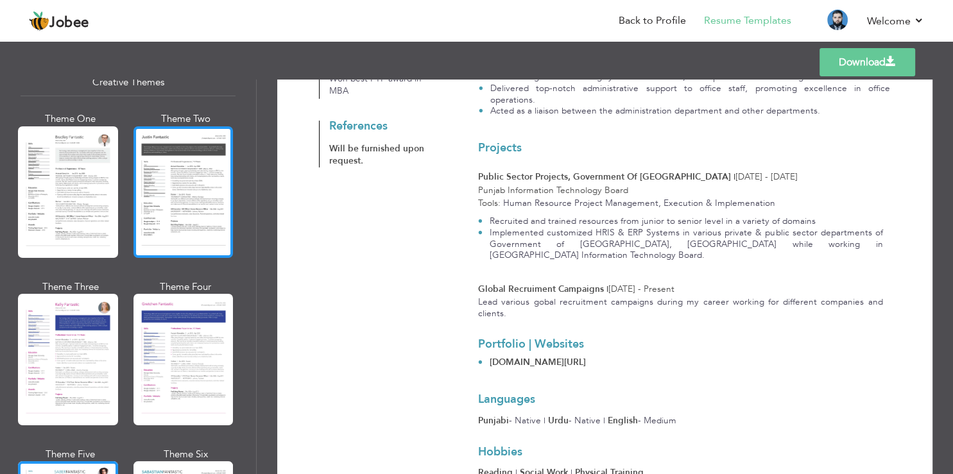
click at [155, 176] on div at bounding box center [183, 192] width 100 height 132
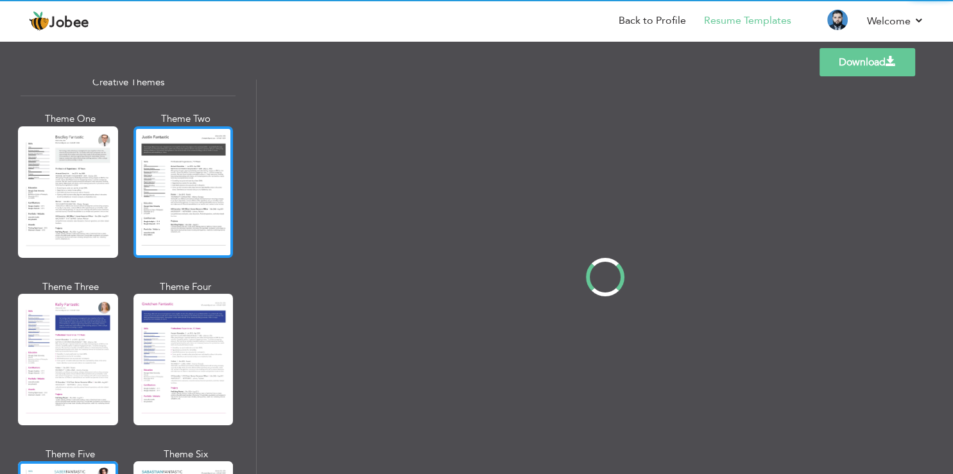
scroll to position [0, 0]
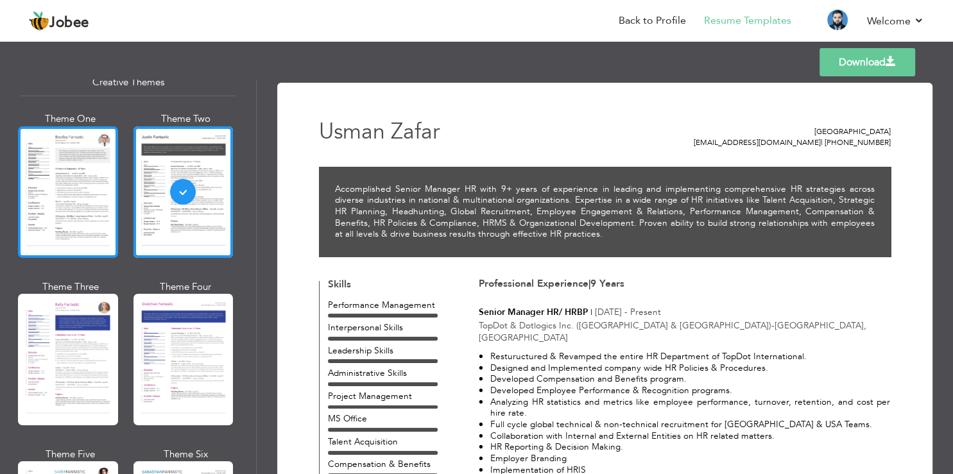
click at [76, 150] on div at bounding box center [68, 192] width 100 height 132
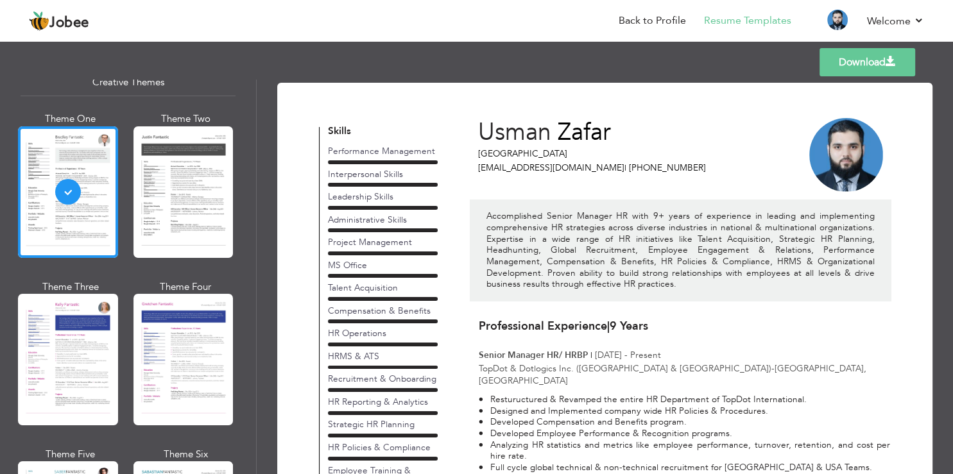
click at [838, 60] on link "Download" at bounding box center [867, 62] width 96 height 28
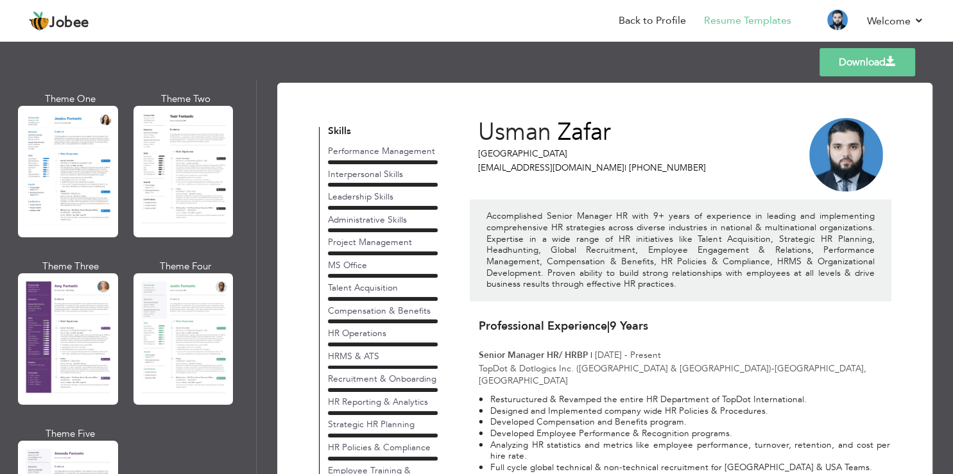
scroll to position [1006, 0]
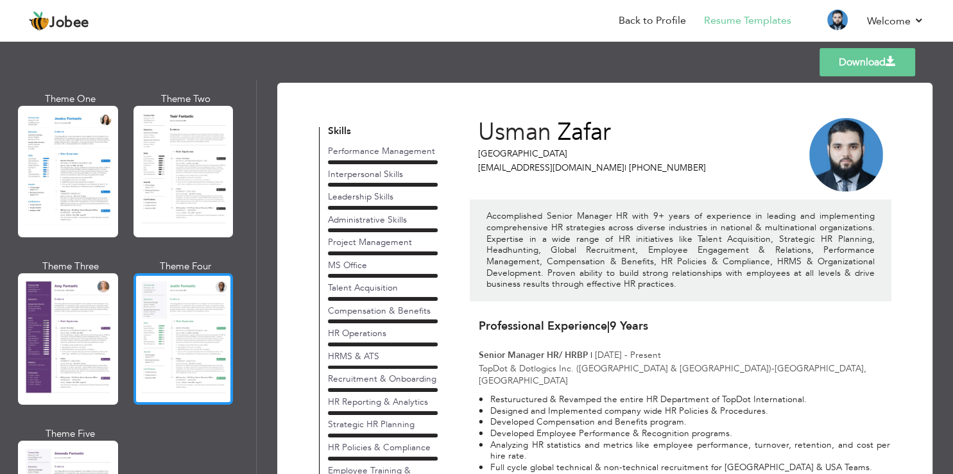
click at [178, 305] on div at bounding box center [183, 339] width 100 height 132
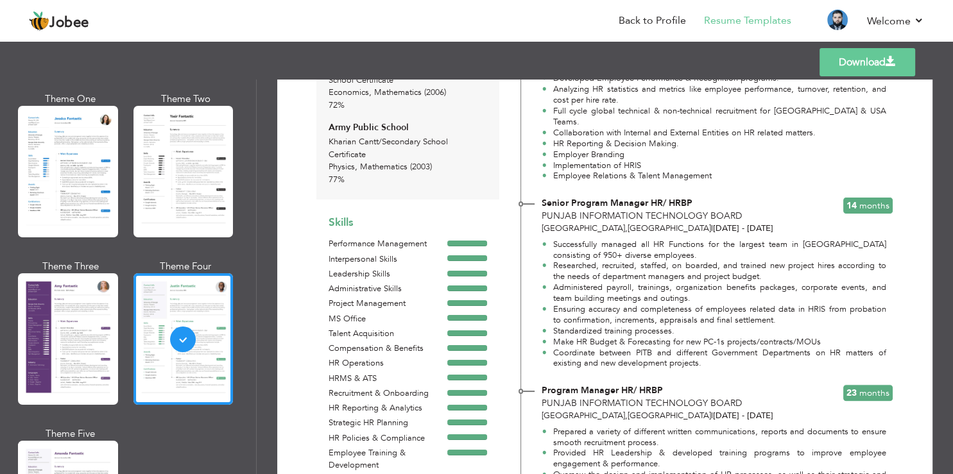
scroll to position [0, 0]
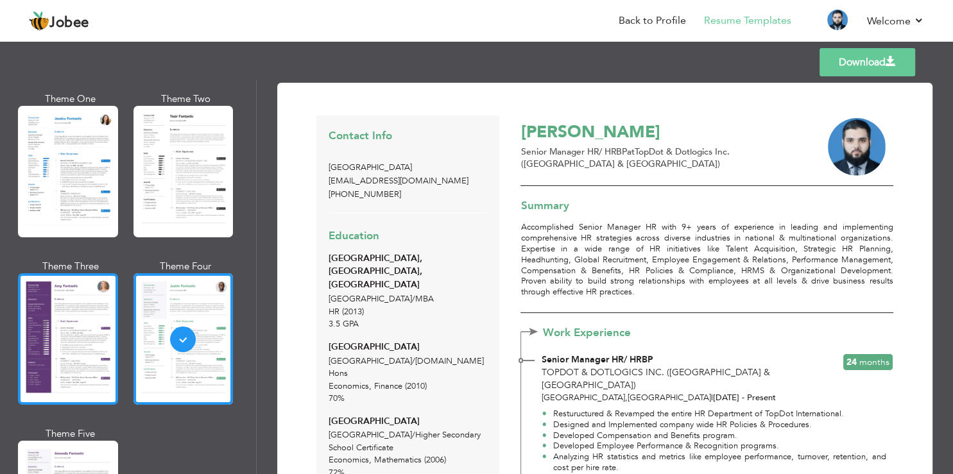
click at [49, 273] on div at bounding box center [68, 339] width 100 height 132
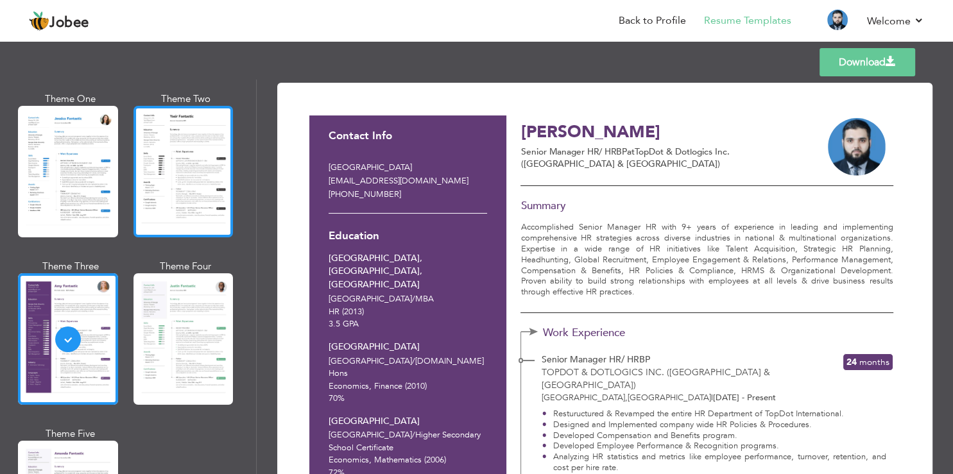
click at [178, 133] on div at bounding box center [183, 172] width 100 height 132
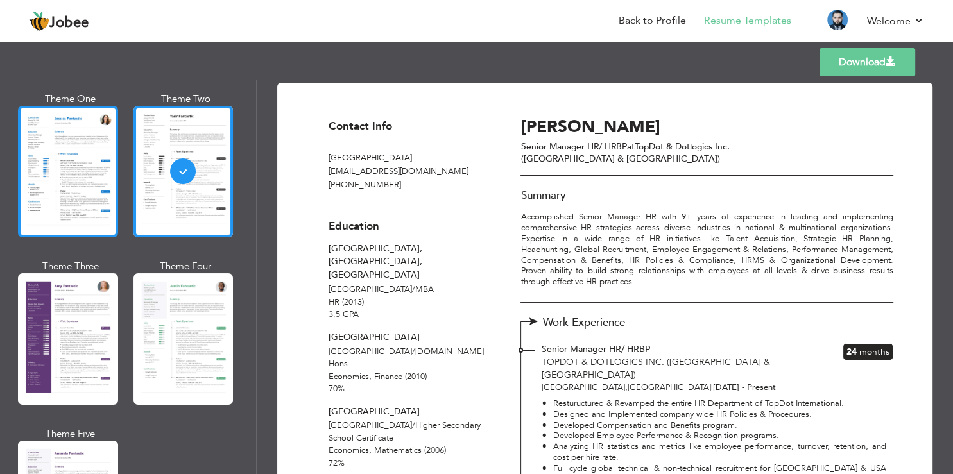
click at [89, 132] on div at bounding box center [68, 172] width 100 height 132
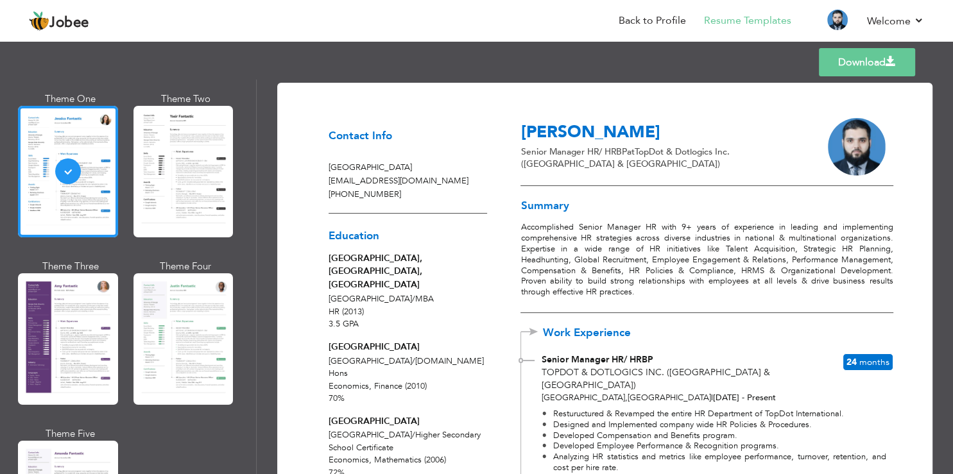
click at [842, 57] on link "Download" at bounding box center [867, 62] width 96 height 28
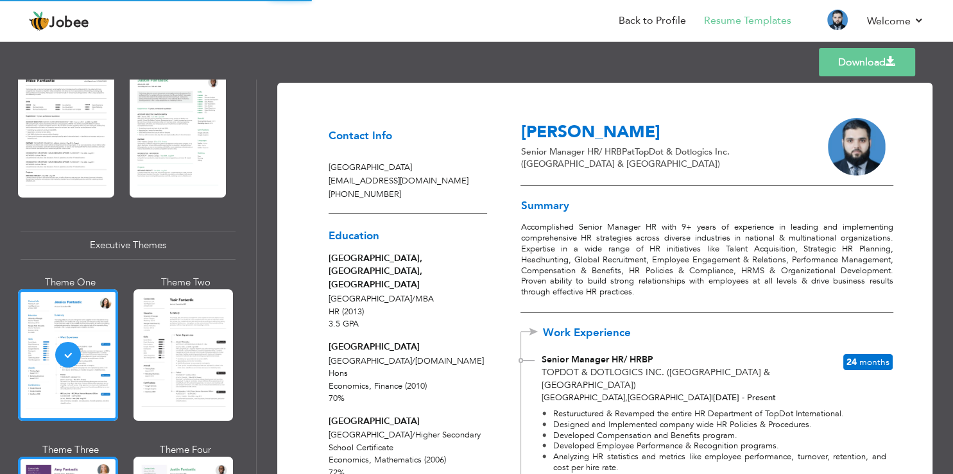
scroll to position [775, 0]
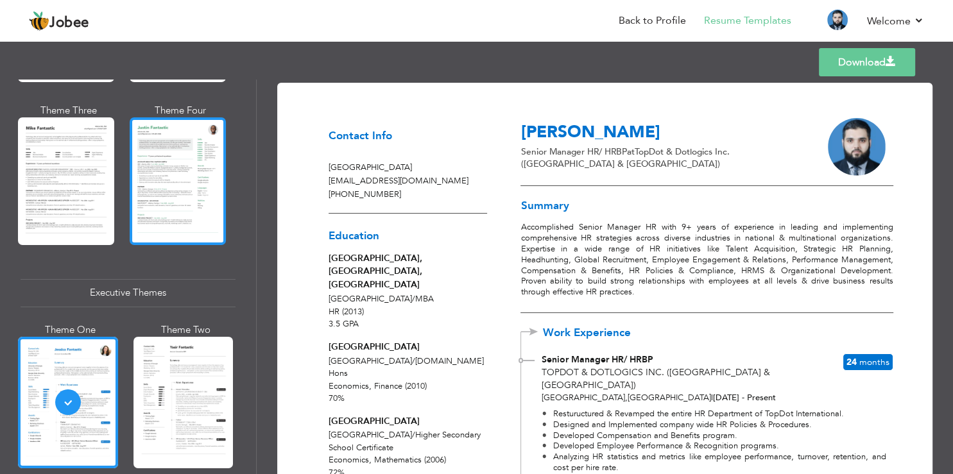
click at [178, 150] on div at bounding box center [178, 180] width 96 height 127
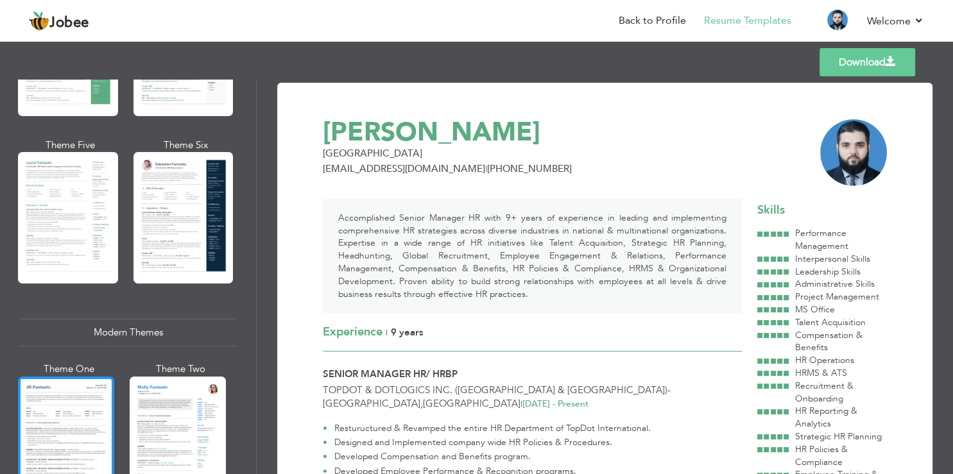
scroll to position [159, 0]
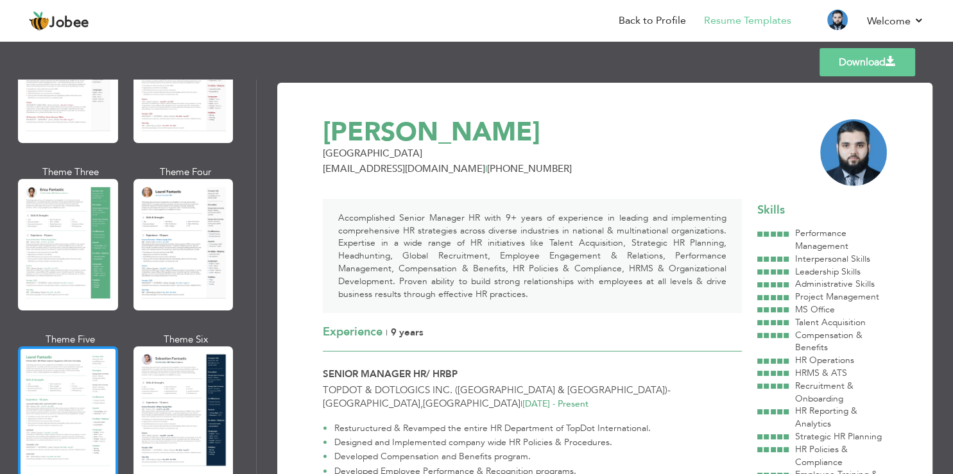
click at [81, 363] on div at bounding box center [68, 412] width 100 height 132
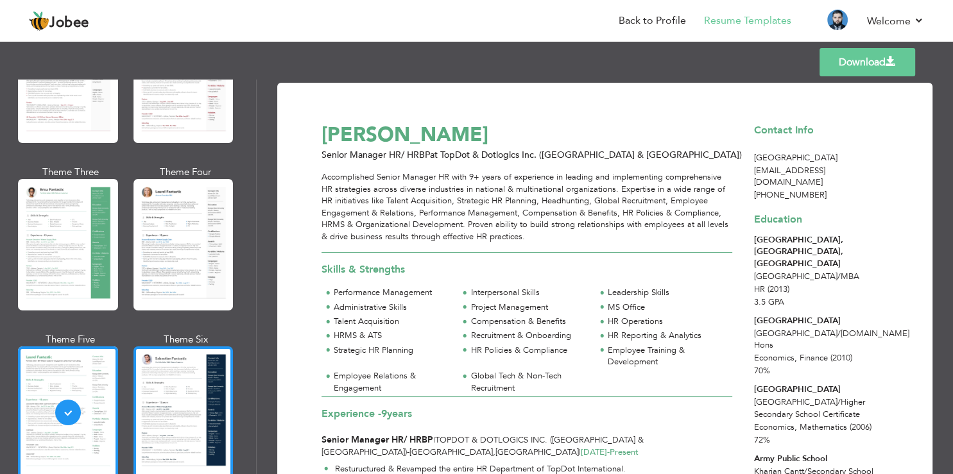
click at [154, 362] on div at bounding box center [183, 412] width 100 height 132
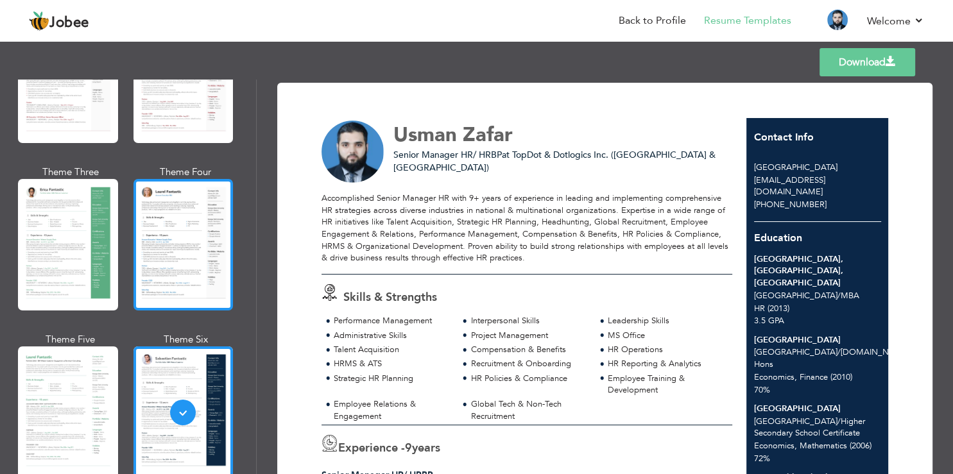
scroll to position [5, 0]
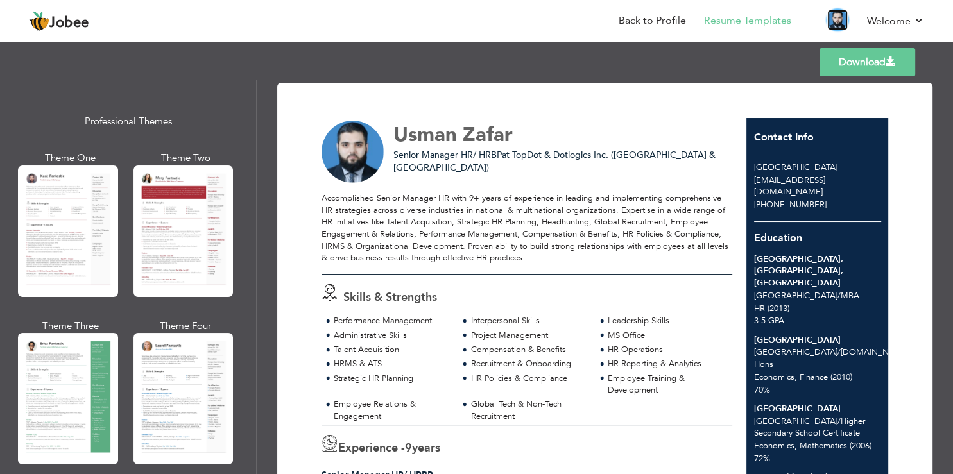
click at [835, 24] on img at bounding box center [837, 20] width 21 height 21
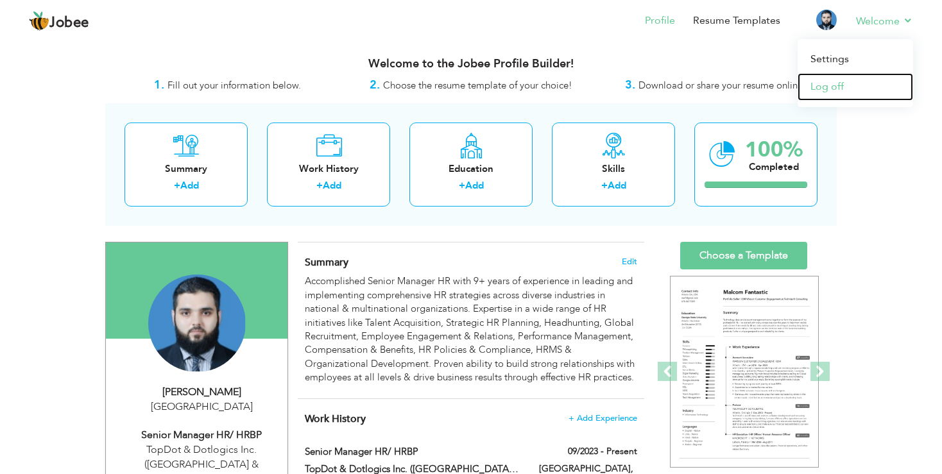
click at [828, 87] on link "Log off" at bounding box center [854, 87] width 115 height 28
